Goal: Information Seeking & Learning: Check status

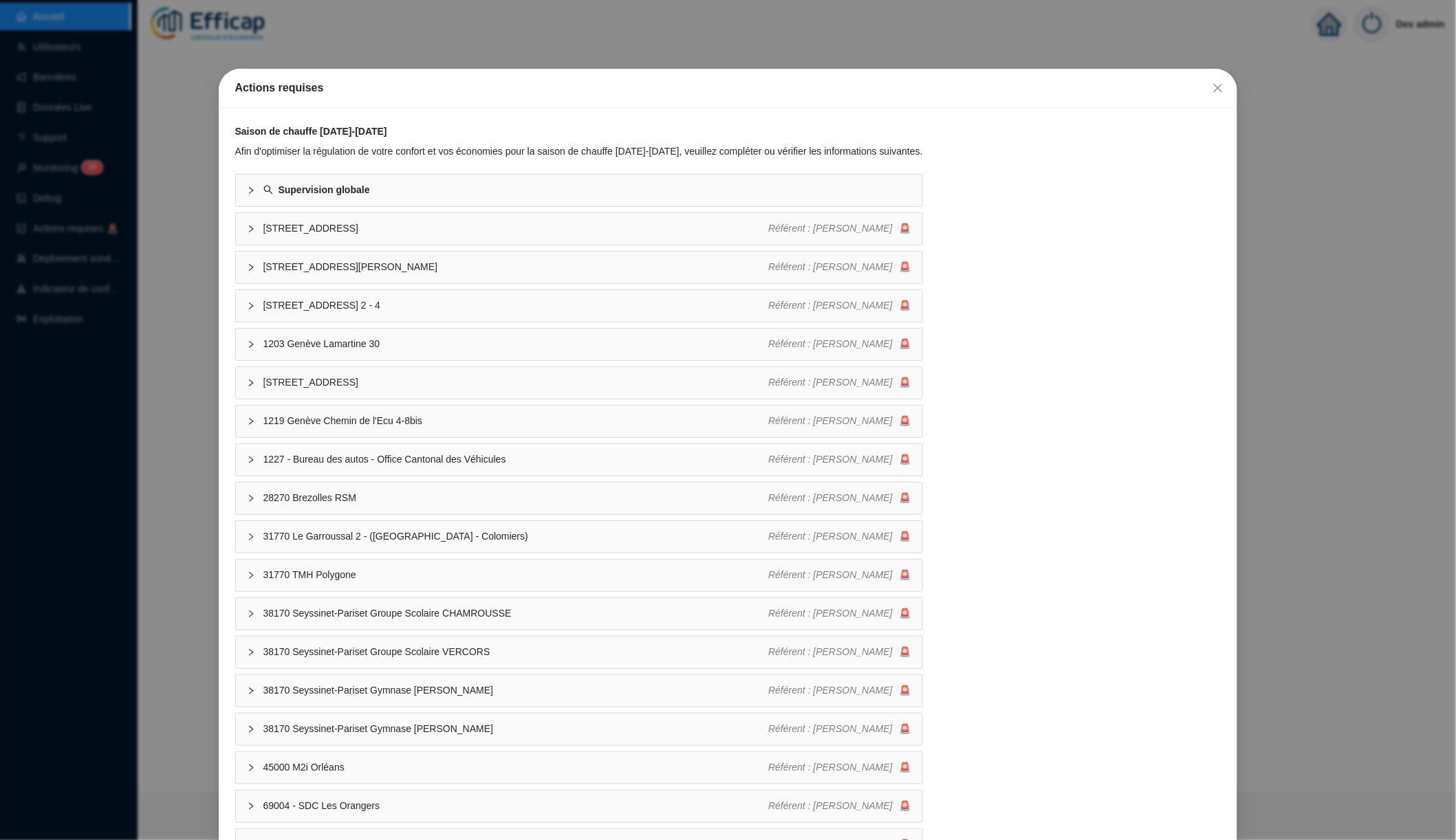
click at [162, 294] on div "Actions requises Saison de chauffe 2025-2026 Afin d'optimiser la régulation de …" at bounding box center [728, 420] width 1456 height 840
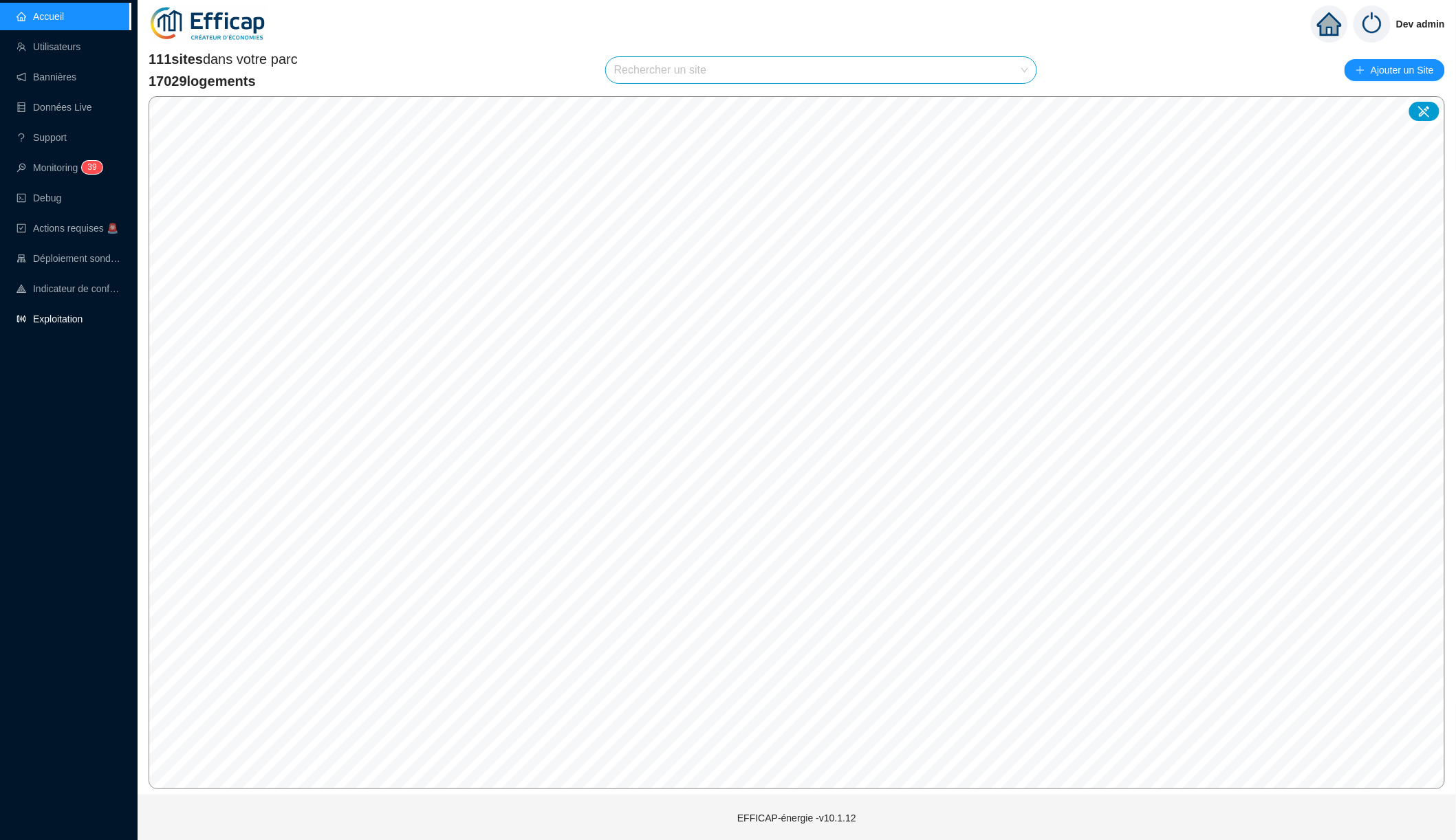
click at [75, 318] on link "Exploitation" at bounding box center [50, 318] width 66 height 11
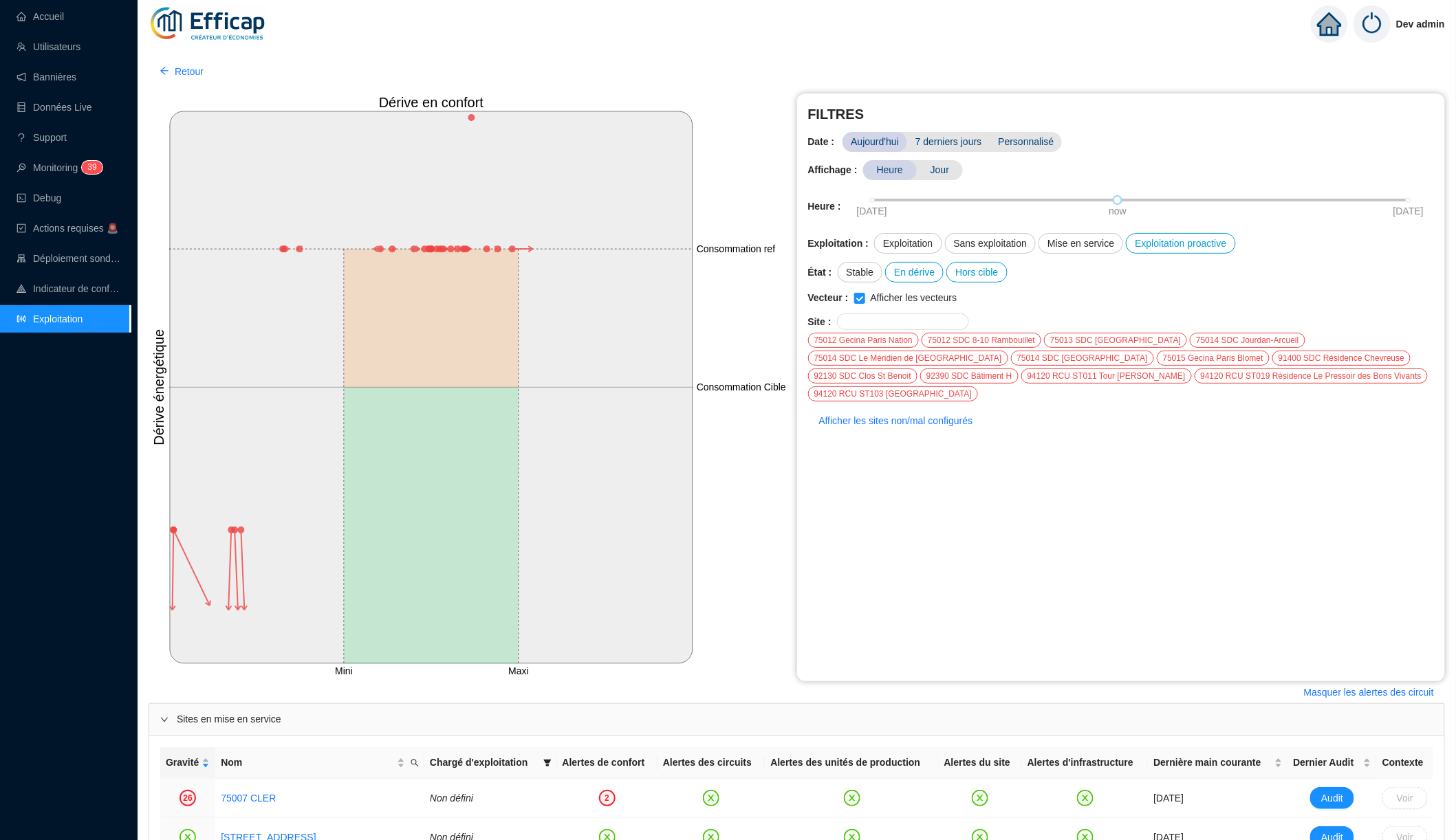
scroll to position [26, 0]
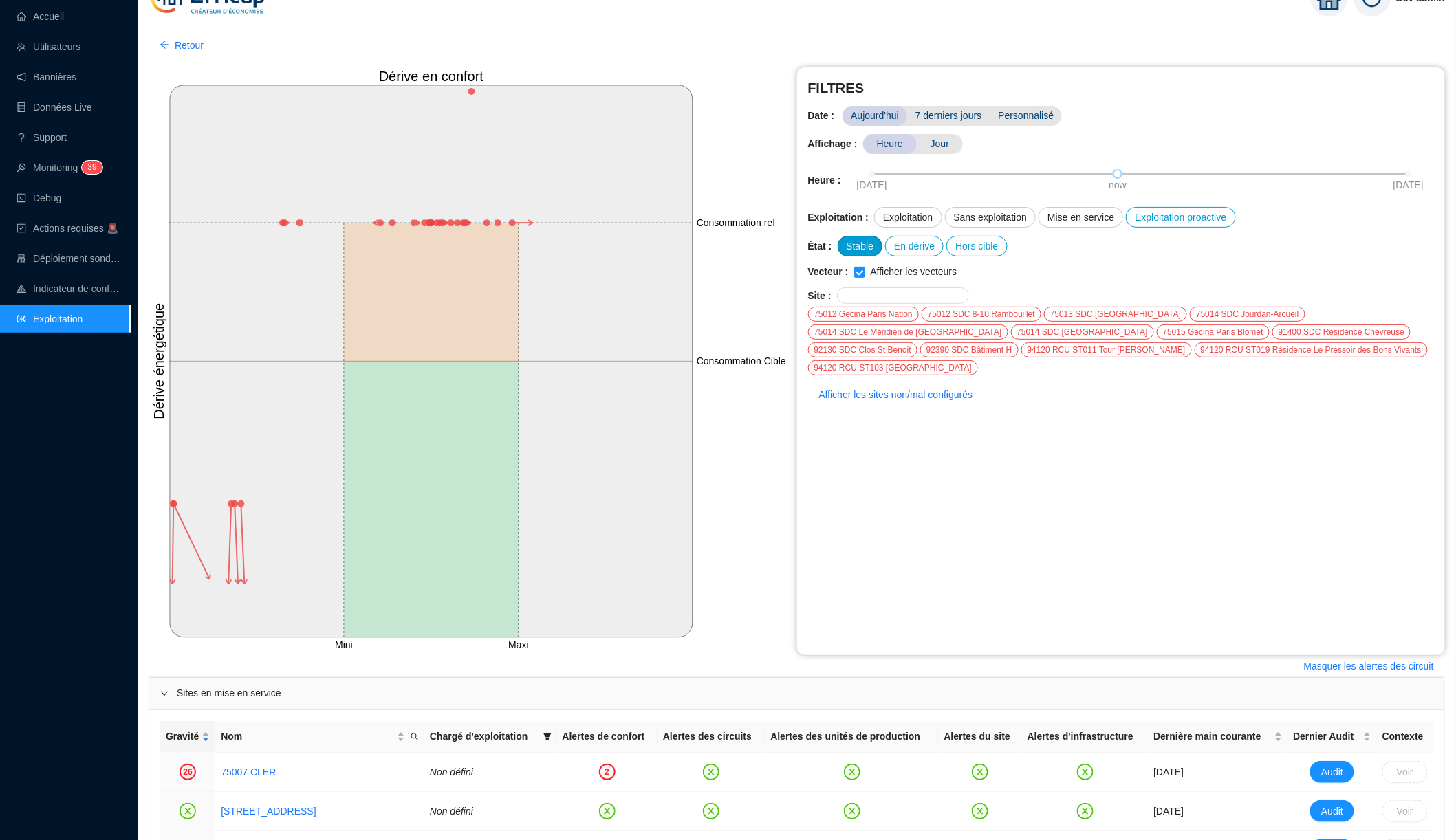
click at [849, 246] on div "Stable" at bounding box center [860, 246] width 45 height 21
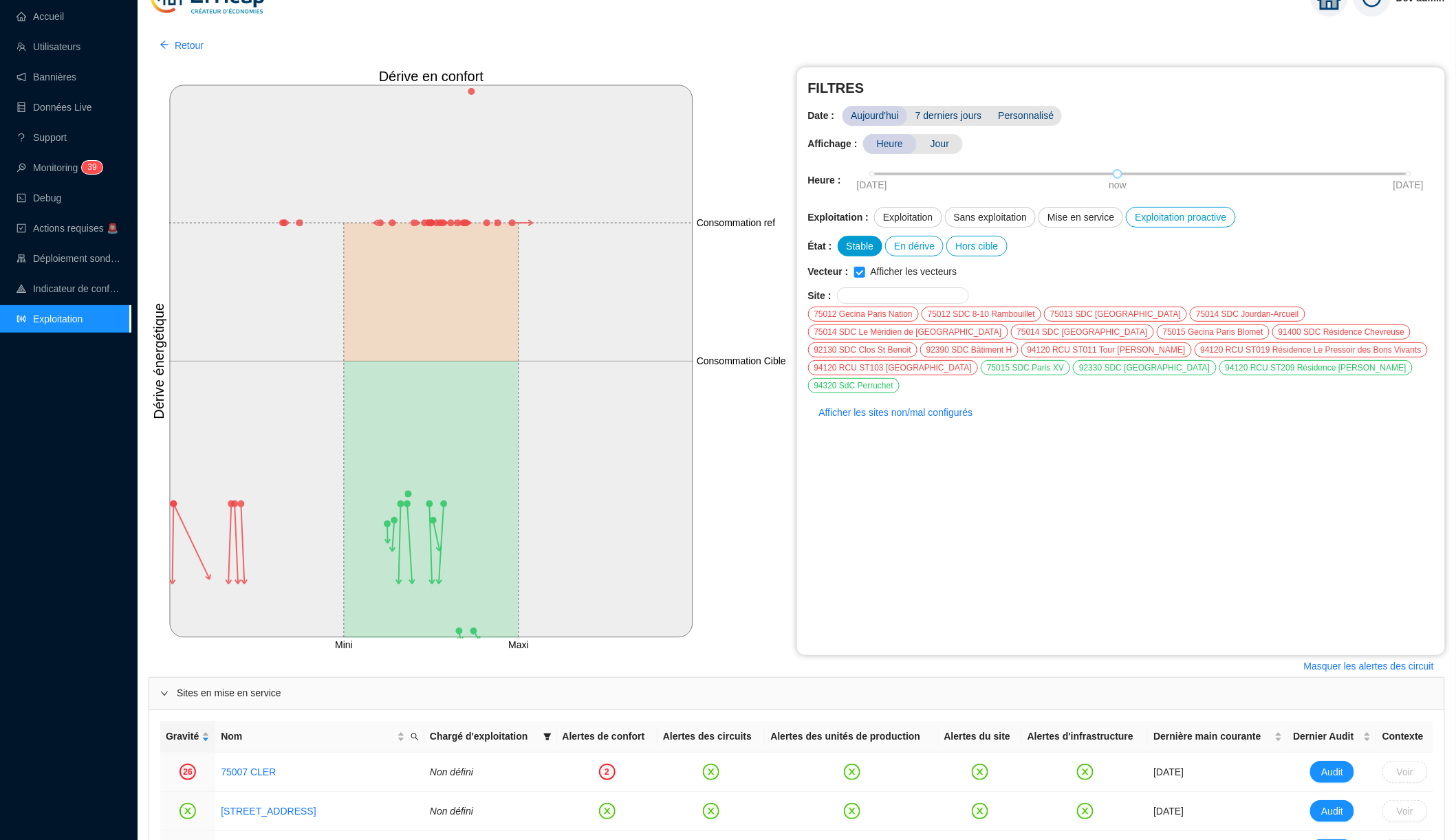
click at [854, 245] on div "Stable" at bounding box center [860, 246] width 45 height 21
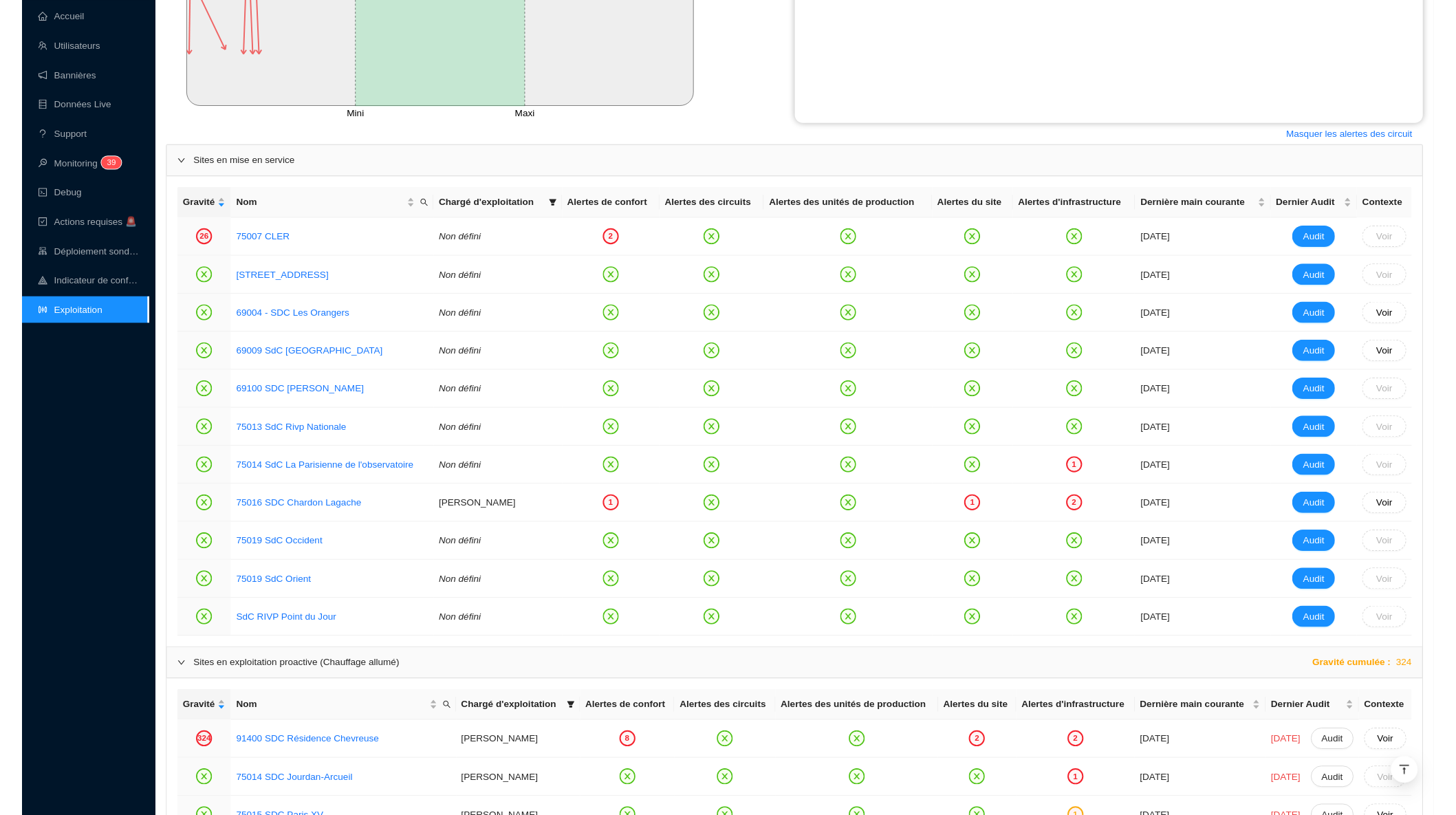
scroll to position [567, 0]
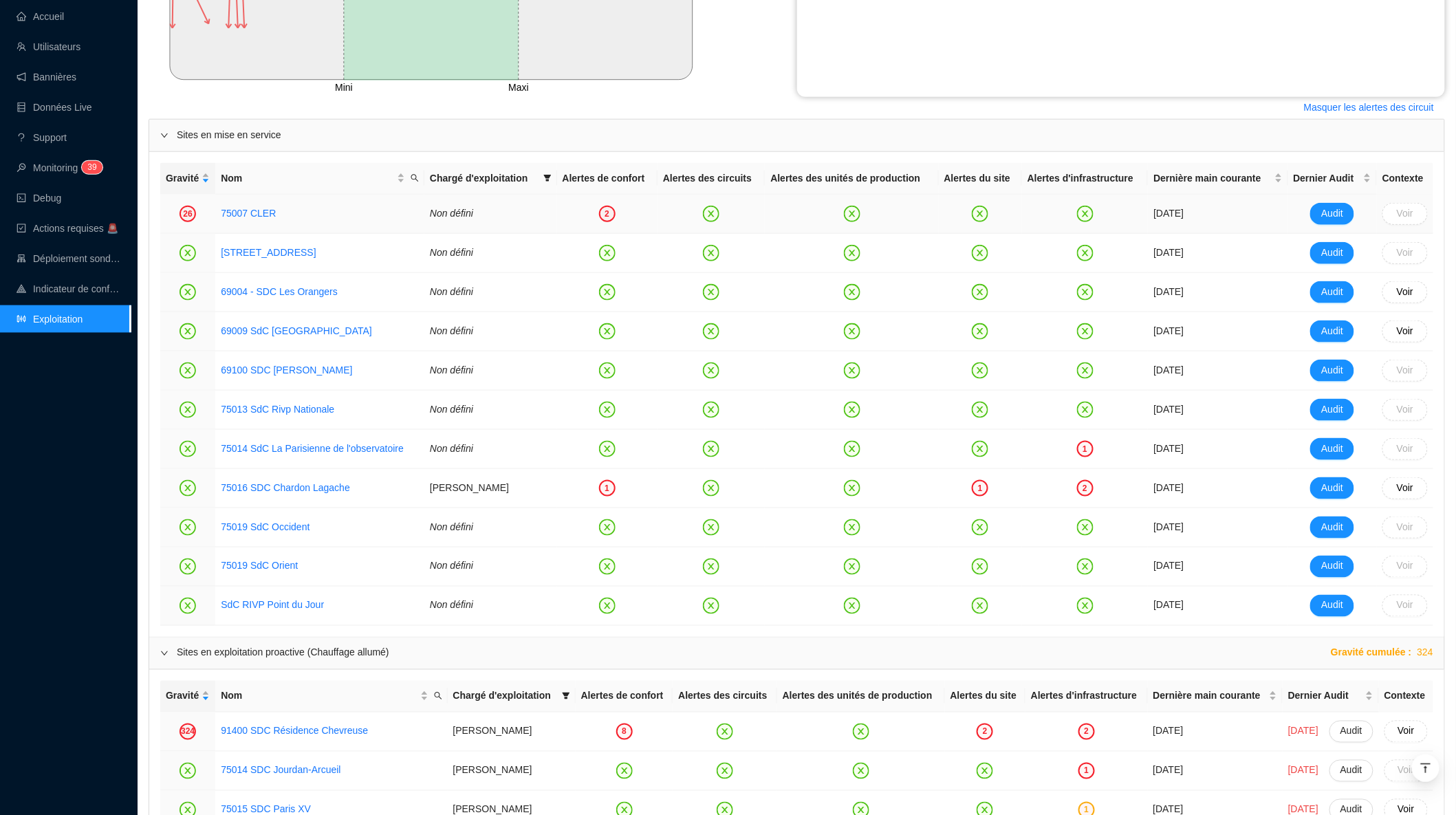
click at [377, 213] on span "75007 CLER" at bounding box center [320, 213] width 198 height 14
click at [270, 216] on link "75007 CLER" at bounding box center [248, 213] width 55 height 11
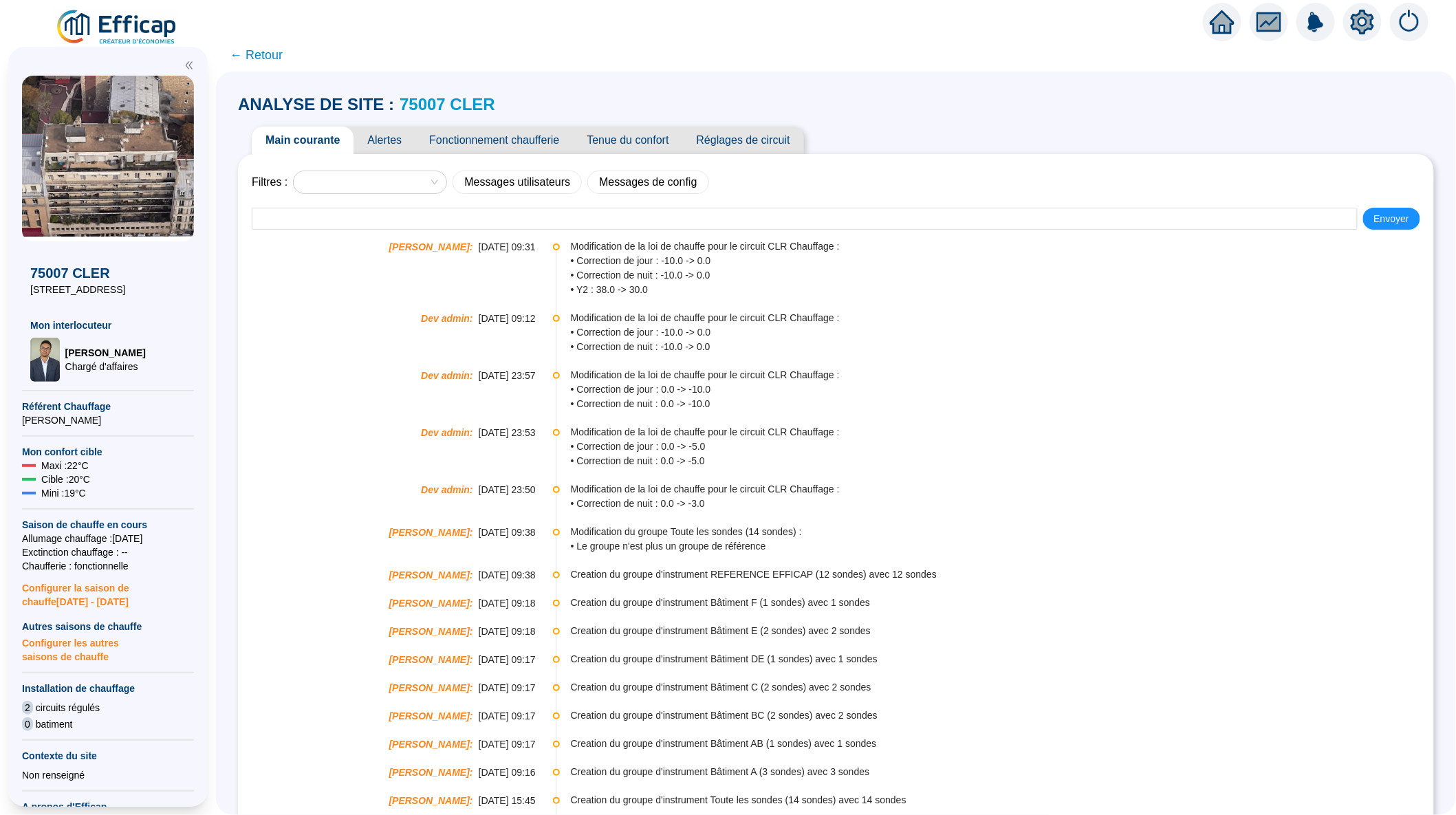
click at [392, 142] on span "Alertes" at bounding box center [385, 140] width 62 height 28
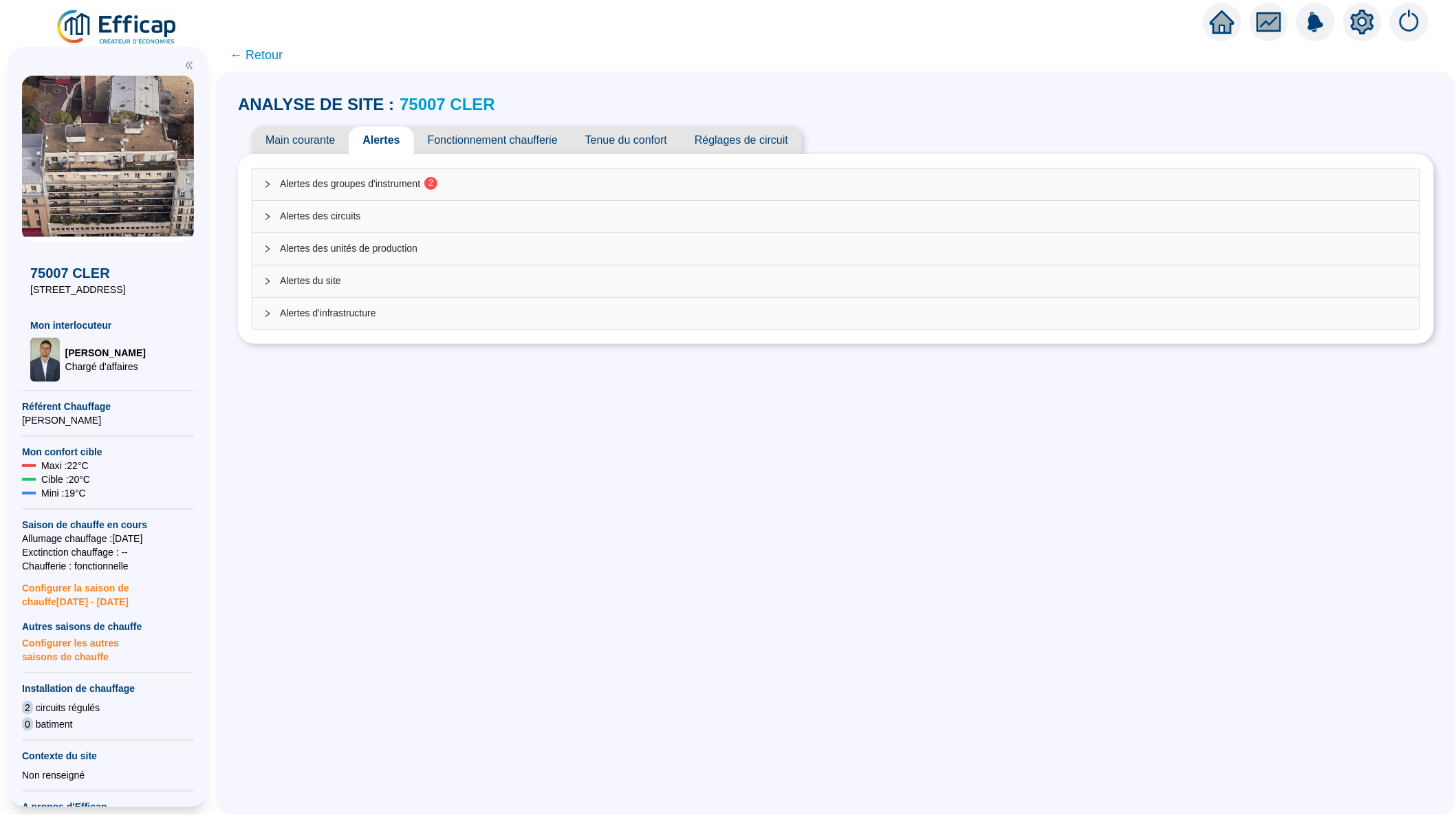
click at [313, 218] on span "Alertes des circuits" at bounding box center [844, 216] width 1128 height 14
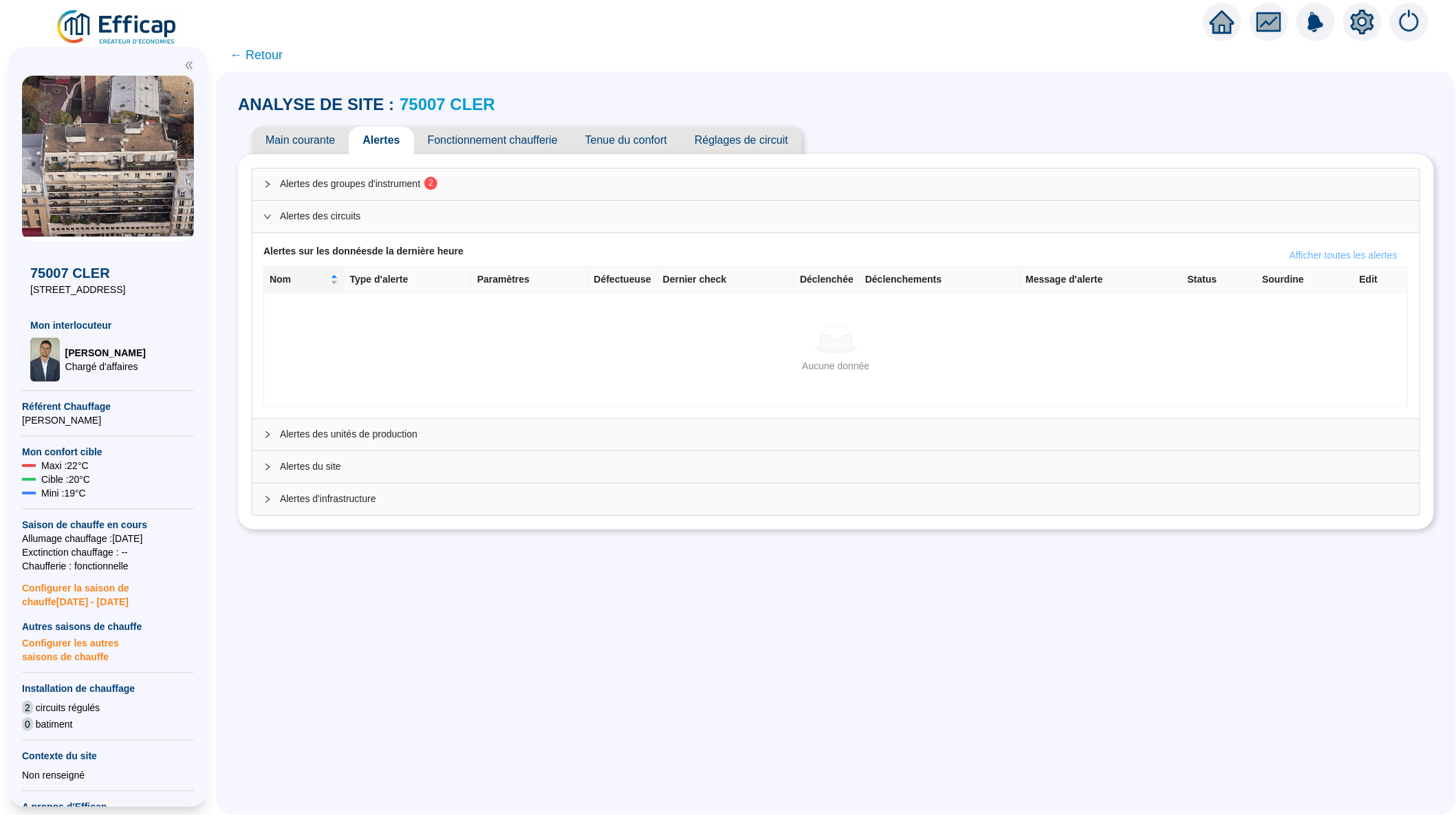
click at [1313, 249] on span "Afficher toutes les alertes" at bounding box center [1343, 255] width 108 height 14
click at [1298, 251] on span "Afficher les alertes avec warning uniquement" at bounding box center [1302, 255] width 192 height 14
click at [372, 223] on div "Alertes des circuits" at bounding box center [835, 217] width 1167 height 32
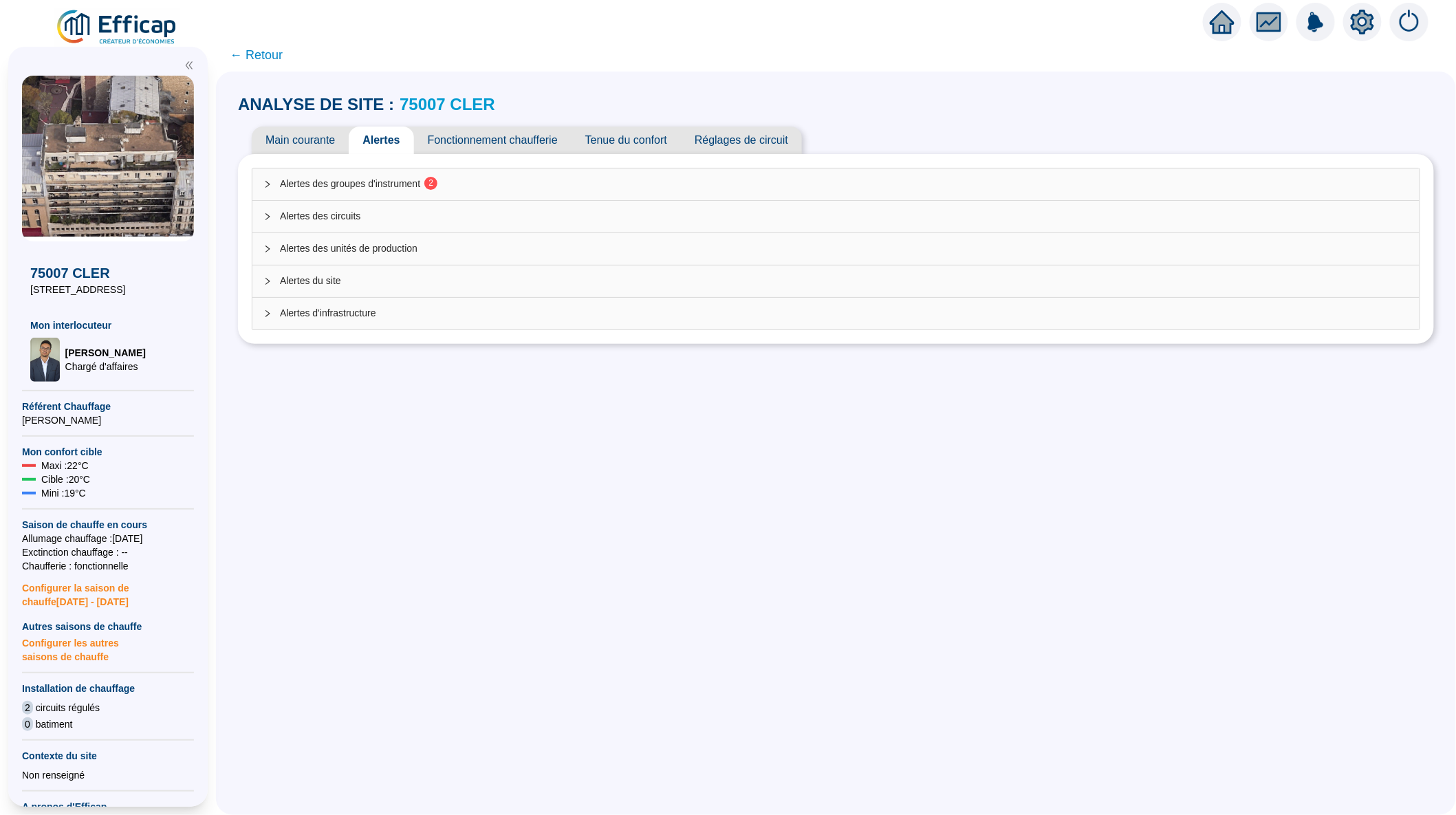
click at [352, 255] on div "Alertes des unités de production" at bounding box center [835, 250] width 1167 height 32
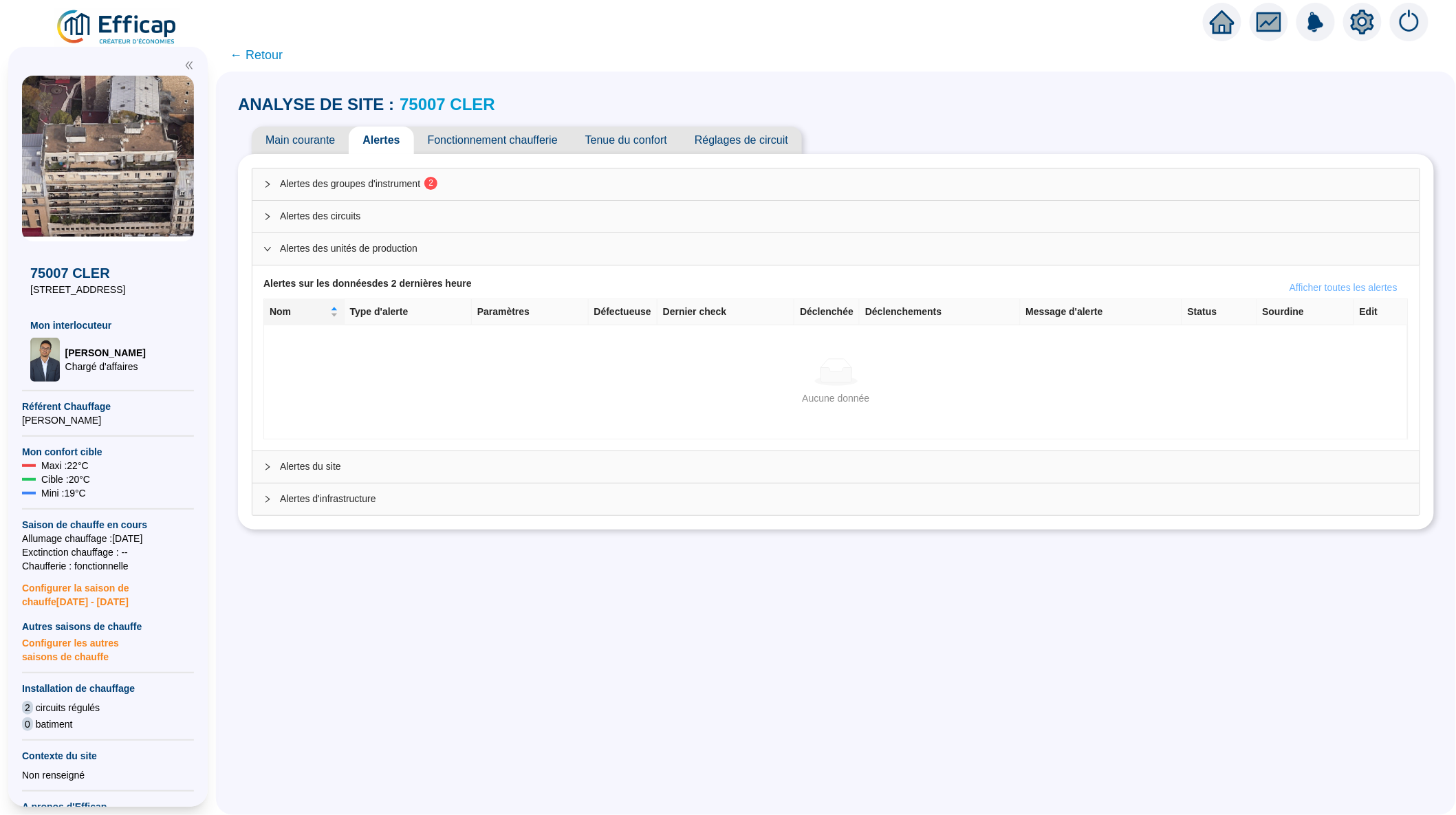
click at [1290, 291] on span "Afficher toutes les alertes" at bounding box center [1343, 287] width 108 height 14
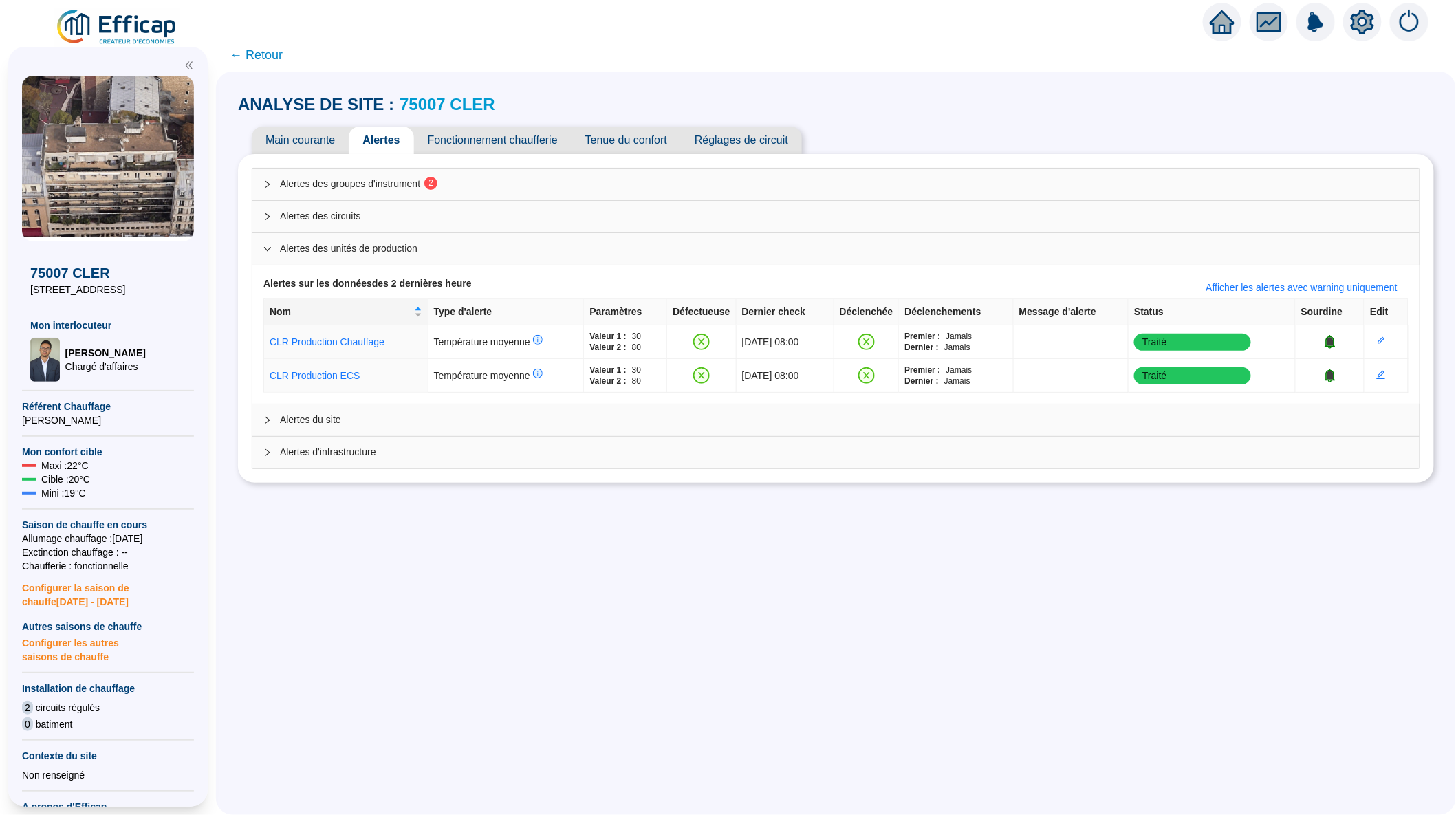
click at [373, 423] on span "Alertes du site" at bounding box center [844, 419] width 1128 height 14
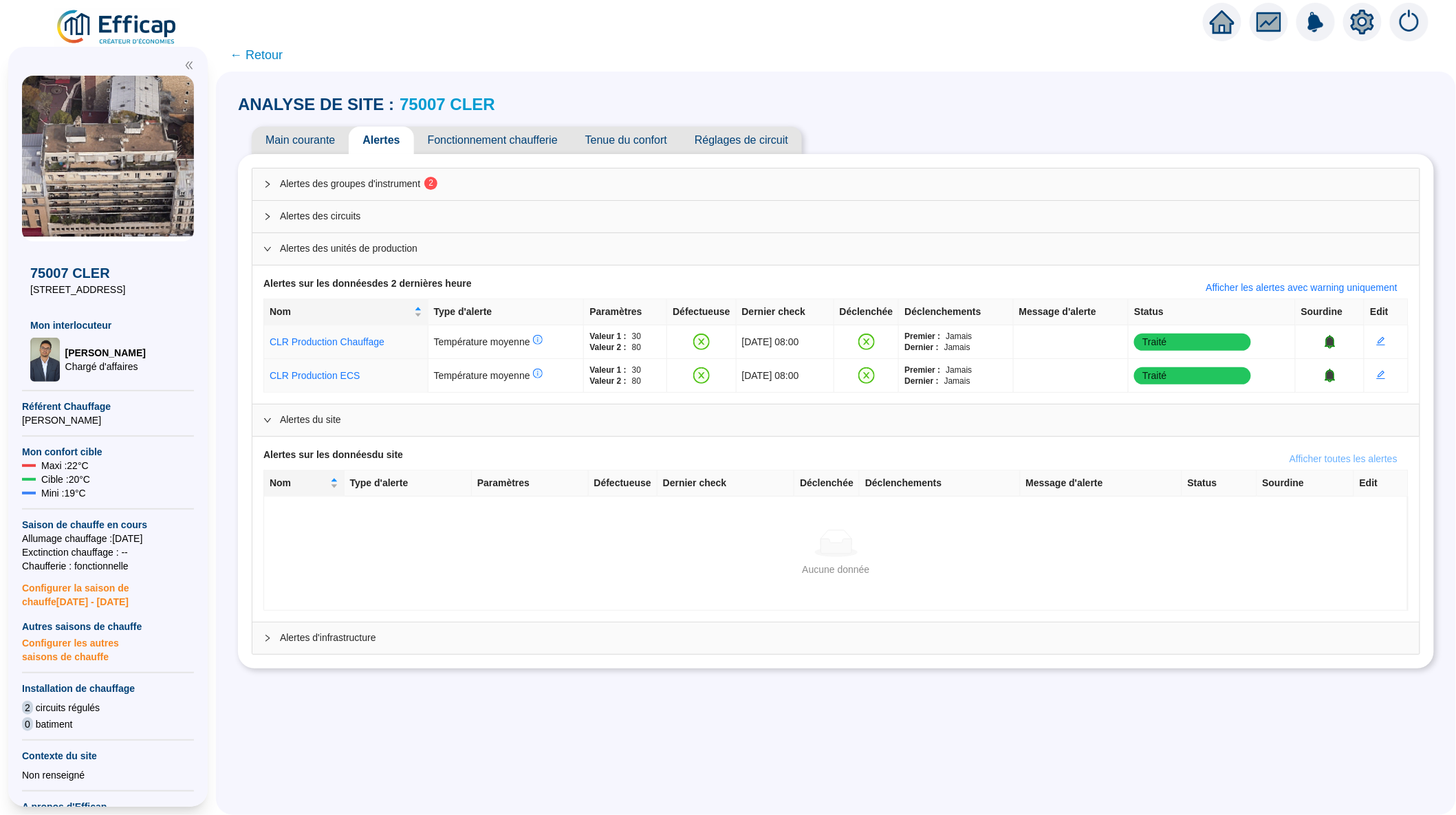
click at [1354, 460] on span "Afficher toutes les alertes" at bounding box center [1343, 459] width 108 height 14
click at [1354, 460] on span "Afficher les alertes avec warning uniquement" at bounding box center [1302, 459] width 192 height 14
click at [439, 427] on div "Alertes du site" at bounding box center [835, 420] width 1167 height 32
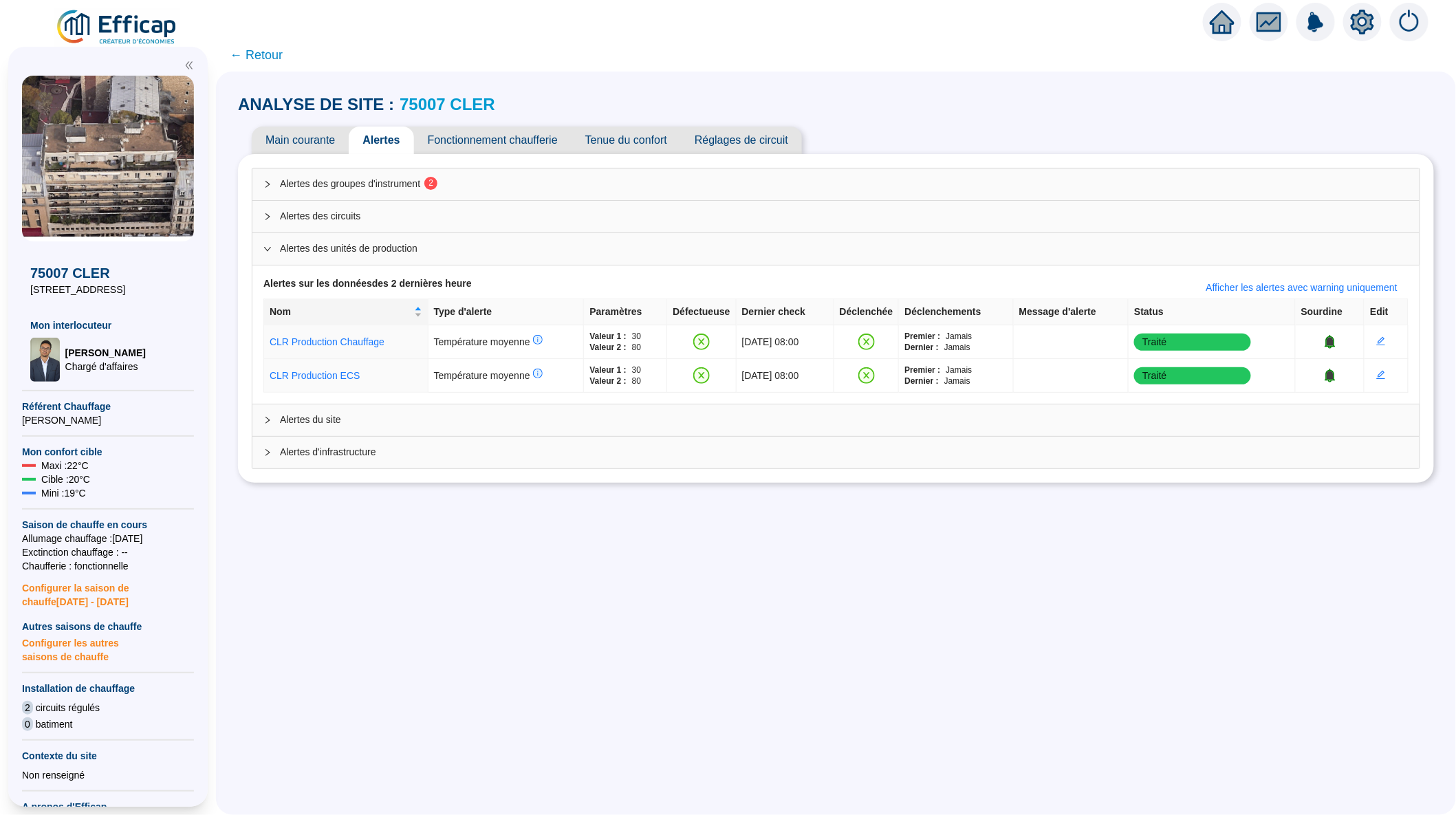
click at [391, 461] on div "Alertes d'infrastructure" at bounding box center [835, 453] width 1167 height 32
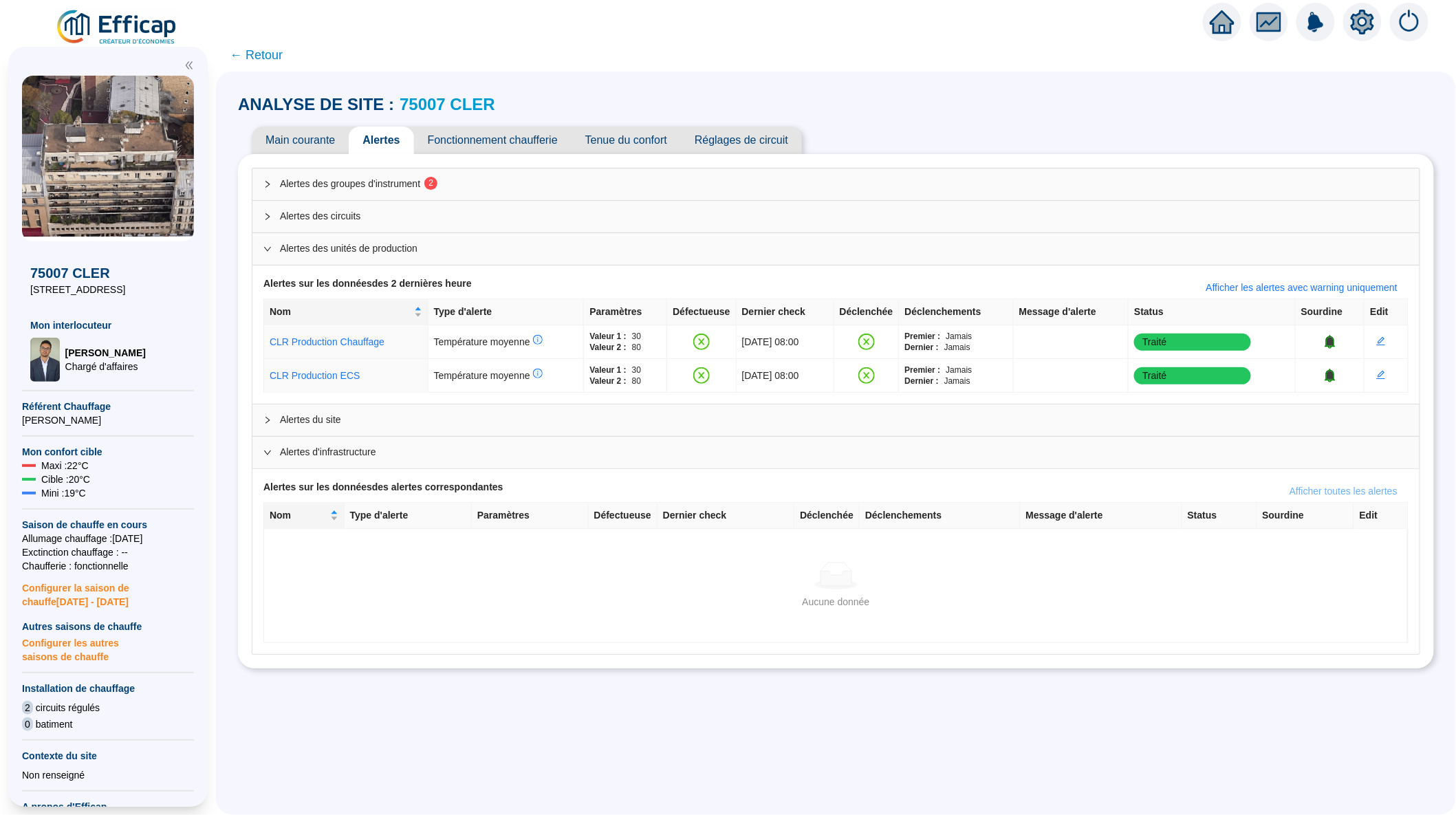
click at [1290, 492] on span "Afficher toutes les alertes" at bounding box center [1343, 491] width 108 height 14
click at [441, 415] on span "Alertes du site" at bounding box center [844, 419] width 1128 height 14
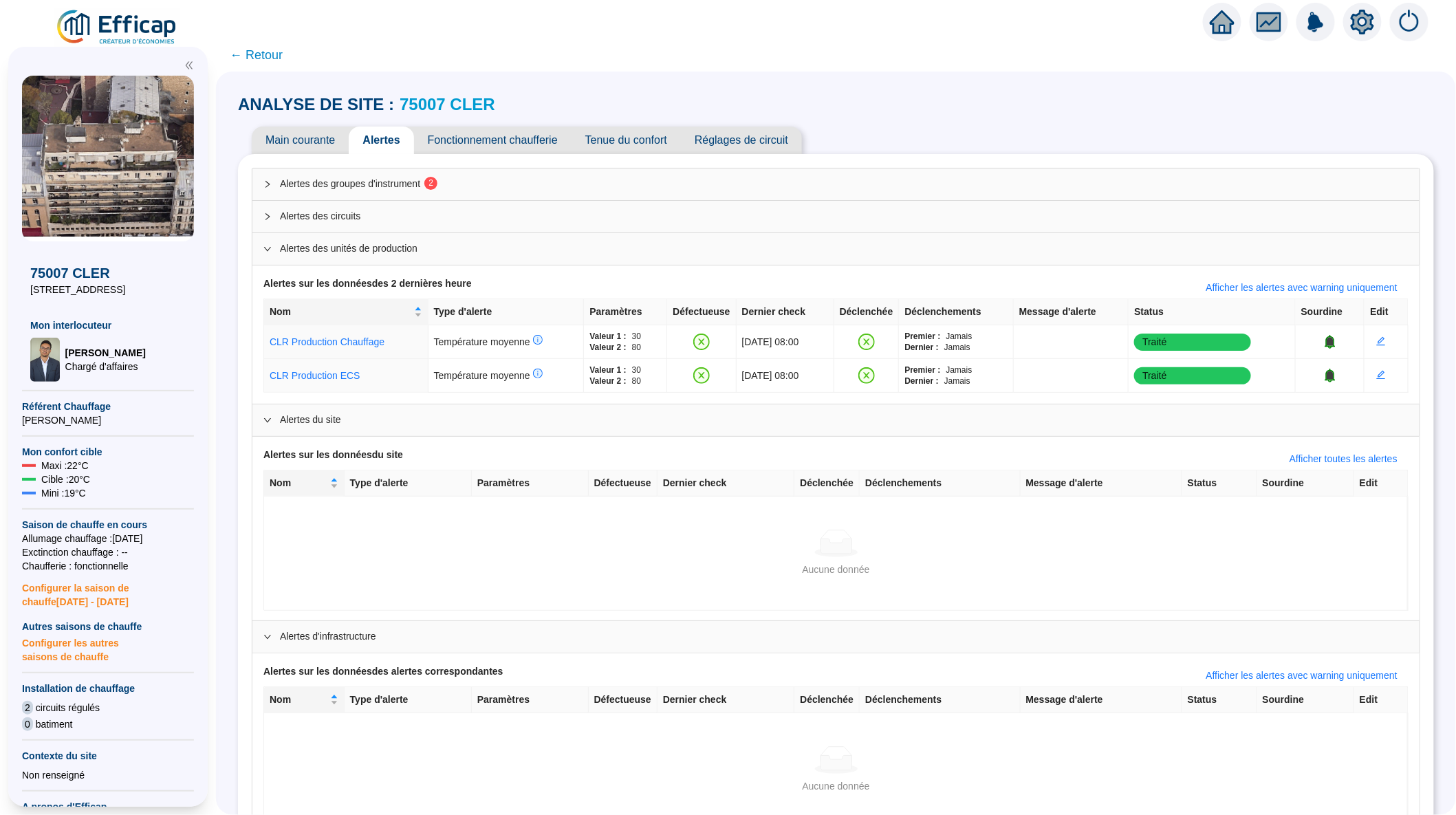
click at [441, 415] on span "Alertes du site" at bounding box center [844, 419] width 1128 height 14
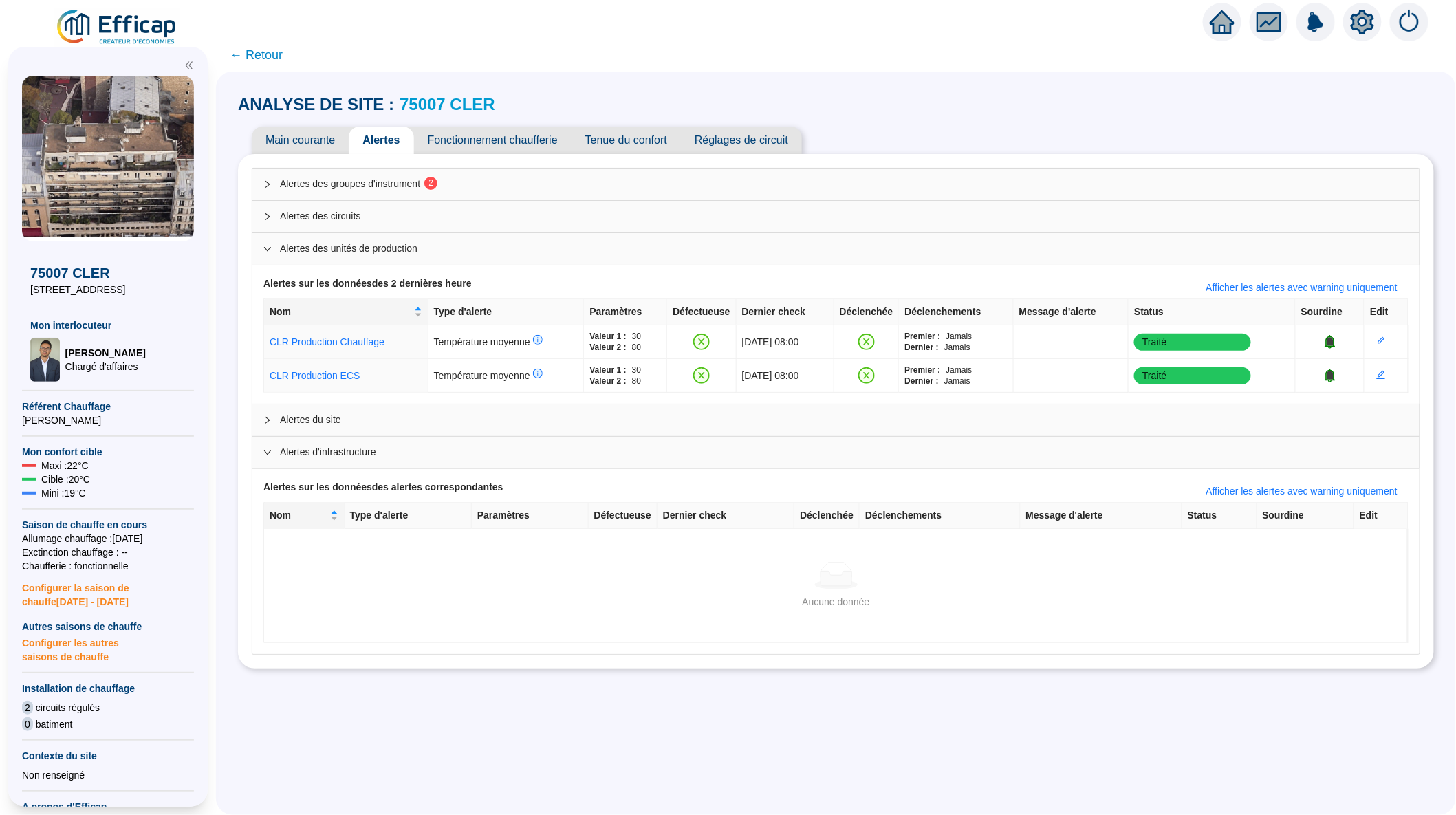
click at [449, 226] on div "Alertes des circuits" at bounding box center [835, 217] width 1167 height 32
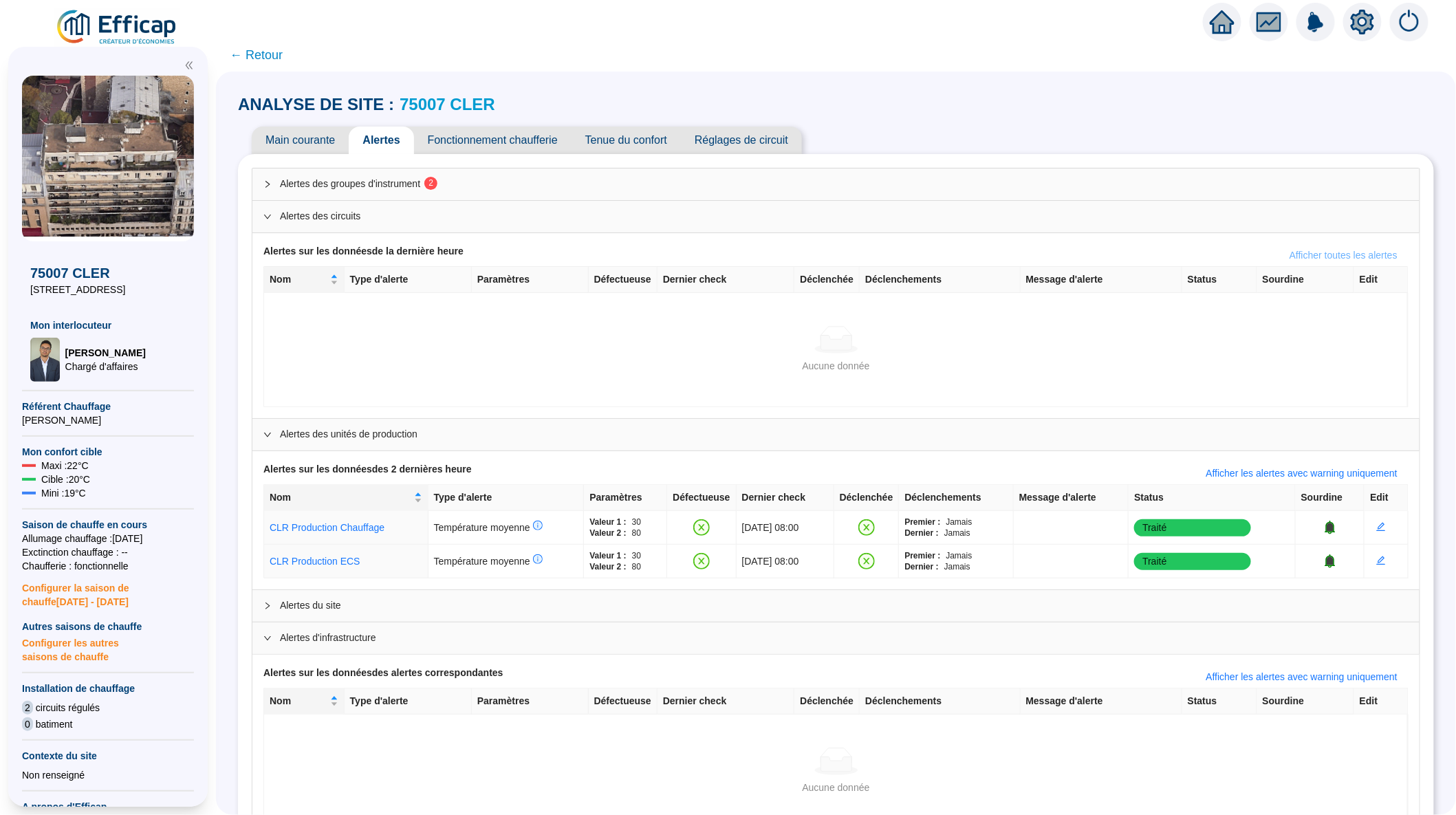
click at [1358, 262] on button "Afficher toutes les alertes" at bounding box center [1343, 255] width 130 height 22
click at [1358, 262] on button "Afficher les alertes avec warning uniquement" at bounding box center [1302, 255] width 213 height 22
click at [466, 218] on span "Alertes des circuits" at bounding box center [844, 216] width 1128 height 14
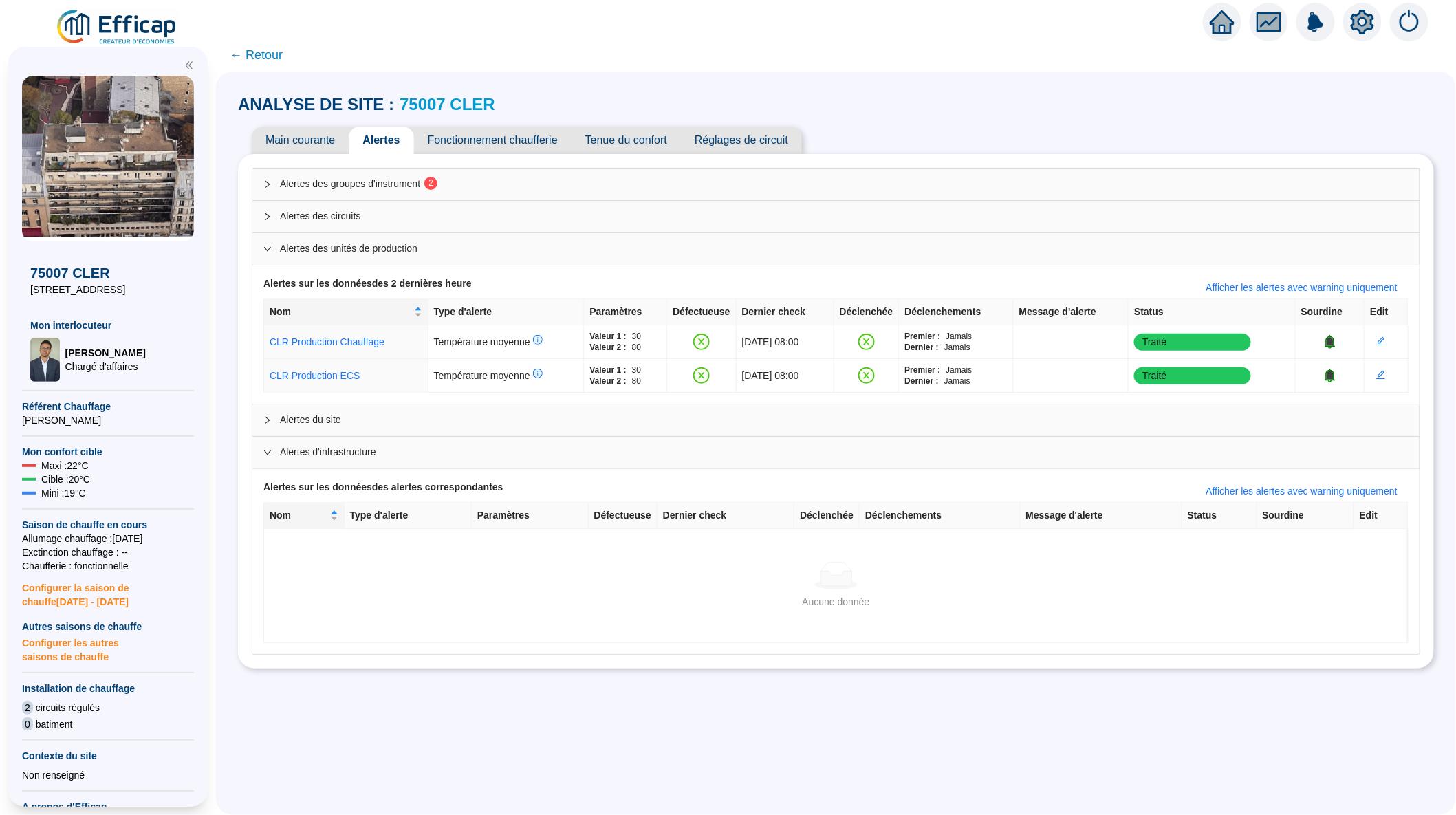
click at [466, 218] on span "Alertes des circuits" at bounding box center [844, 216] width 1128 height 14
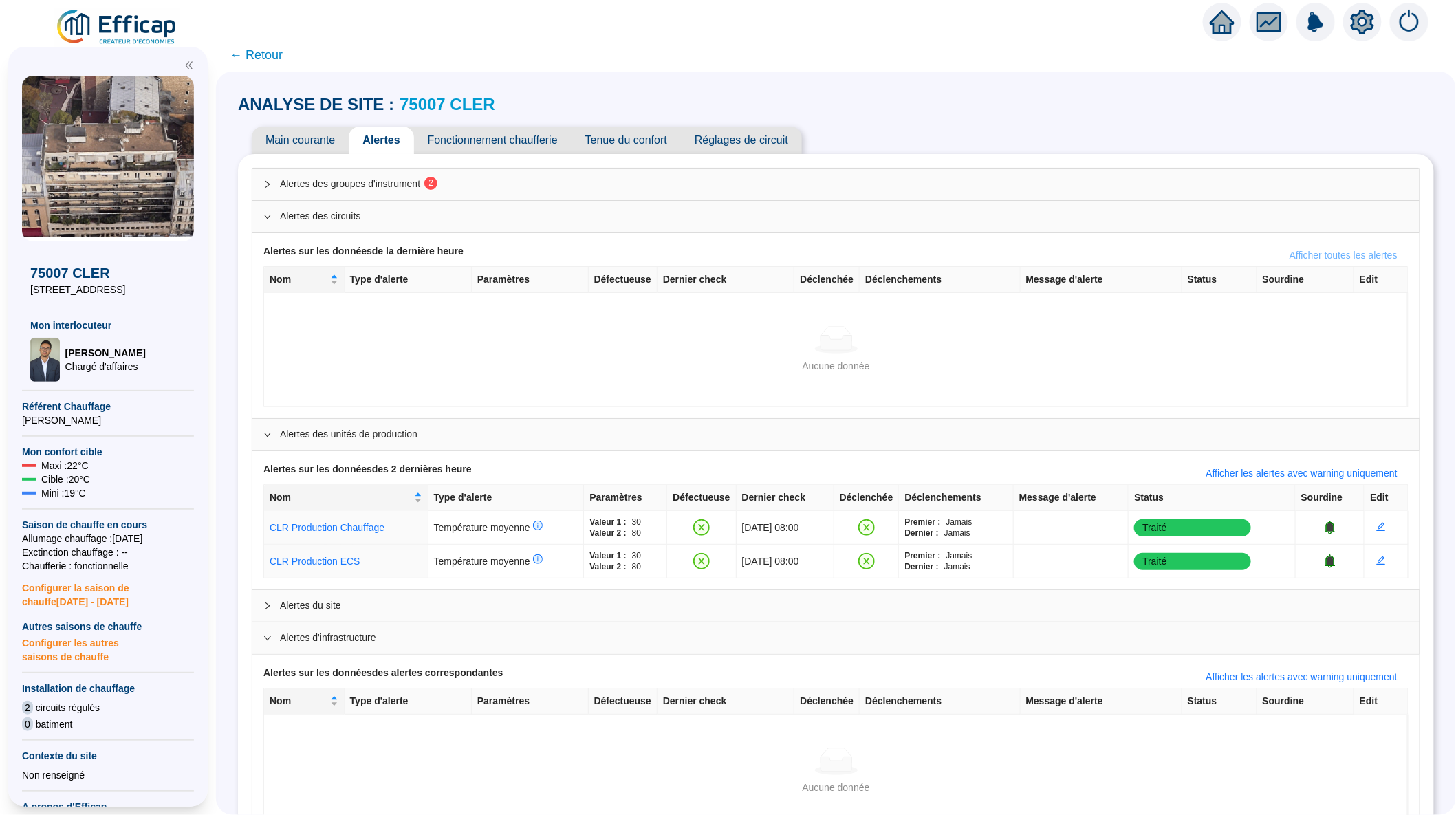
click at [1330, 257] on span "Afficher toutes les alertes" at bounding box center [1343, 255] width 108 height 14
click at [1330, 257] on span "Afficher les alertes avec warning uniquement" at bounding box center [1302, 255] width 192 height 14
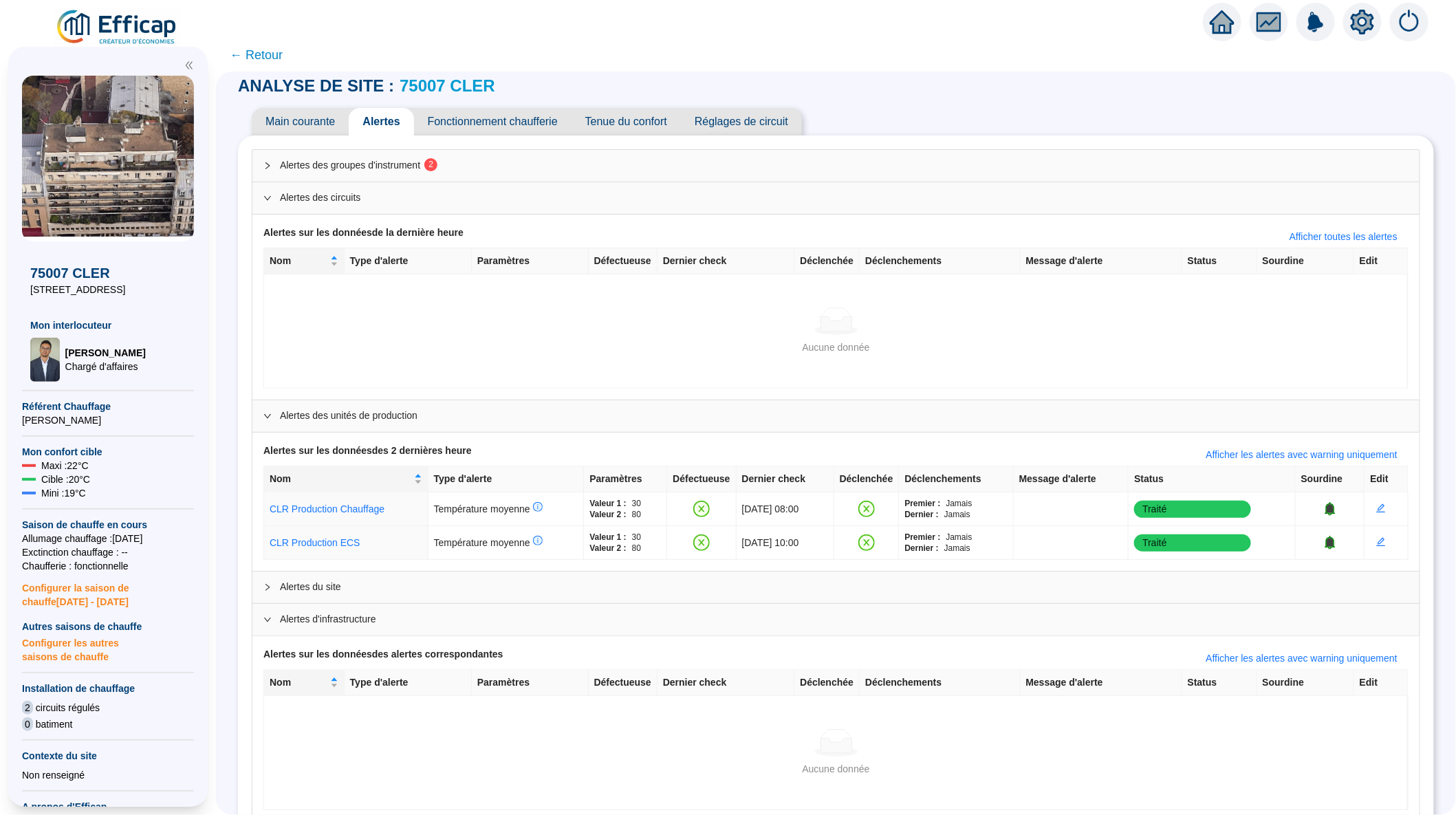
scroll to position [29, 0]
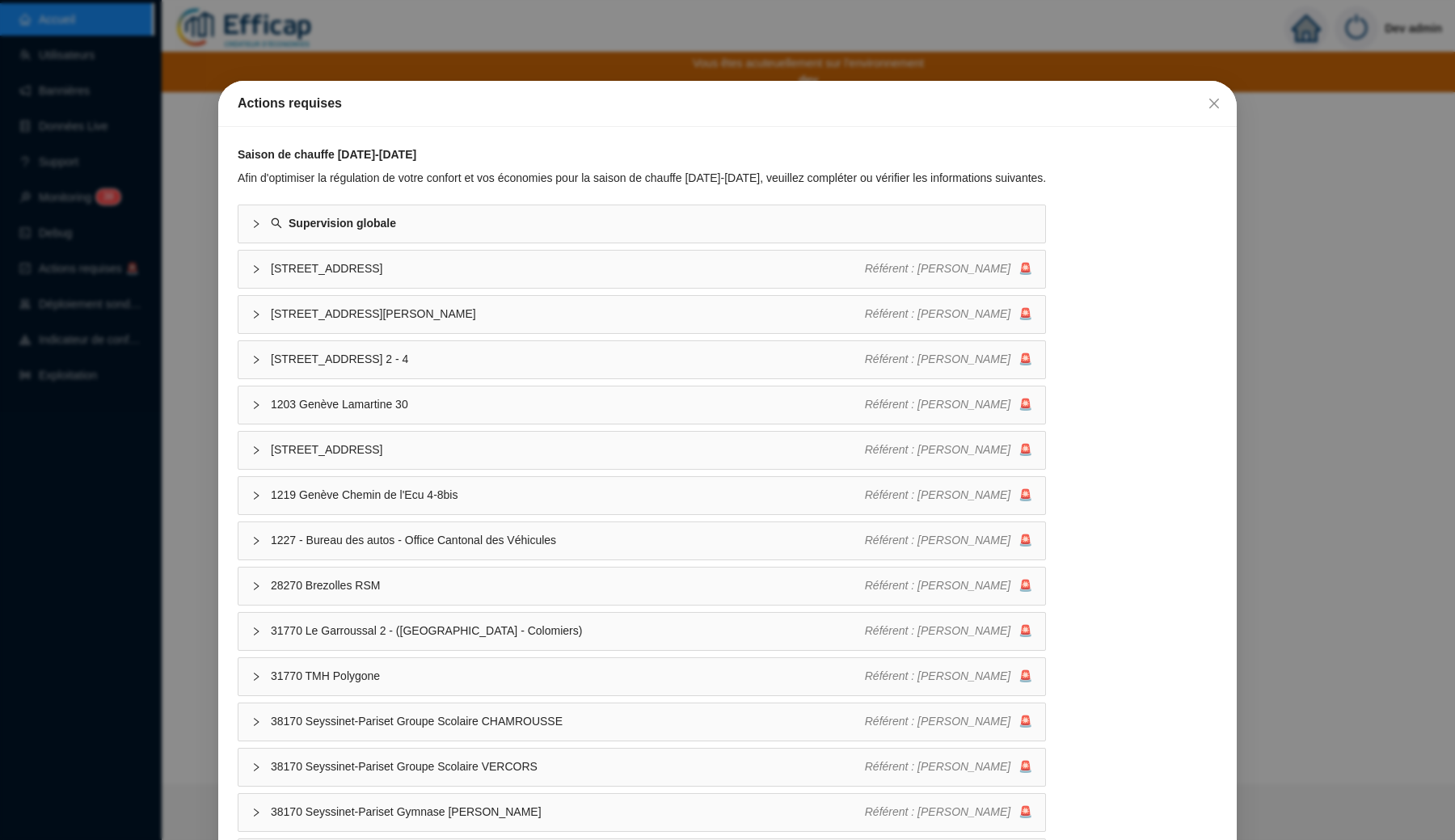
click at [195, 418] on div "Actions requises Saison de chauffe 2025-2026 Afin d'optimiser la régulation de …" at bounding box center [728, 420] width 1455 height 840
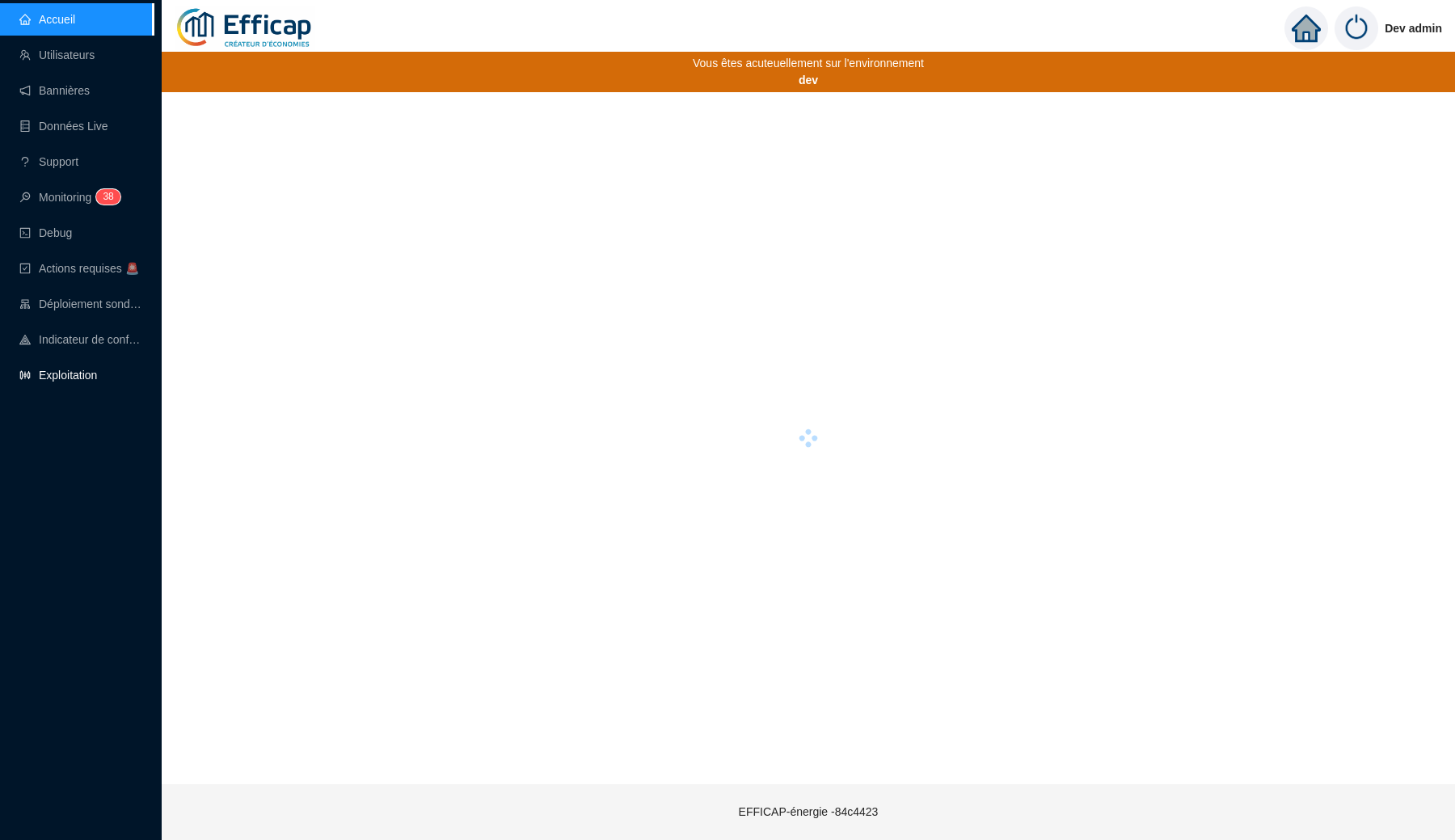
click at [83, 378] on link "Exploitation" at bounding box center [58, 374] width 78 height 13
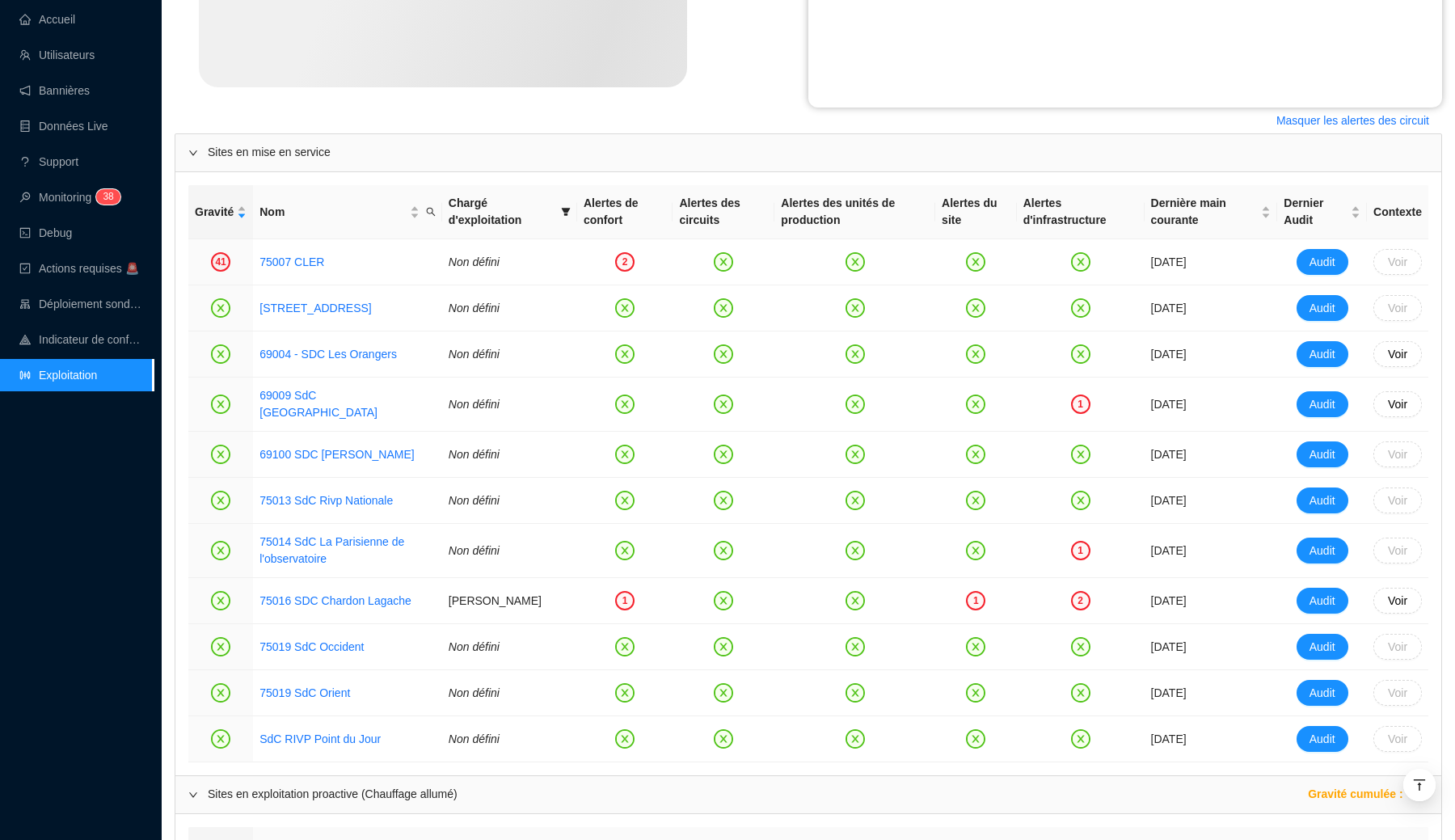
scroll to position [649, 0]
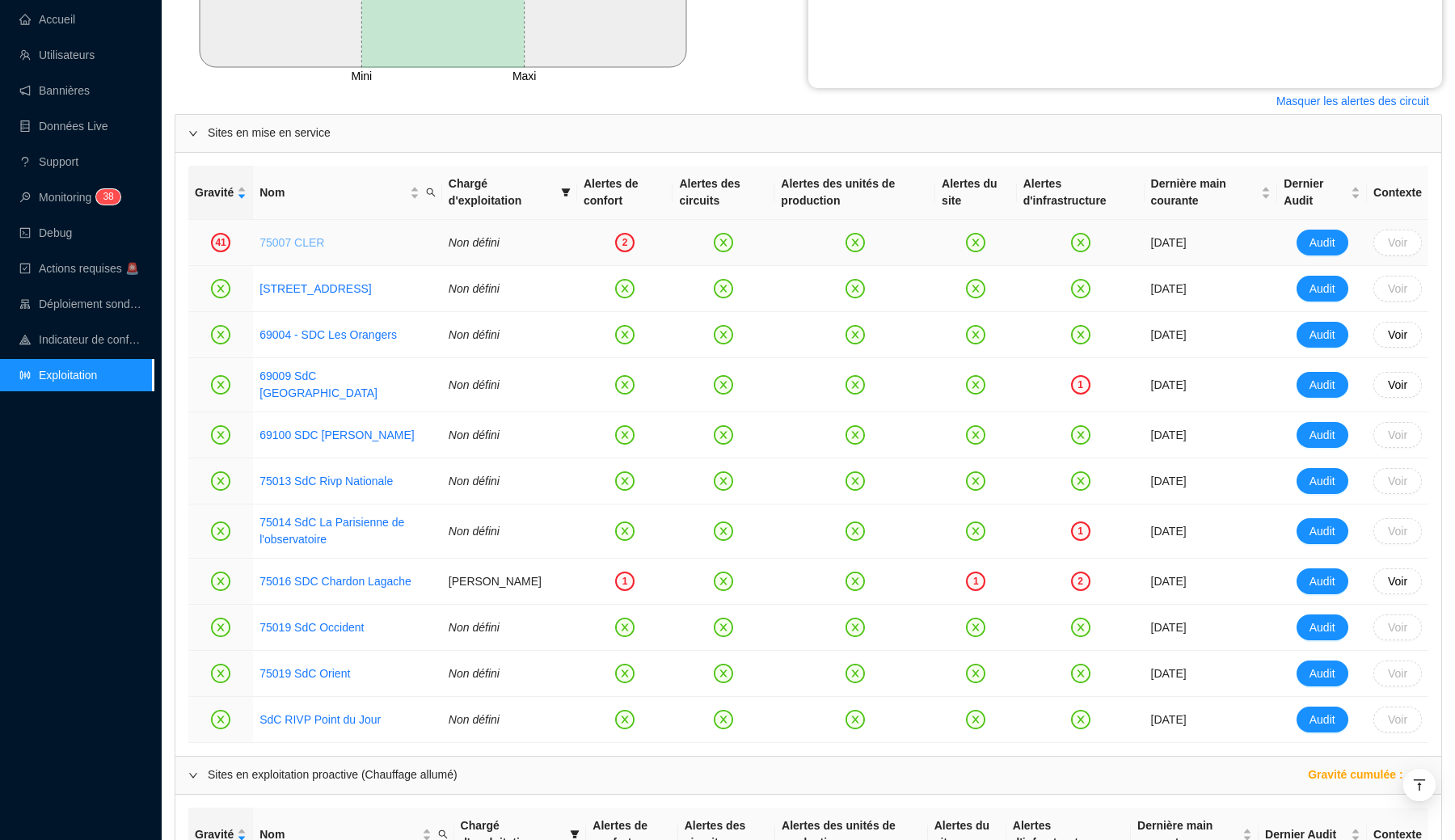
click at [298, 243] on link "75007 CLER" at bounding box center [291, 242] width 64 height 13
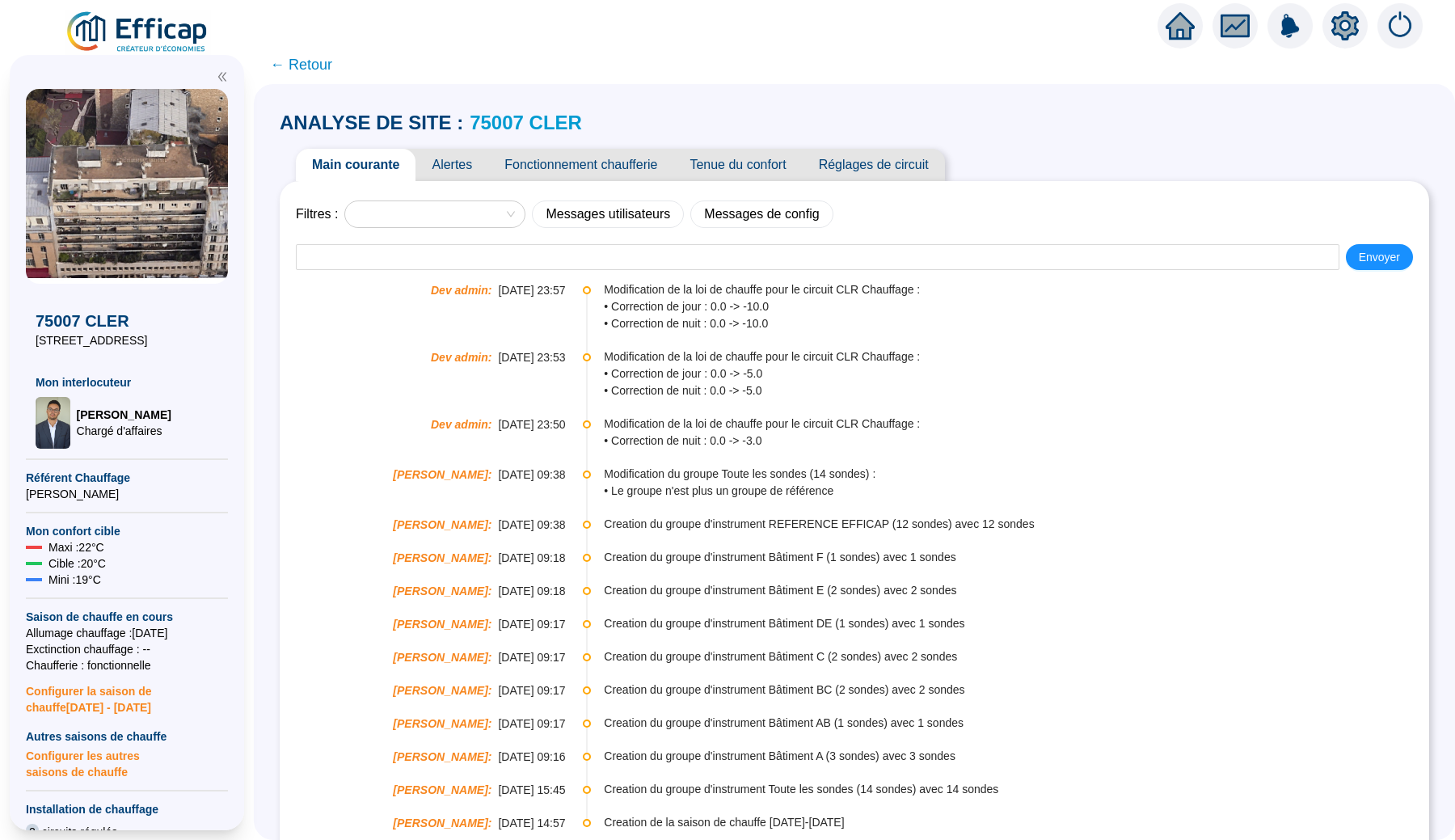
click at [457, 176] on span "Alertes" at bounding box center [452, 165] width 73 height 33
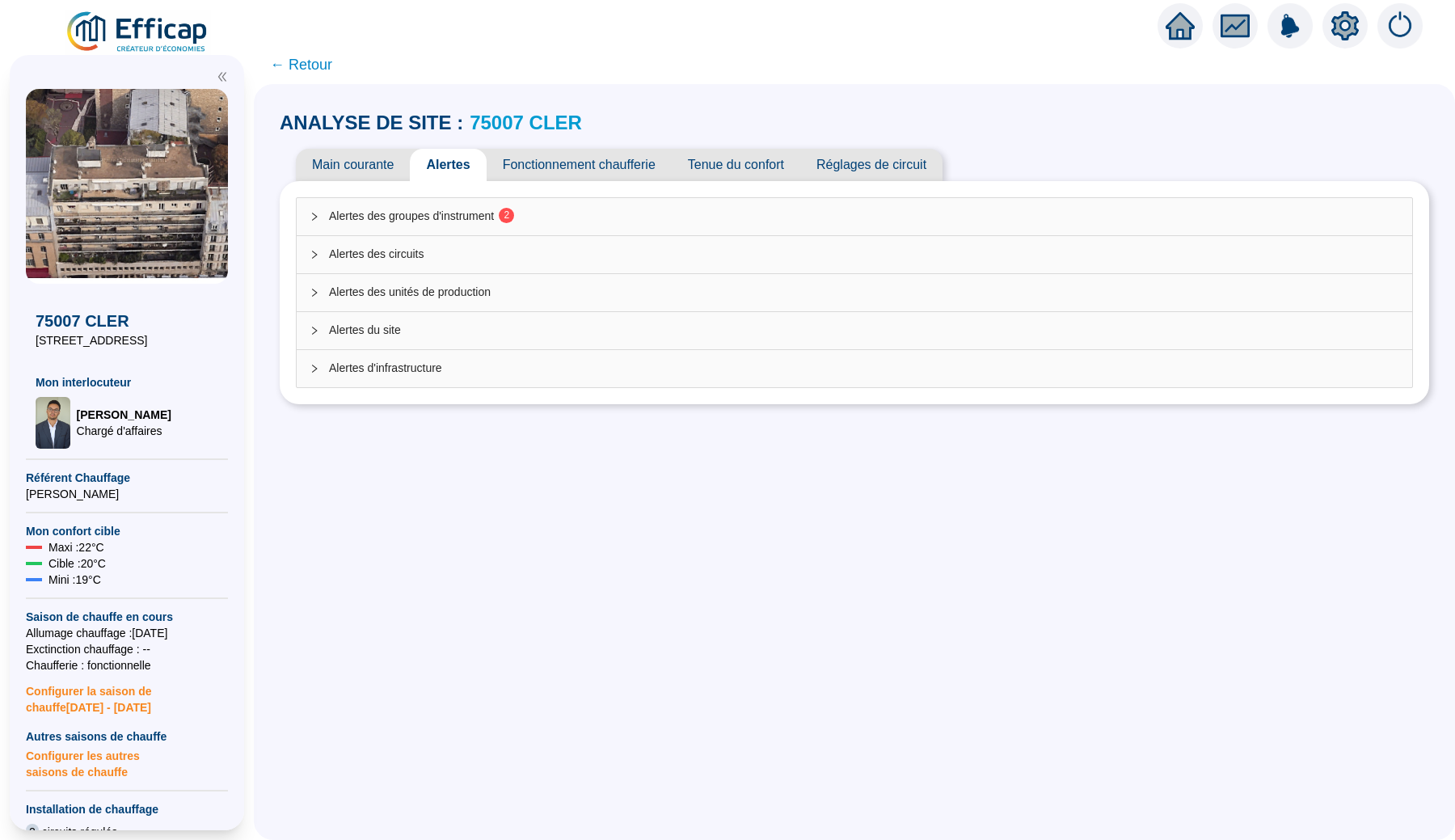
click at [404, 254] on span "Alertes des circuits" at bounding box center [864, 254] width 1070 height 17
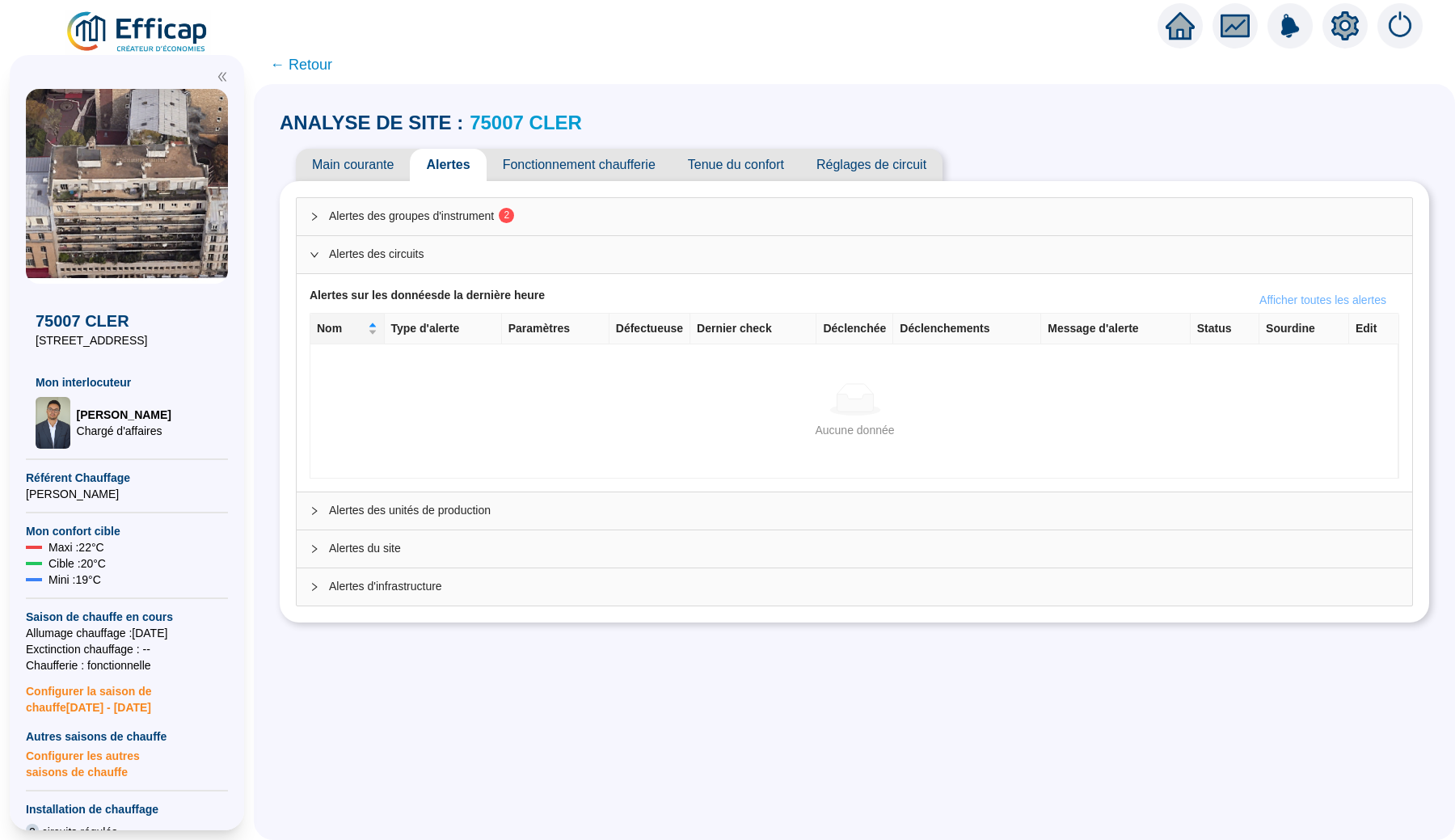
click at [1300, 296] on span "Afficher toutes les alertes" at bounding box center [1323, 300] width 127 height 17
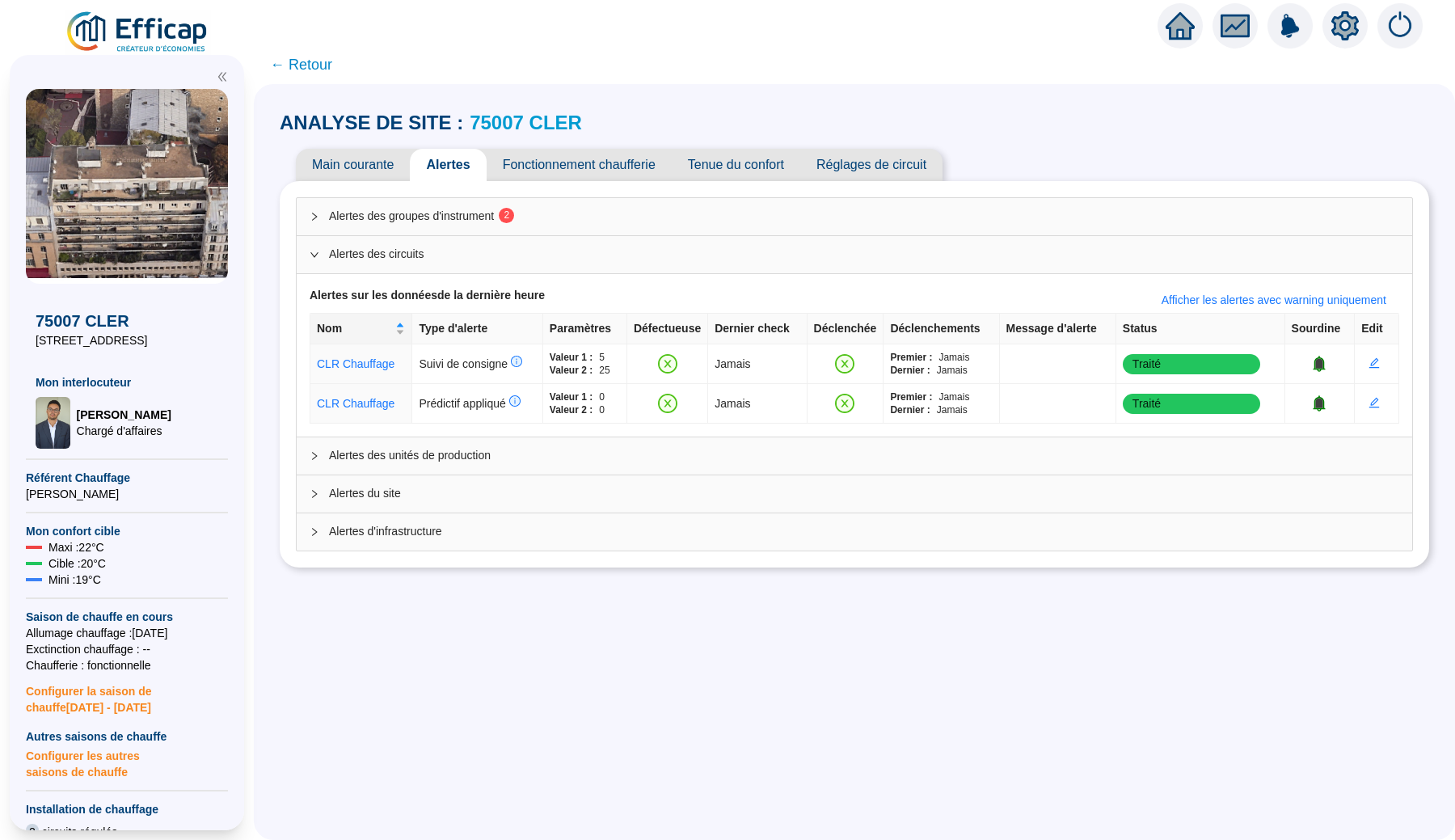
click at [545, 537] on span "Alertes d'infrastructure" at bounding box center [864, 531] width 1070 height 17
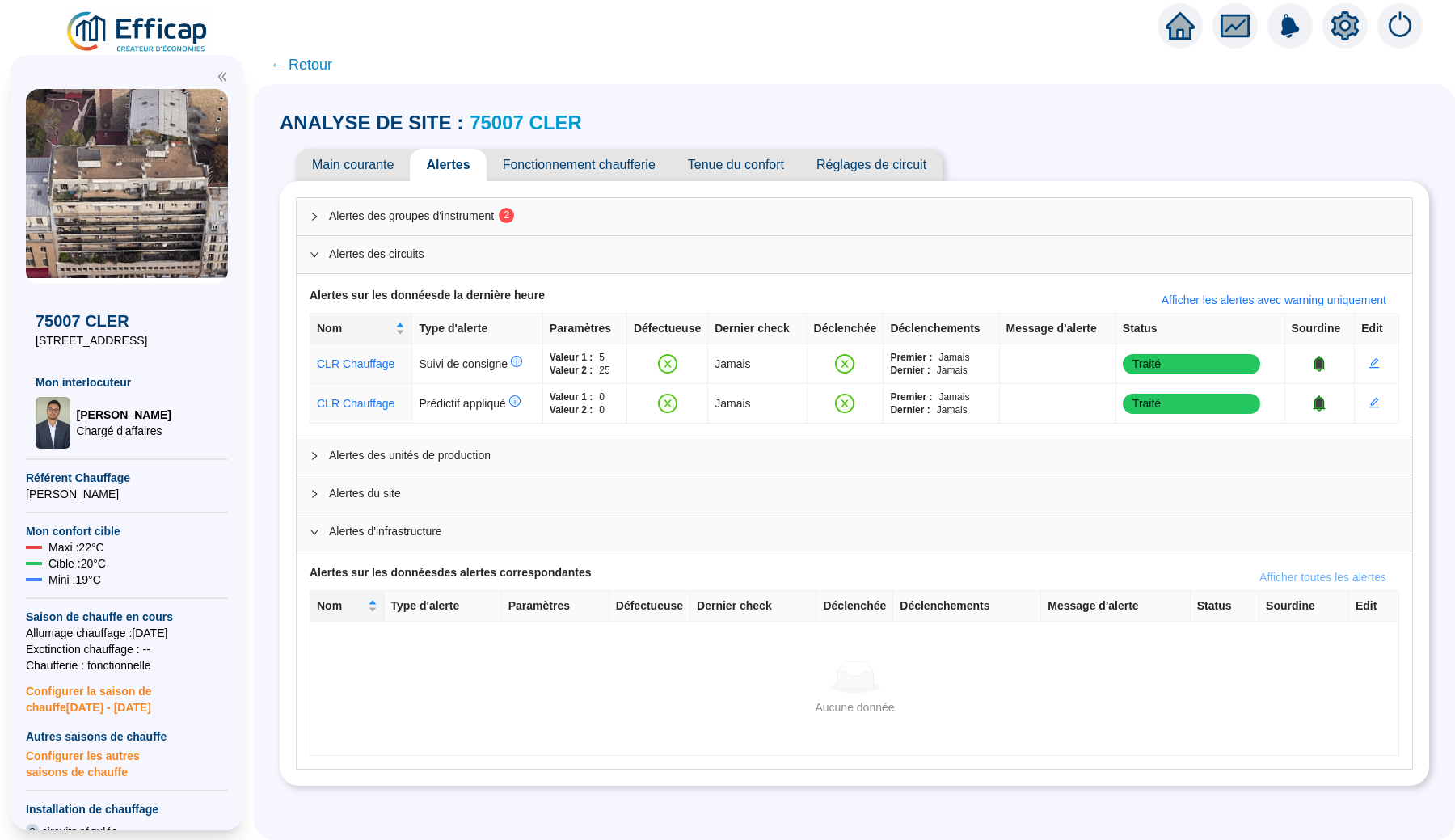
click at [1352, 580] on span "Afficher toutes les alertes" at bounding box center [1323, 576] width 127 height 17
click at [1253, 579] on span "Afficher les alertes avec warning uniquement" at bounding box center [1273, 576] width 225 height 17
click at [960, 496] on span "Alertes du site" at bounding box center [864, 493] width 1070 height 17
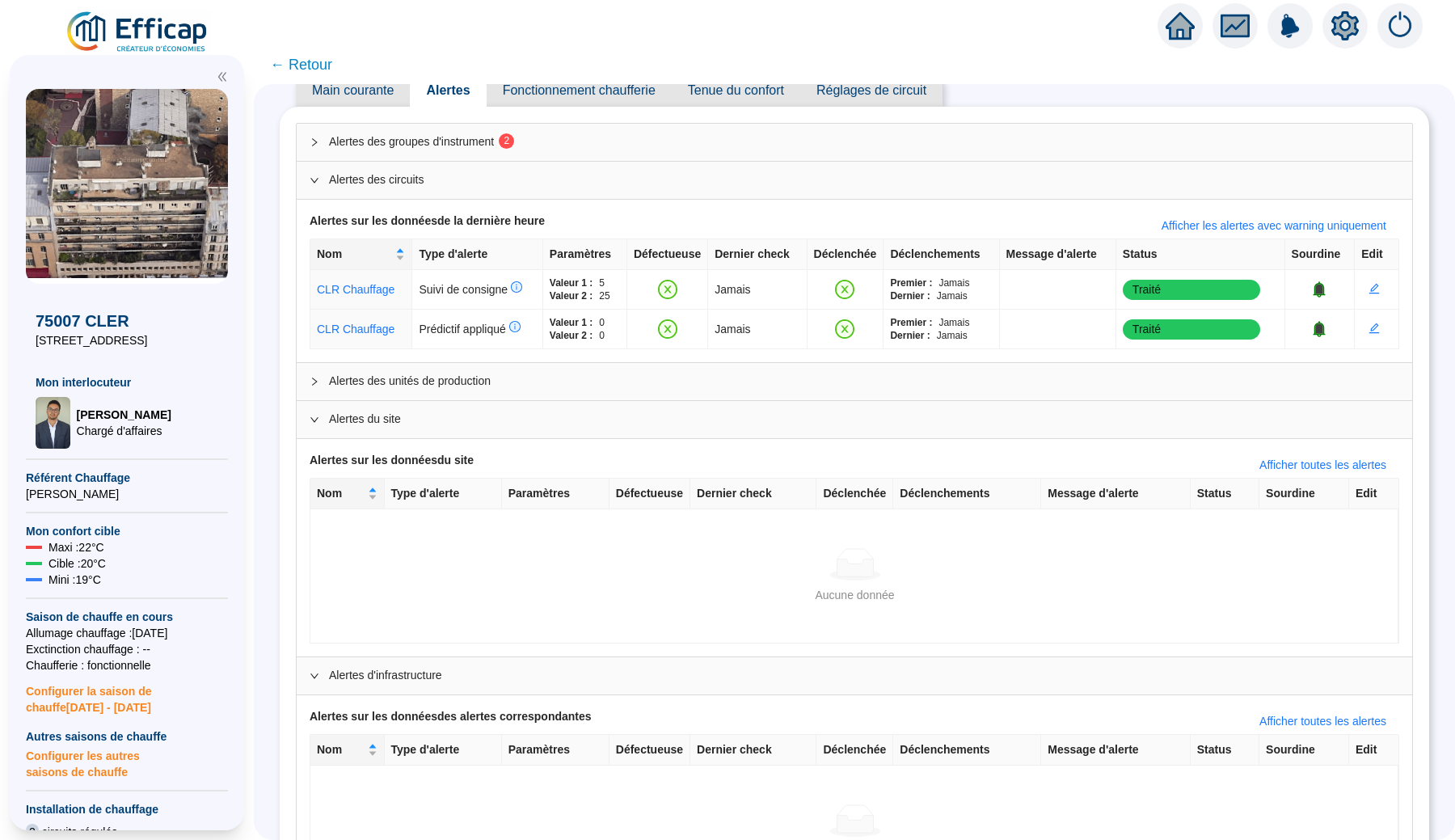
scroll to position [76, 0]
click at [1291, 472] on button "Afficher toutes les alertes" at bounding box center [1322, 463] width 153 height 26
click at [1291, 472] on button "Afficher les alertes avec warning uniquement" at bounding box center [1273, 463] width 251 height 26
click at [1230, 381] on span "Alertes des unités de production" at bounding box center [864, 379] width 1070 height 17
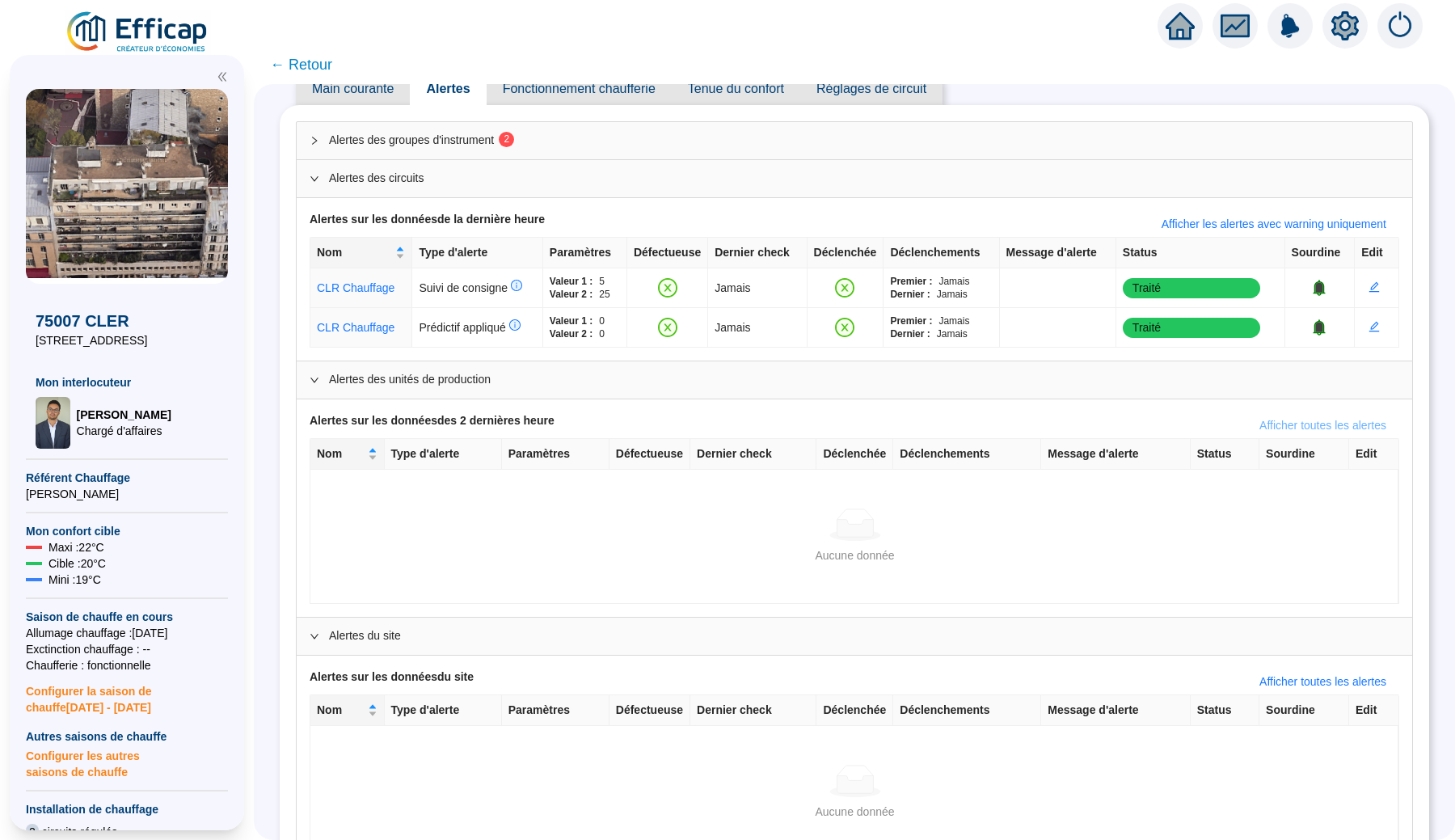
click at [1260, 421] on span "Afficher toutes les alertes" at bounding box center [1323, 424] width 127 height 17
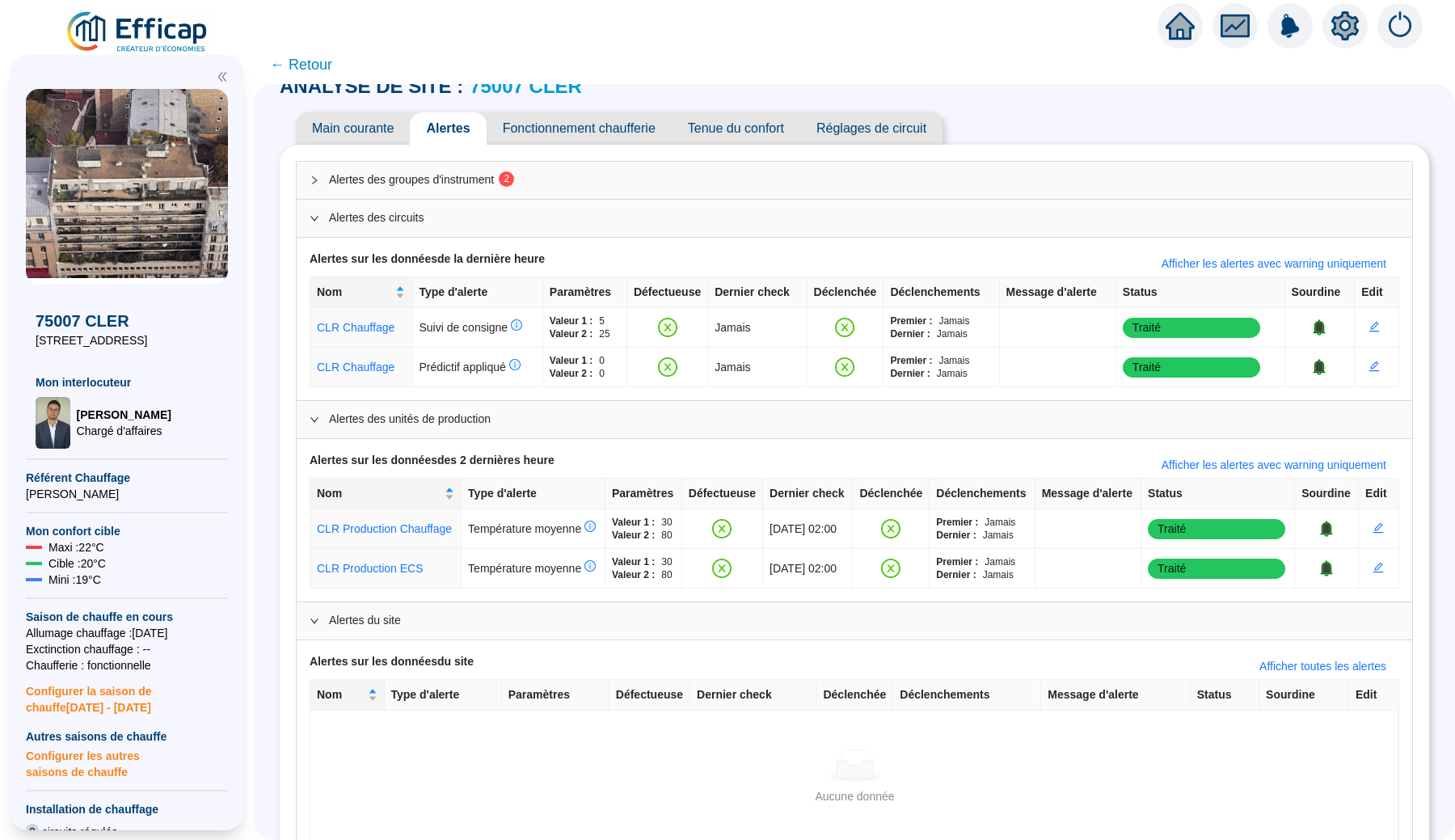
scroll to position [38, 0]
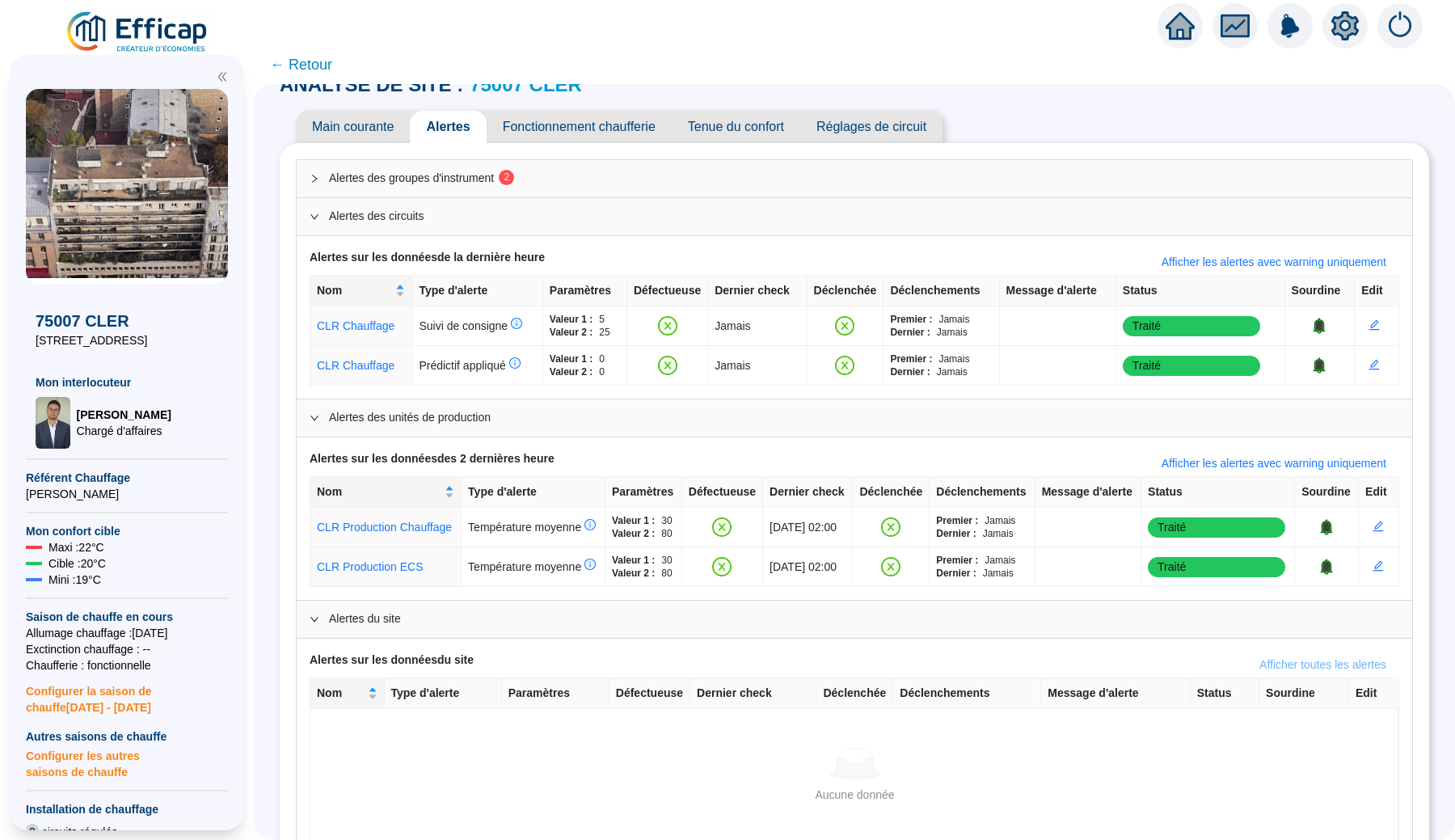
click at [1293, 673] on span "Afficher toutes les alertes" at bounding box center [1323, 664] width 127 height 17
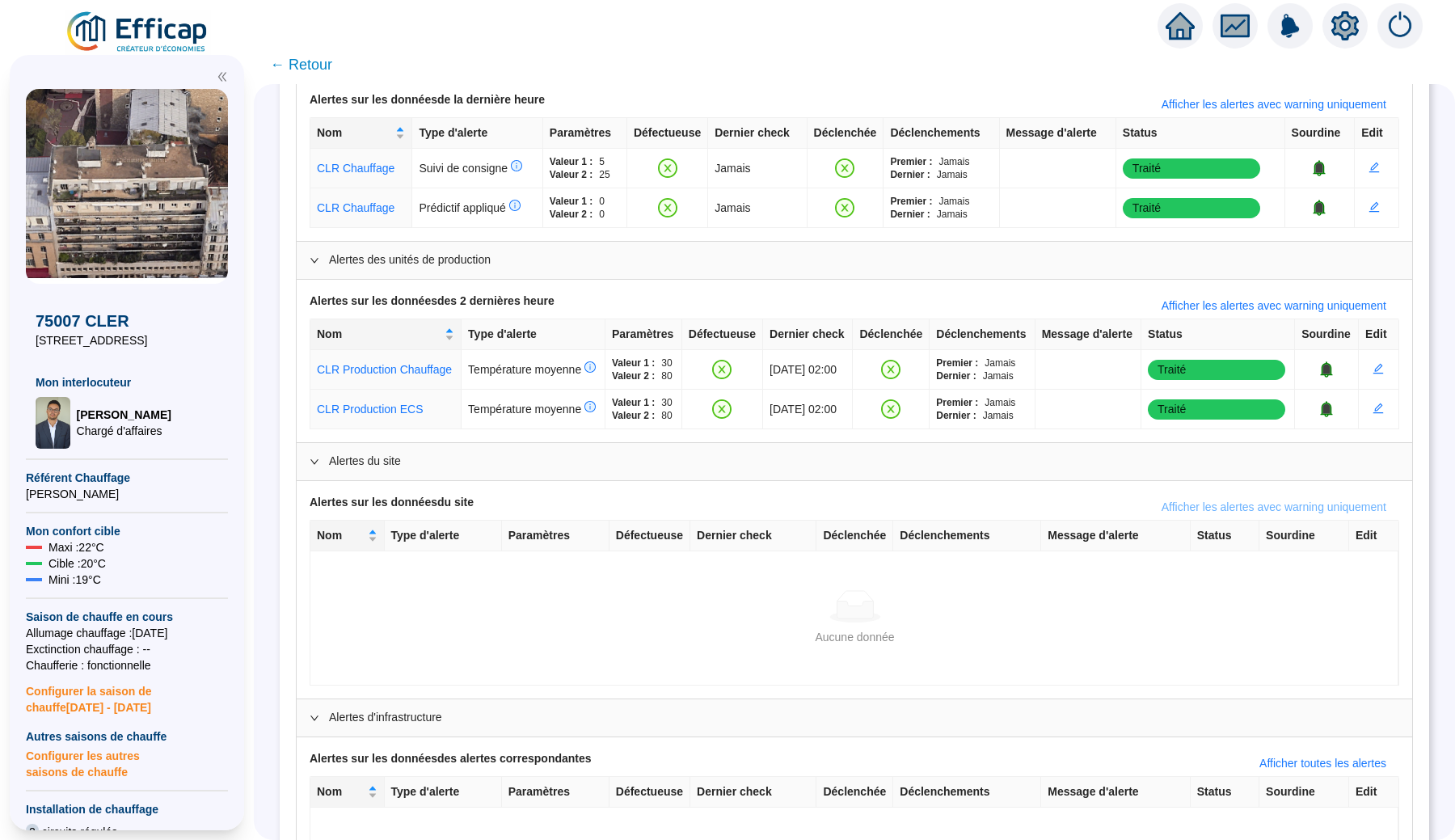
scroll to position [216, 0]
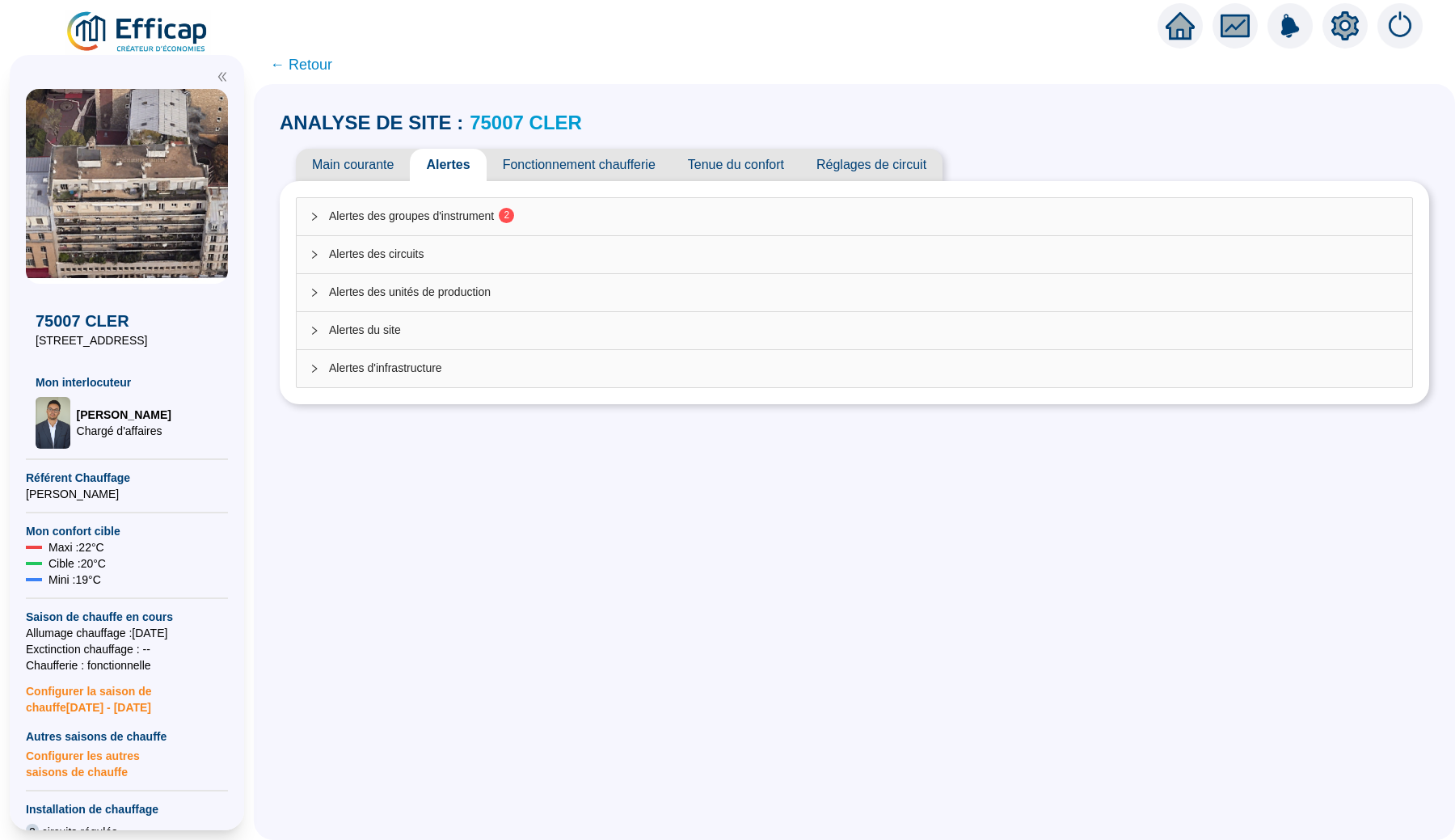
click at [398, 329] on span "Alertes du site" at bounding box center [864, 330] width 1070 height 17
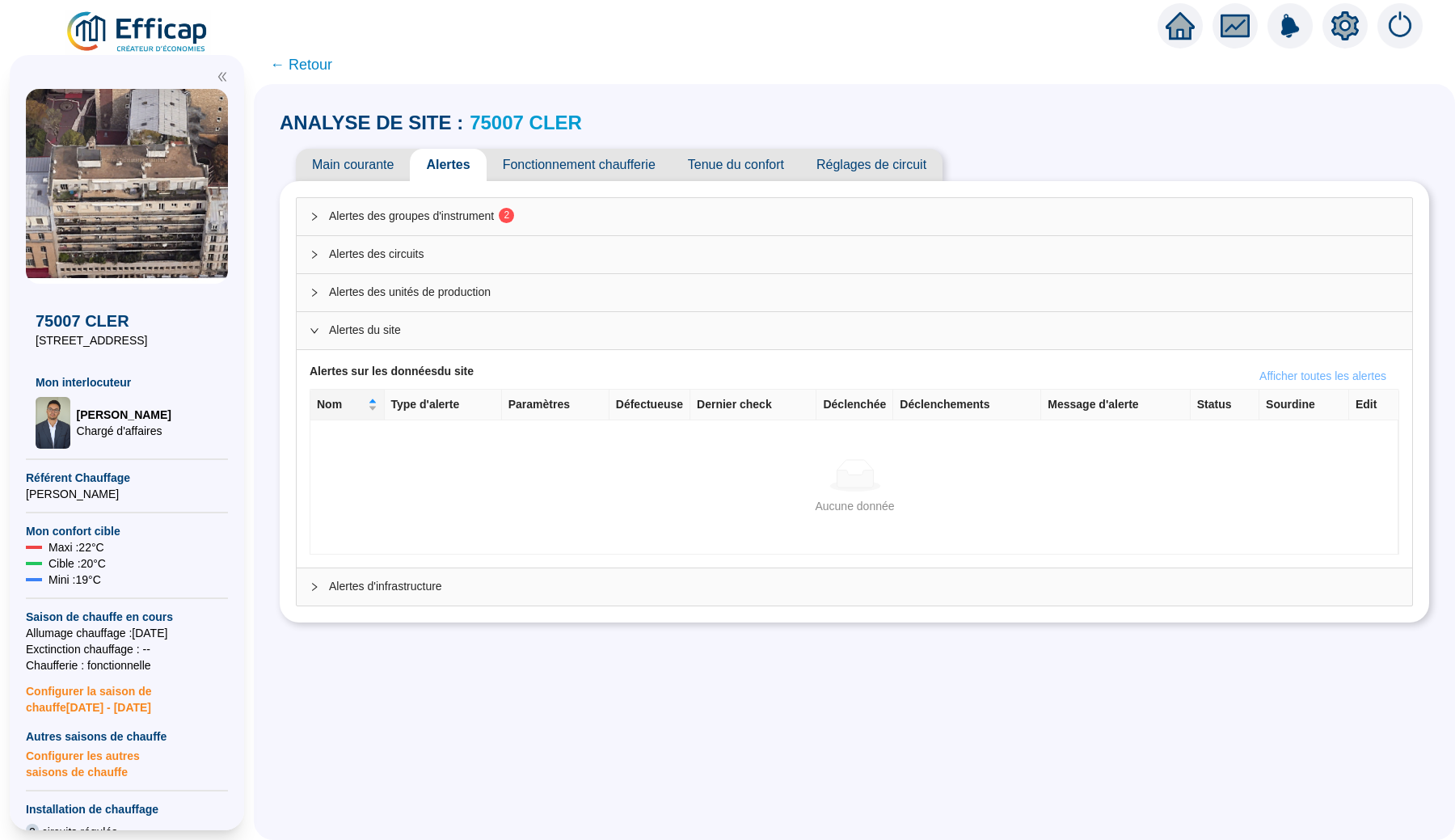
click at [1296, 381] on span "Afficher toutes les alertes" at bounding box center [1323, 375] width 127 height 17
click at [491, 262] on span "Alertes des circuits" at bounding box center [864, 254] width 1070 height 17
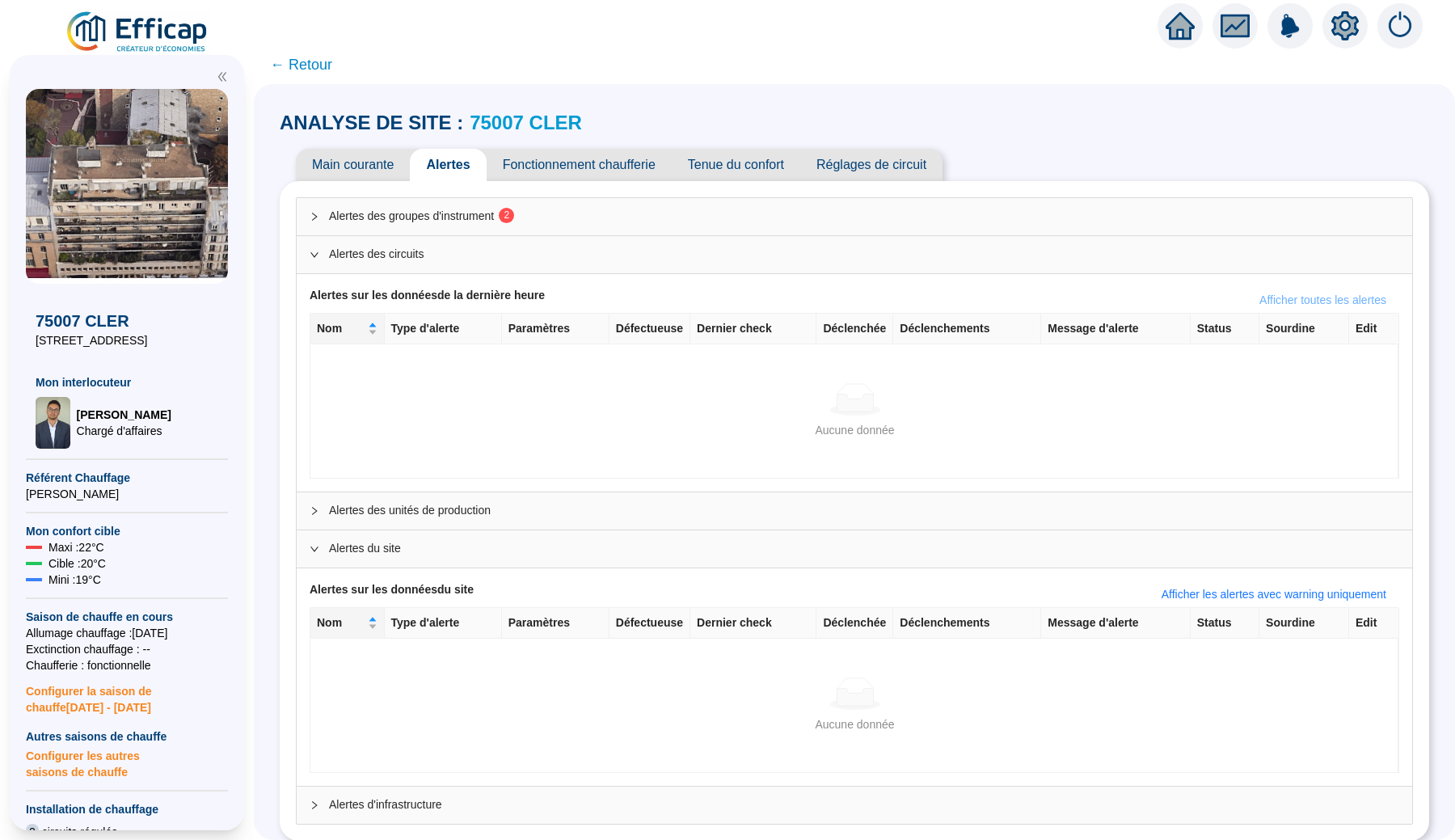
click at [1326, 296] on span "Afficher toutes les alertes" at bounding box center [1323, 300] width 127 height 17
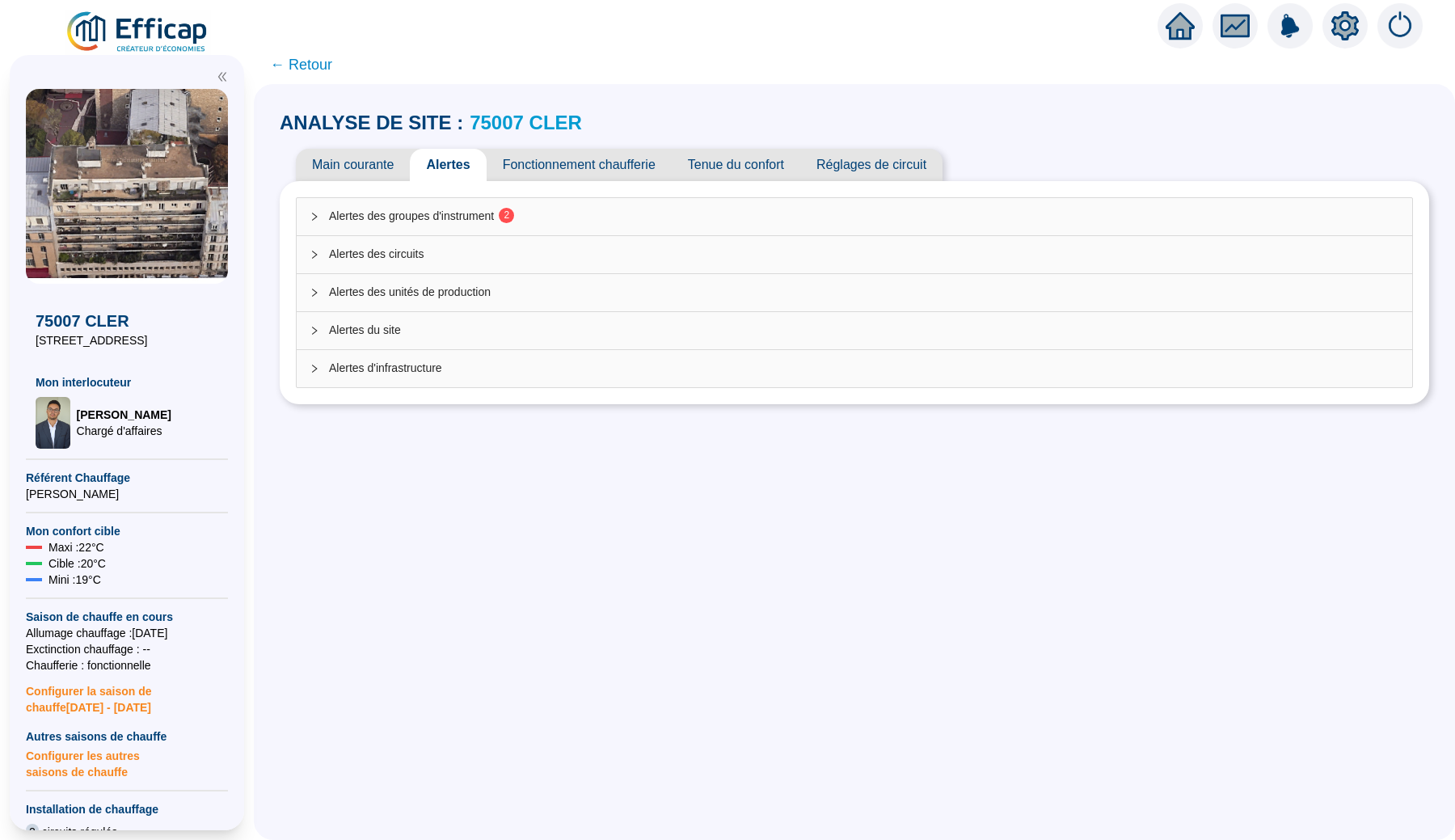
click at [773, 370] on span "Alertes d'infrastructure" at bounding box center [864, 367] width 1070 height 17
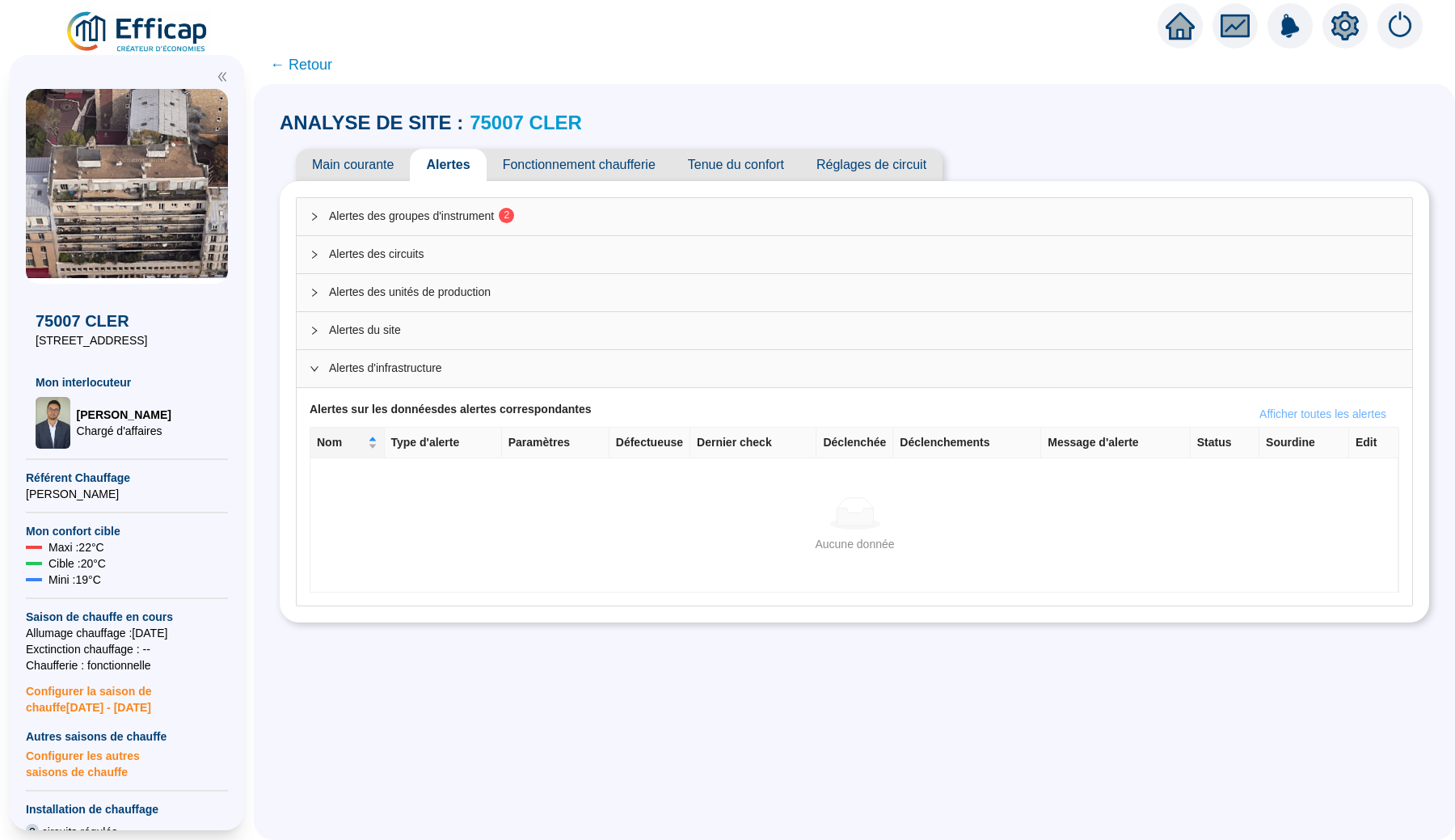
click at [1260, 413] on span "Afficher toutes les alertes" at bounding box center [1323, 414] width 127 height 17
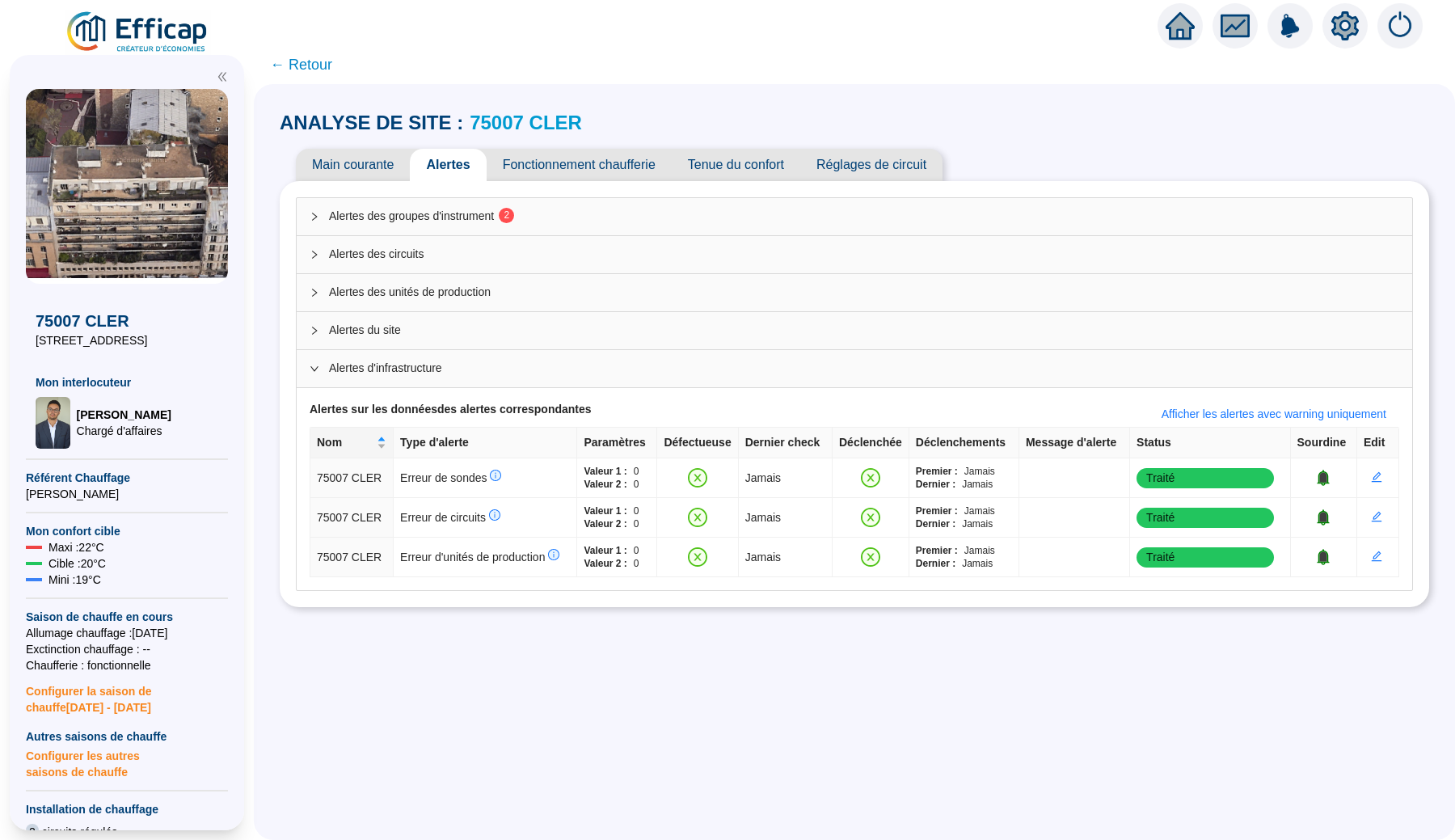
click at [1014, 221] on span "Alertes des groupes d'instrument 2" at bounding box center [864, 215] width 1070 height 17
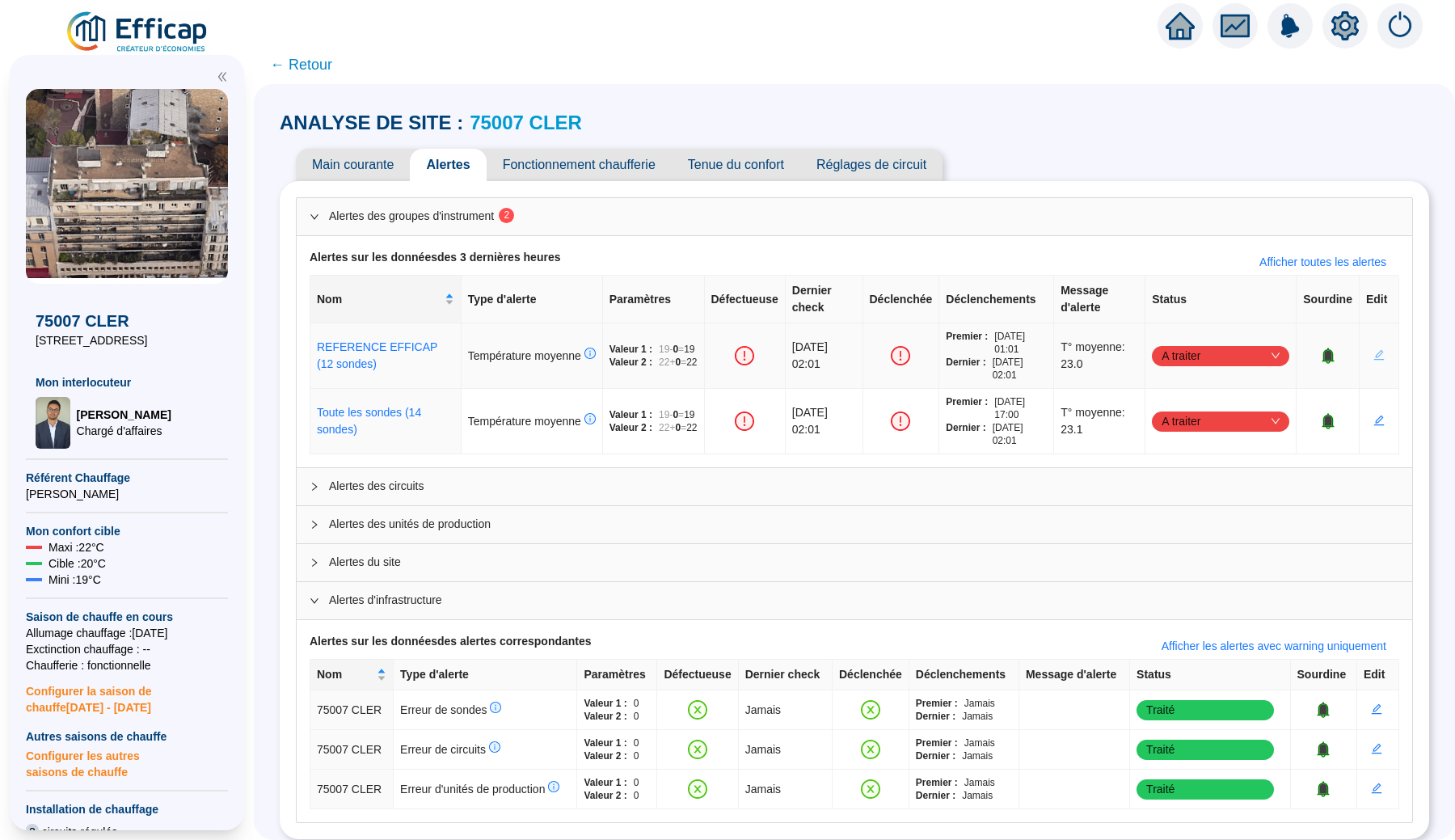
click at [1377, 363] on span "button" at bounding box center [1378, 355] width 11 height 17
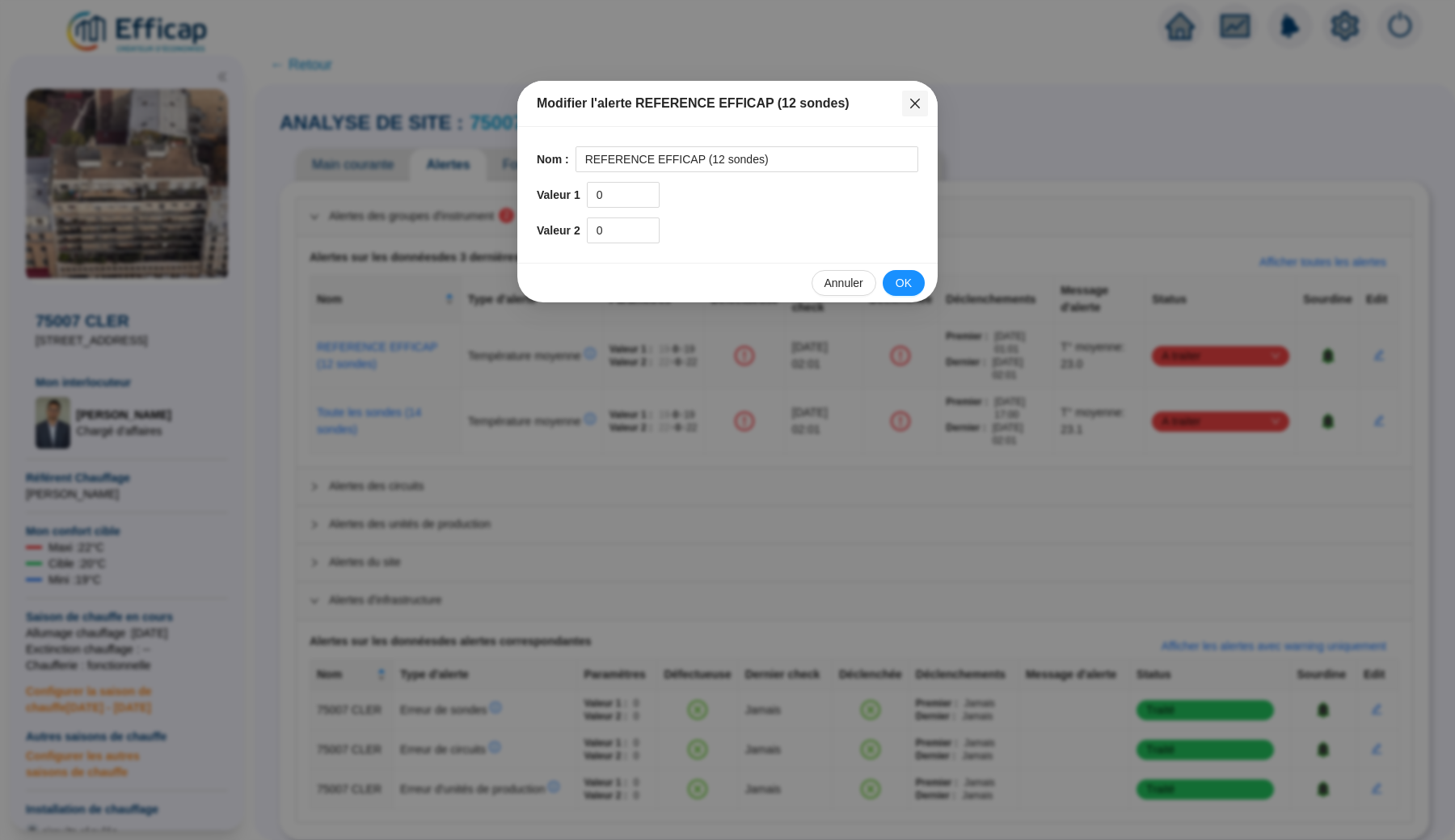
click at [920, 109] on icon "close" at bounding box center [914, 103] width 13 height 13
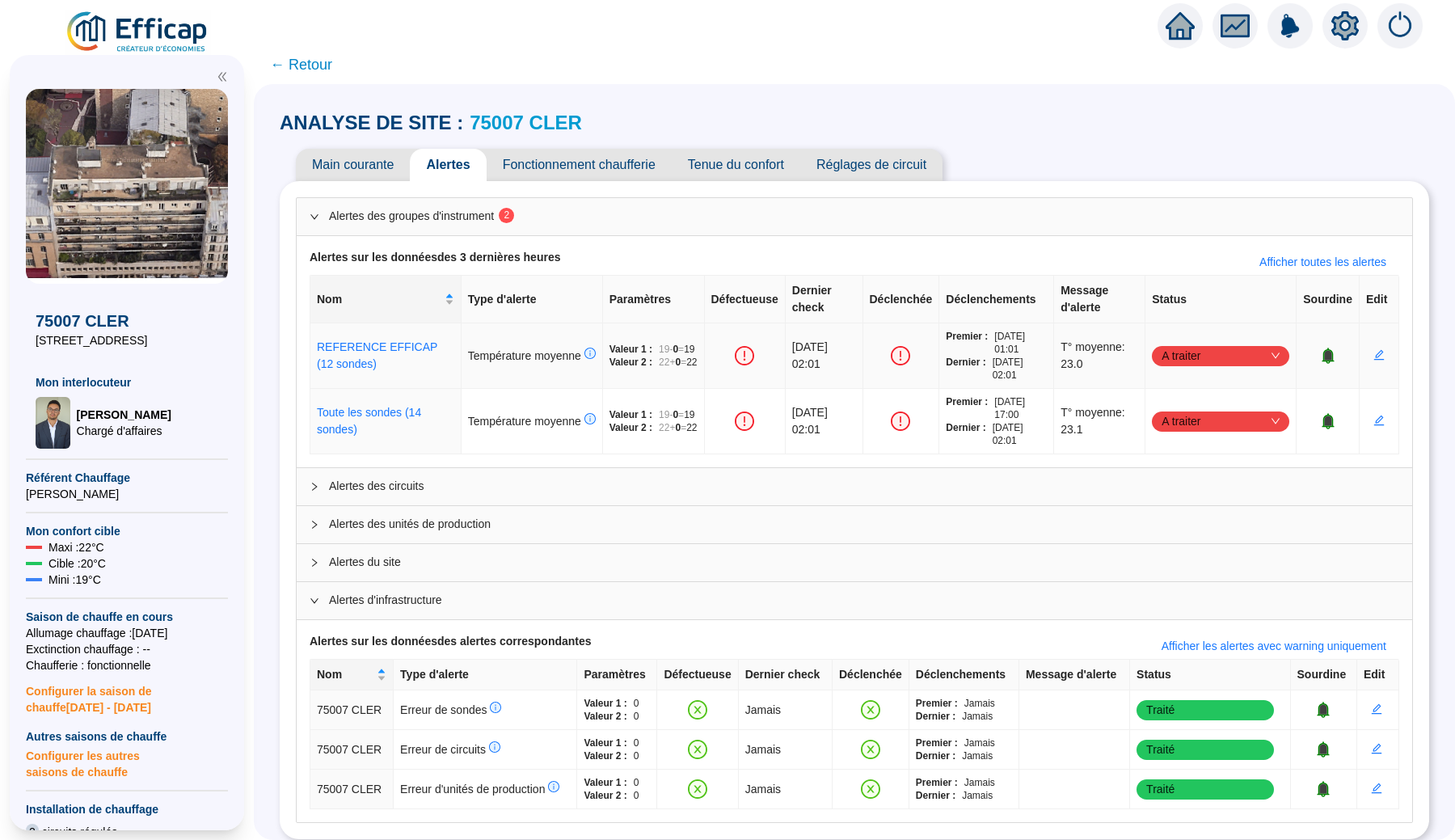
drag, startPoint x: 1006, startPoint y: 337, endPoint x: 1032, endPoint y: 354, distance: 31.1
click at [1032, 354] on span "02/10/2025 - 01:01" at bounding box center [1020, 343] width 52 height 26
click at [1037, 372] on span "02/10/2025 - 02:01" at bounding box center [1019, 368] width 54 height 26
click at [1235, 349] on span "A traiter" at bounding box center [1220, 355] width 118 height 25
click at [1246, 326] on td "A traiter" at bounding box center [1220, 355] width 151 height 65
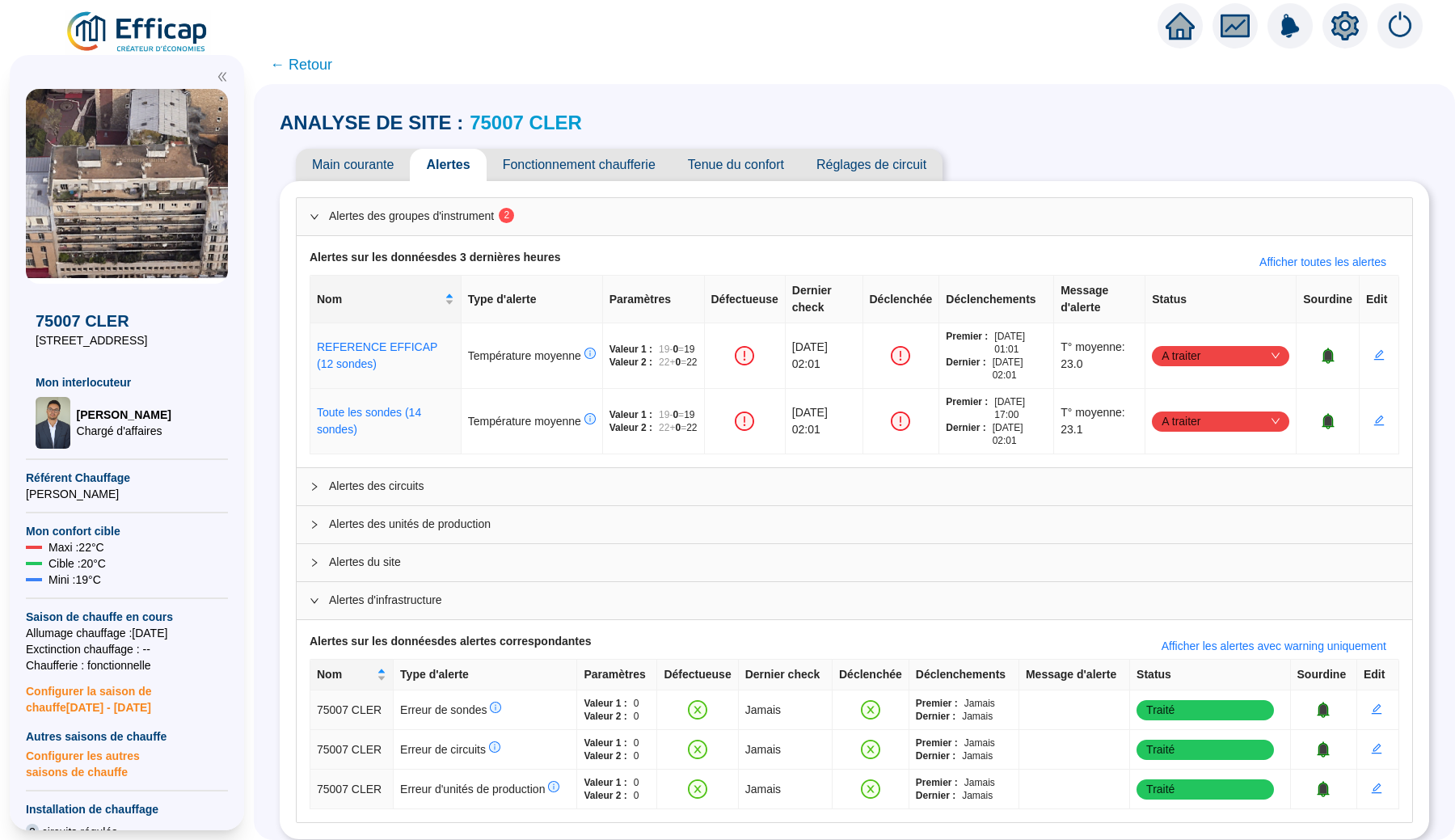
click at [381, 161] on span "Main courante" at bounding box center [352, 165] width 114 height 33
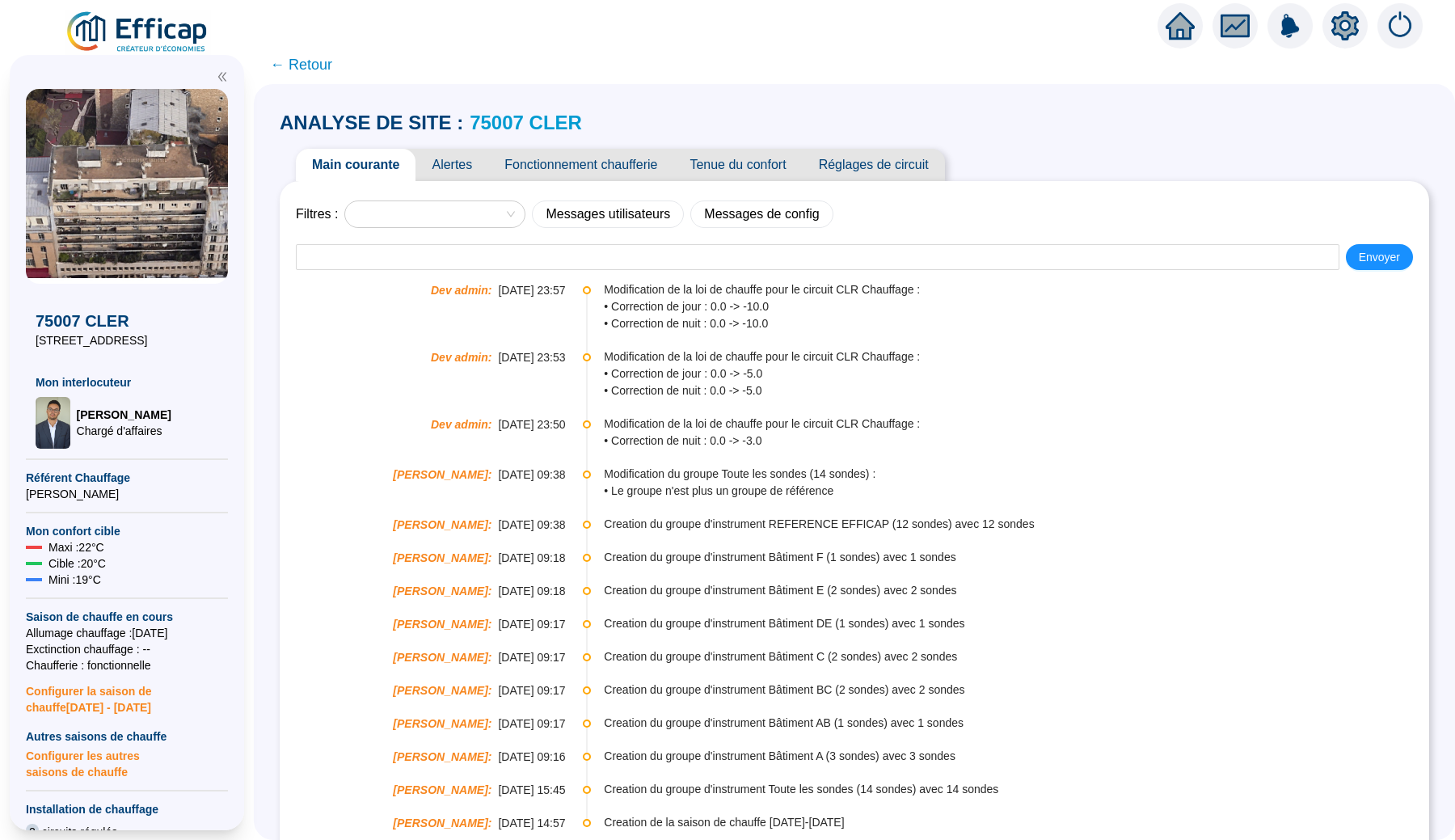
click at [495, 167] on span "Fonctionnement chaufferie" at bounding box center [579, 165] width 185 height 33
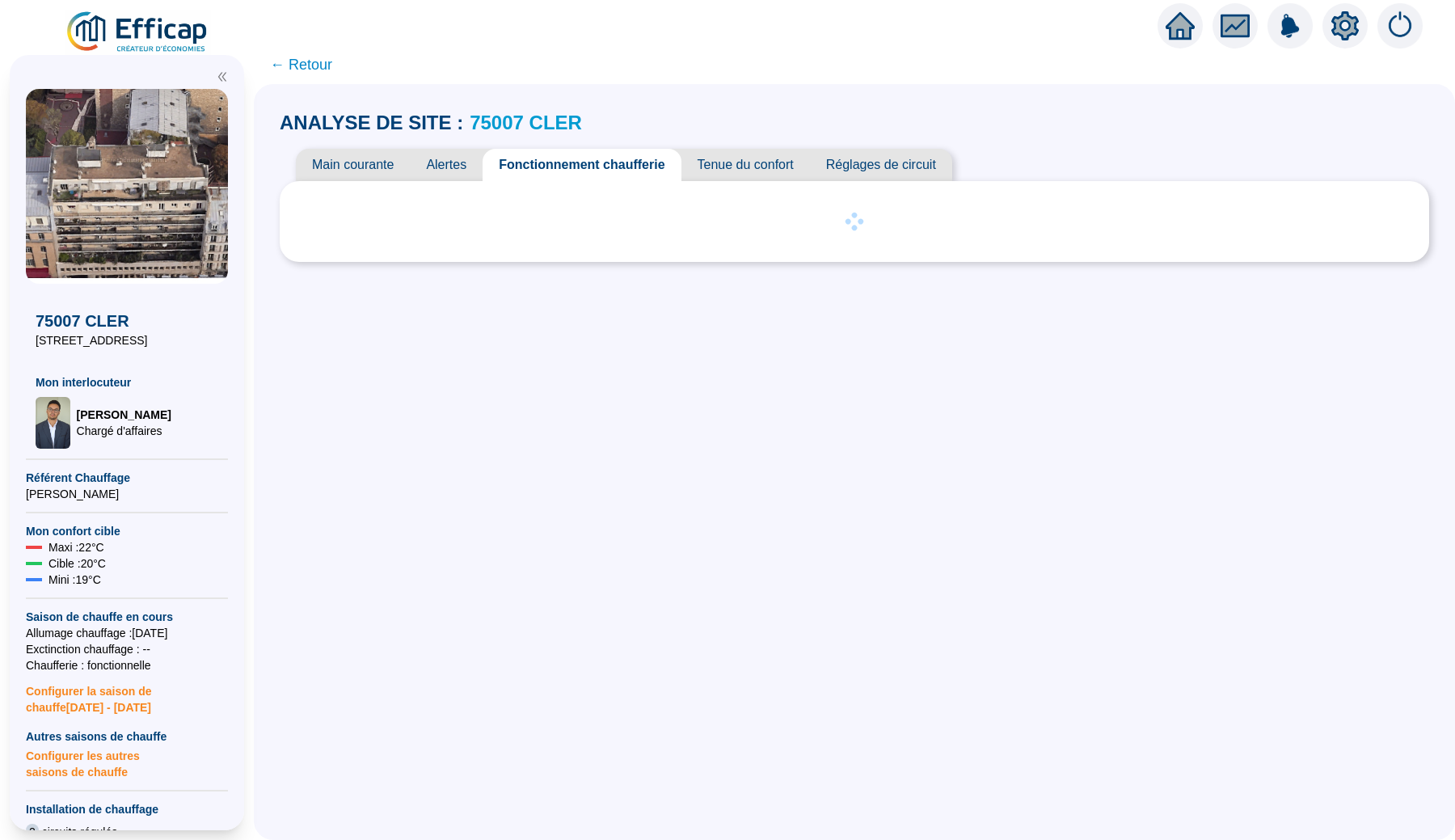
click at [458, 163] on span "Alertes" at bounding box center [446, 165] width 73 height 33
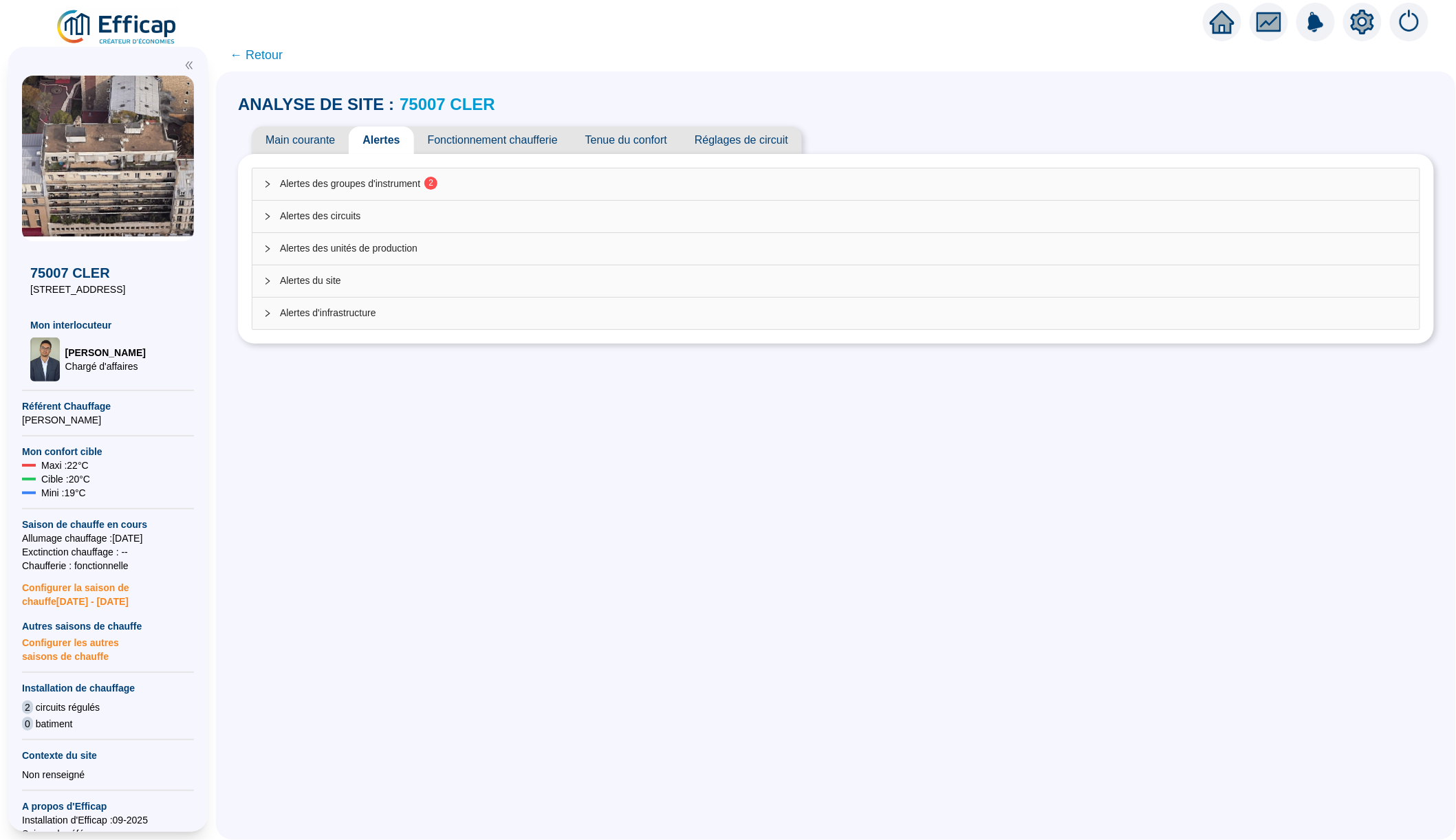
click at [437, 249] on span "Alertes des unités de production" at bounding box center [844, 248] width 1128 height 14
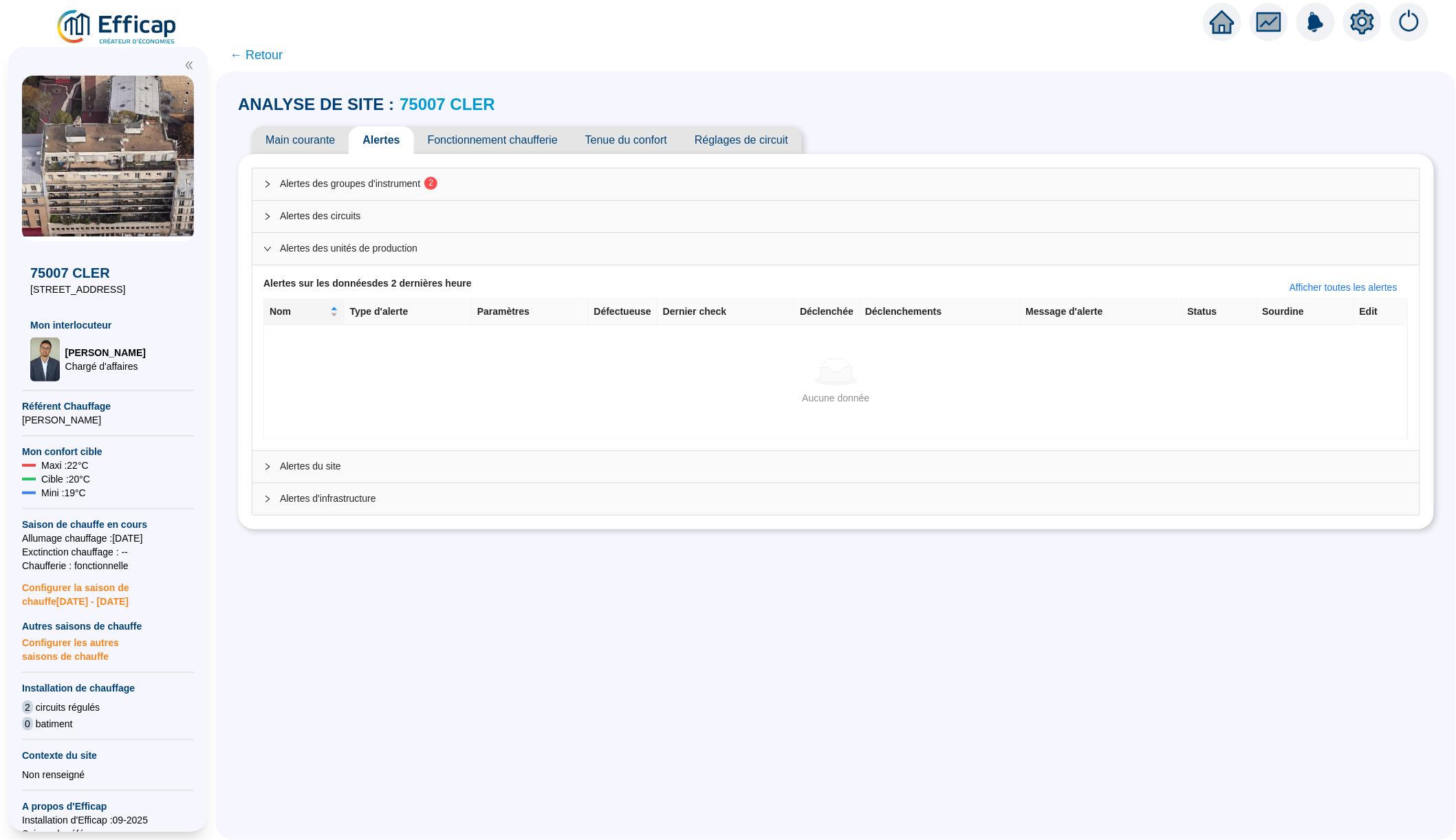
click at [437, 249] on span "Alertes des unités de production" at bounding box center [844, 248] width 1128 height 14
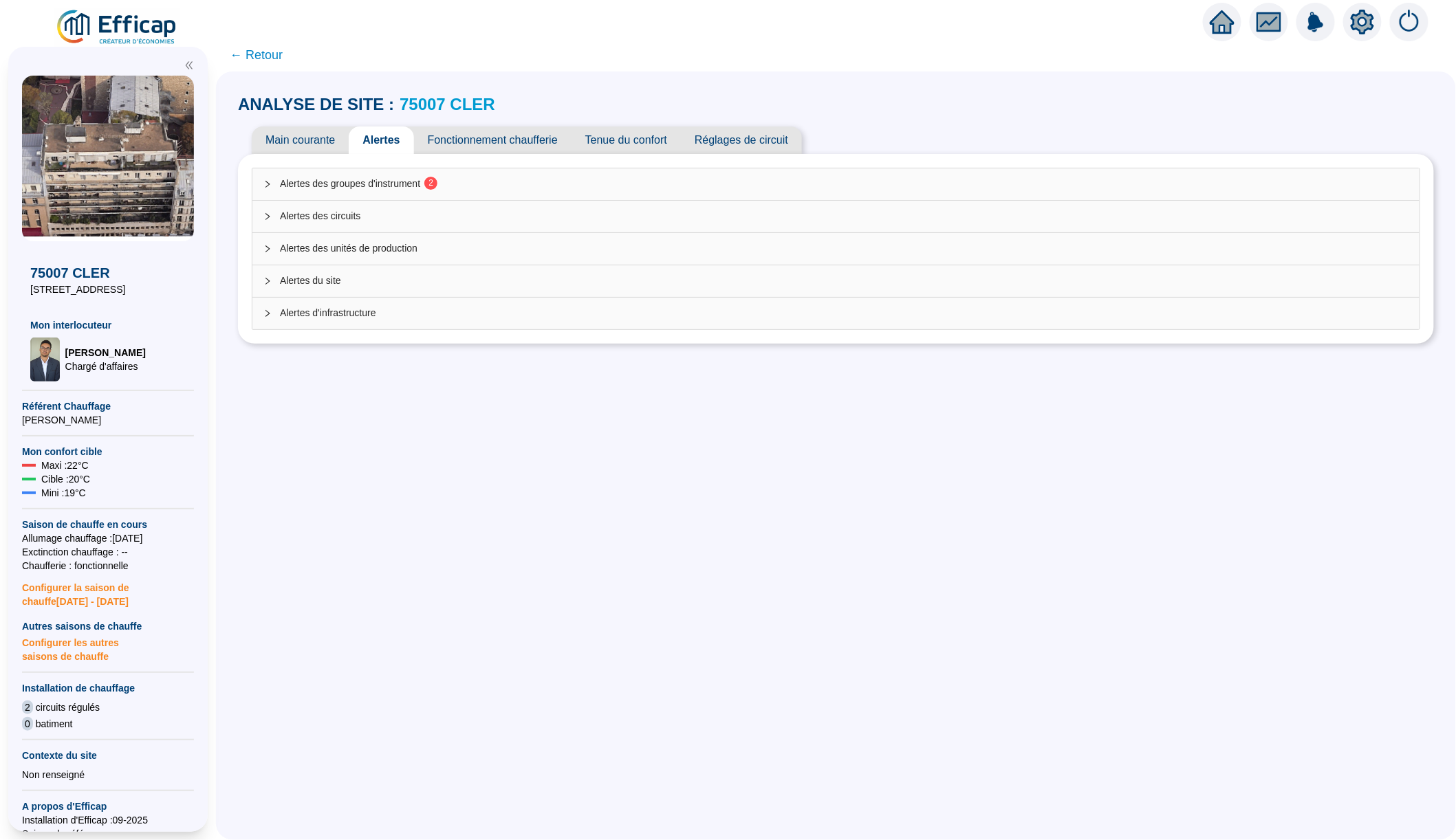
click at [457, 225] on div "Alertes des circuits" at bounding box center [835, 217] width 1167 height 32
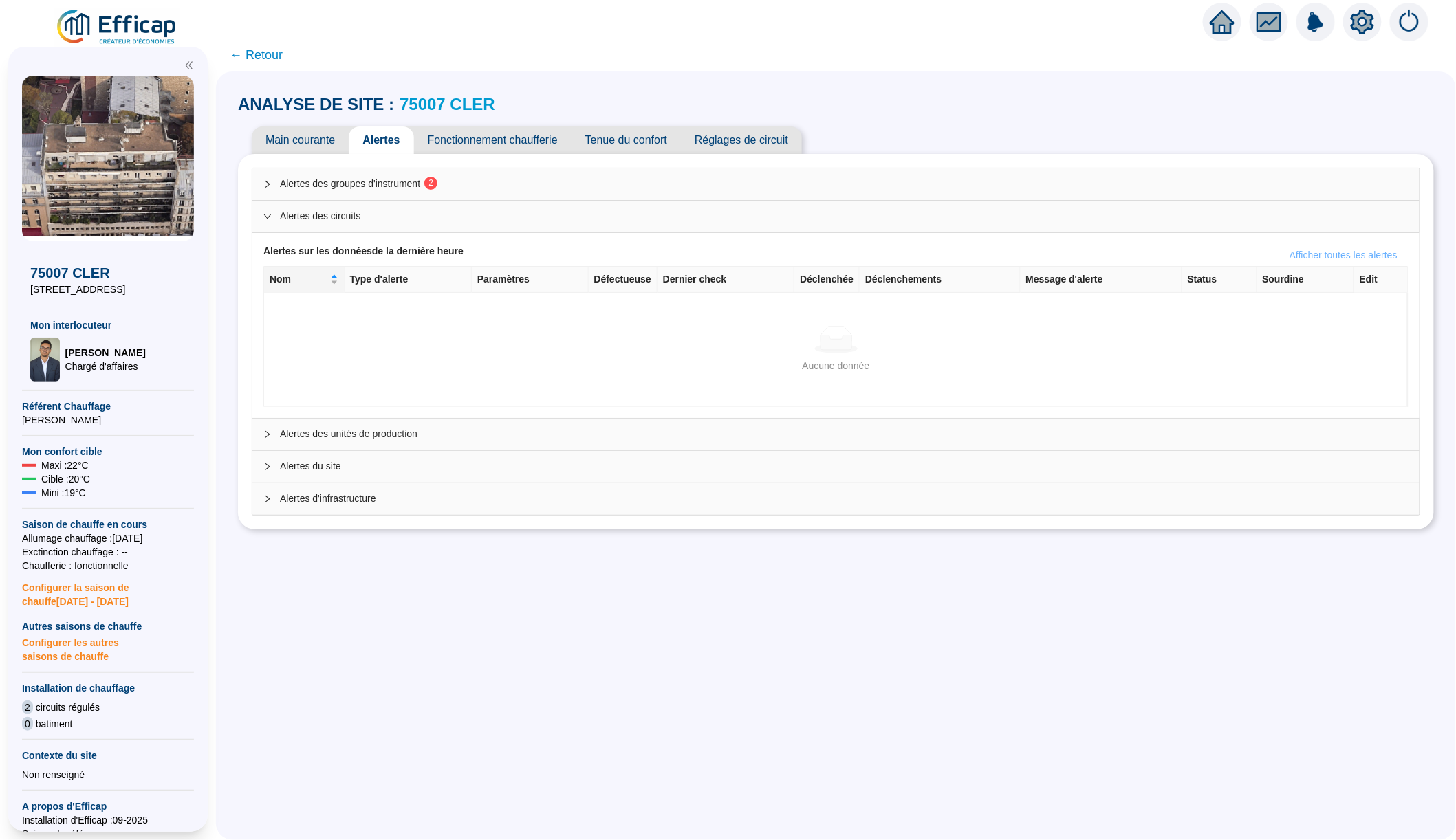
click at [1343, 262] on button "Afficher toutes les alertes" at bounding box center [1343, 255] width 130 height 22
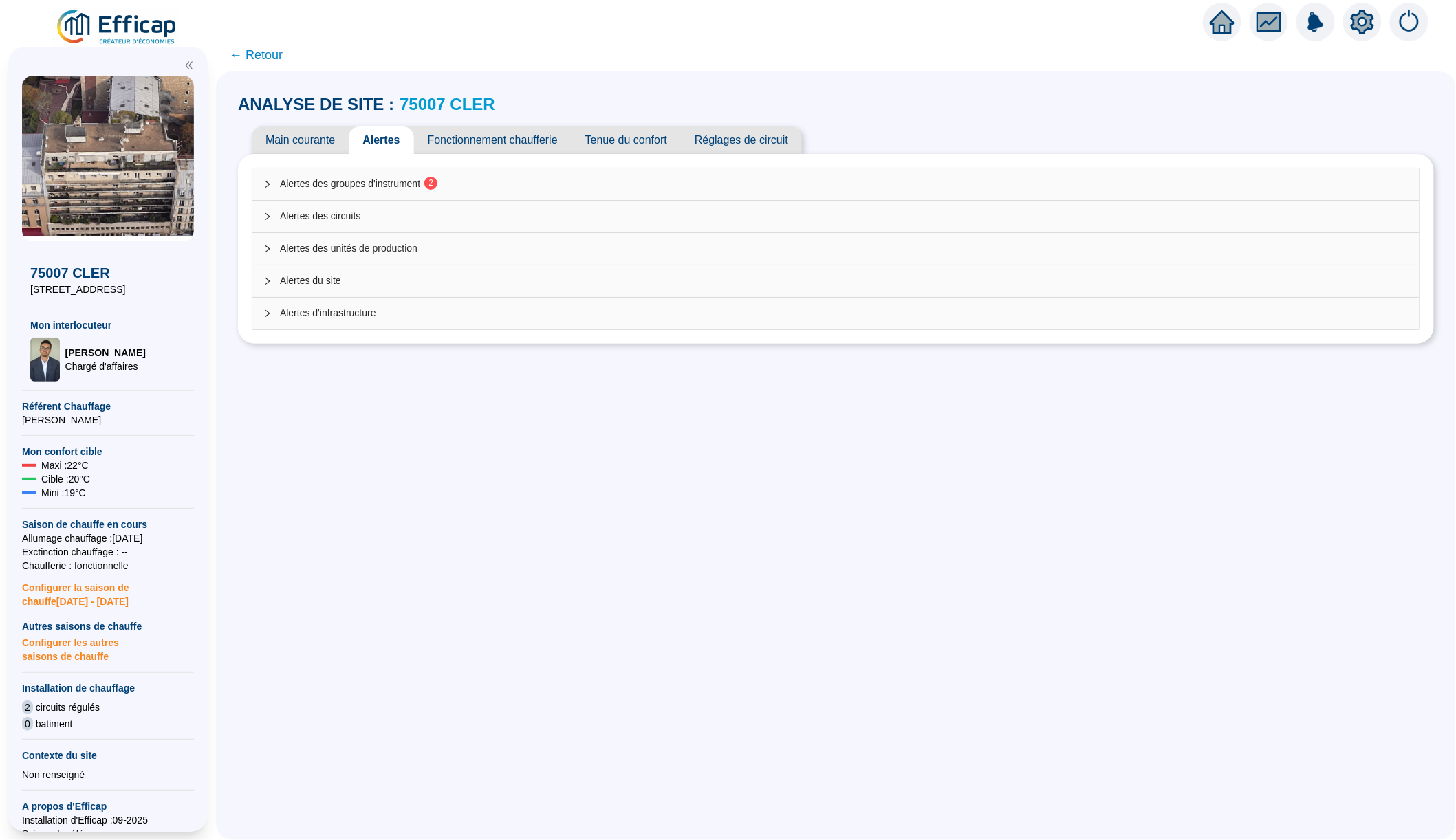
click at [407, 280] on span "Alertes du site" at bounding box center [844, 281] width 1128 height 14
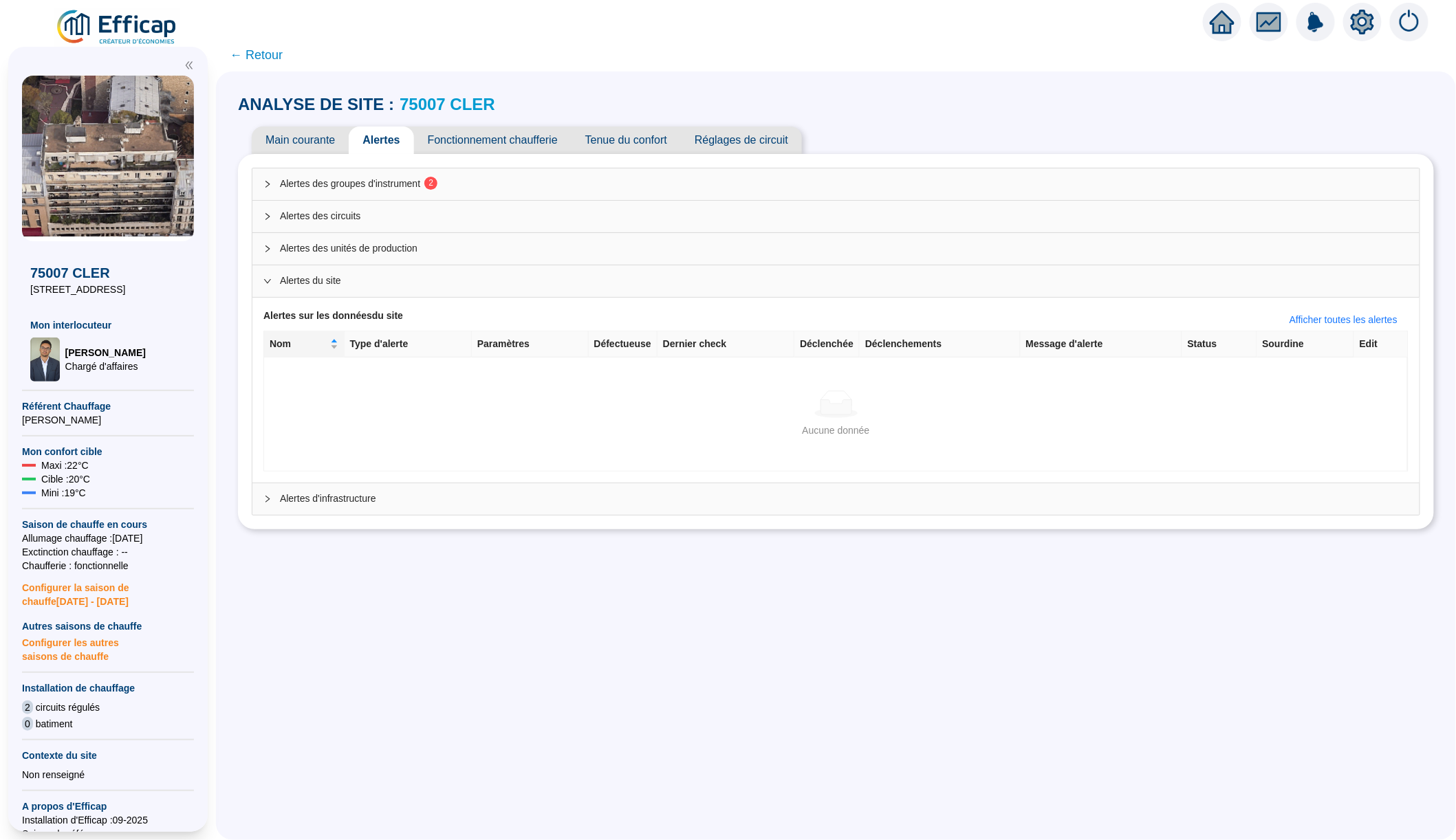
click at [407, 280] on span "Alertes du site" at bounding box center [844, 281] width 1128 height 14
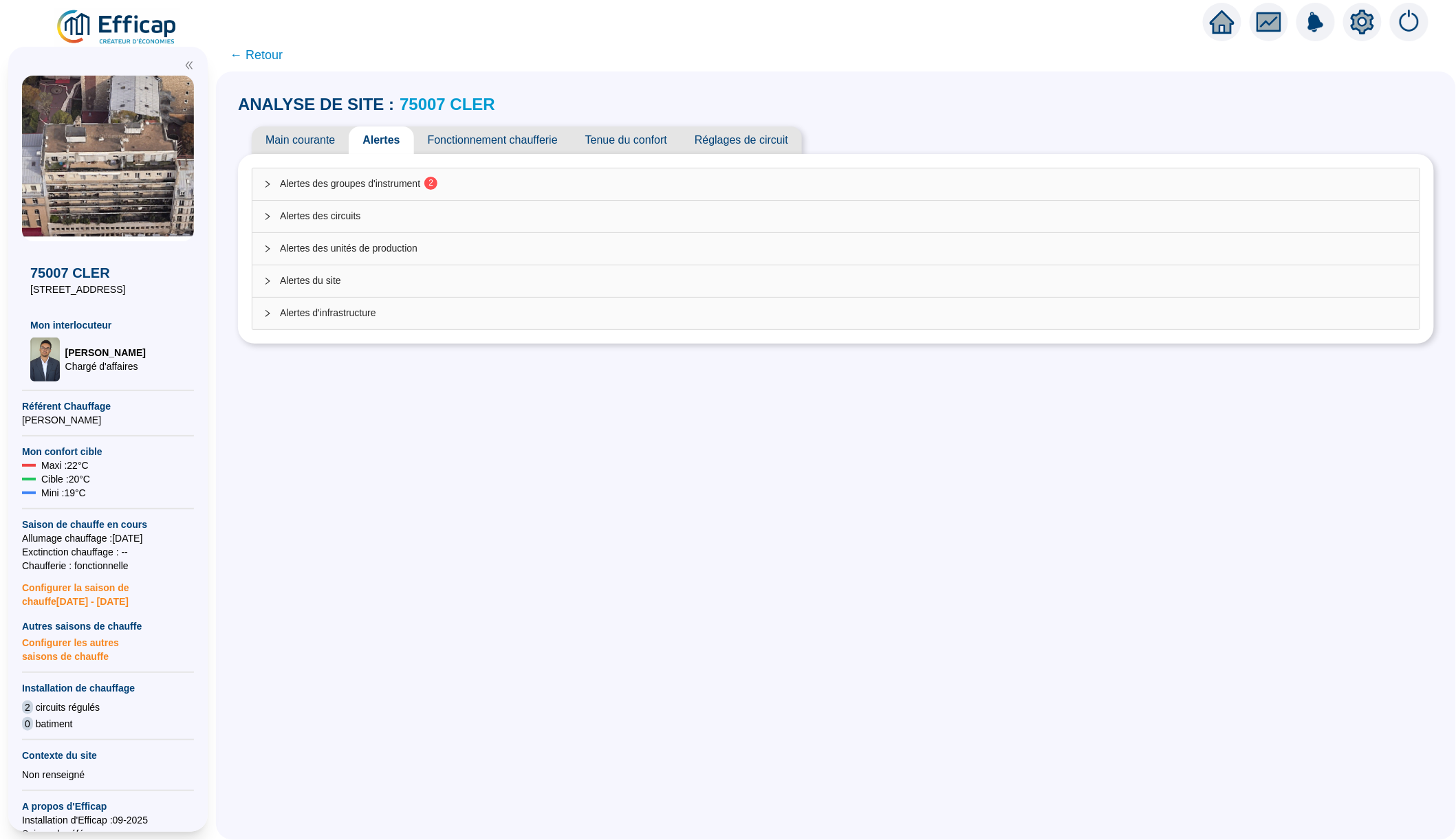
click at [423, 221] on span "Alertes des circuits" at bounding box center [844, 216] width 1128 height 14
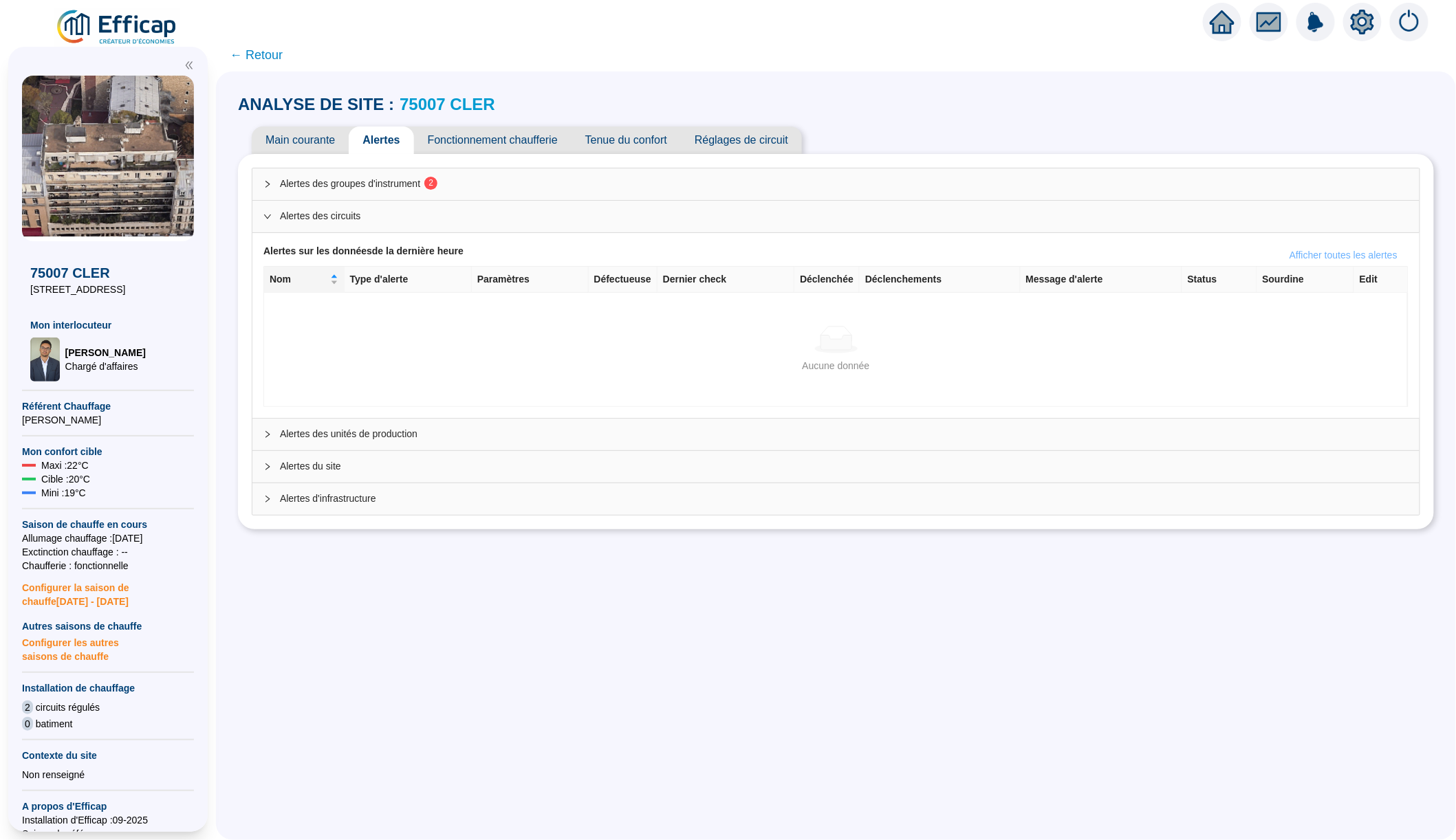
click at [1296, 246] on button "Afficher toutes les alertes" at bounding box center [1343, 255] width 130 height 22
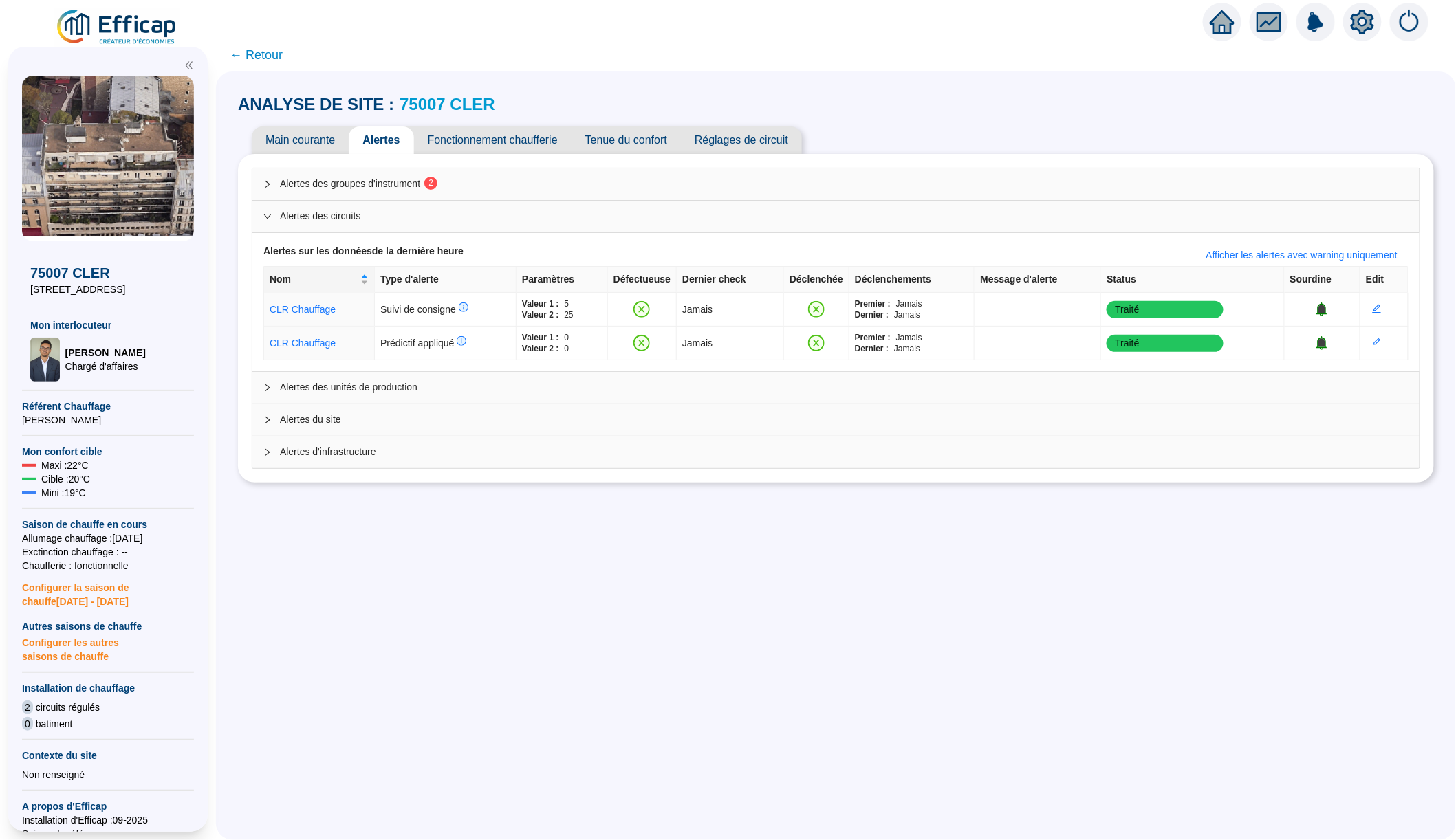
click at [751, 457] on span "Alertes d'infrastructure" at bounding box center [844, 452] width 1128 height 14
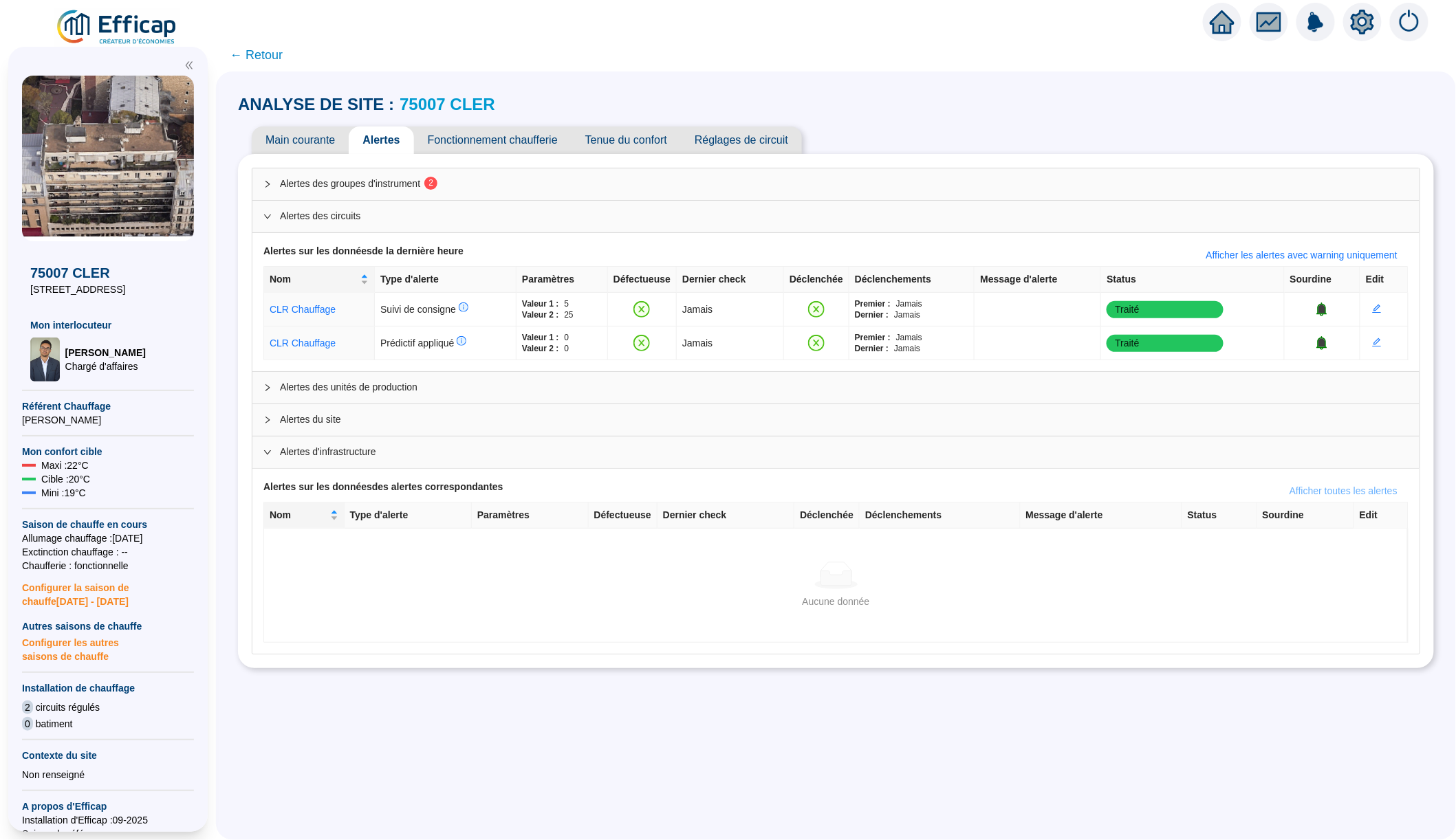
click at [1301, 488] on span "Afficher toutes les alertes" at bounding box center [1343, 491] width 108 height 14
